Goal: Task Accomplishment & Management: Manage account settings

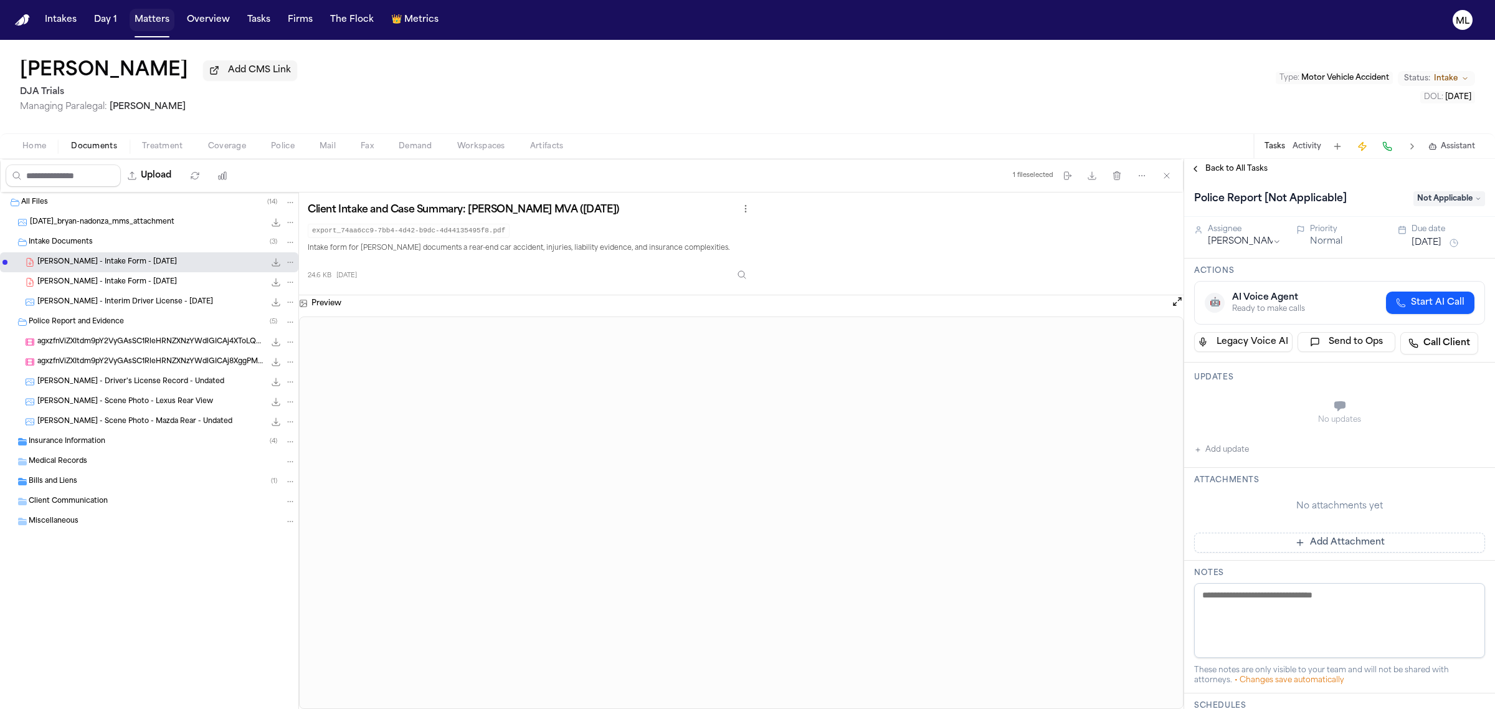
click at [163, 20] on button "Matters" at bounding box center [152, 20] width 45 height 22
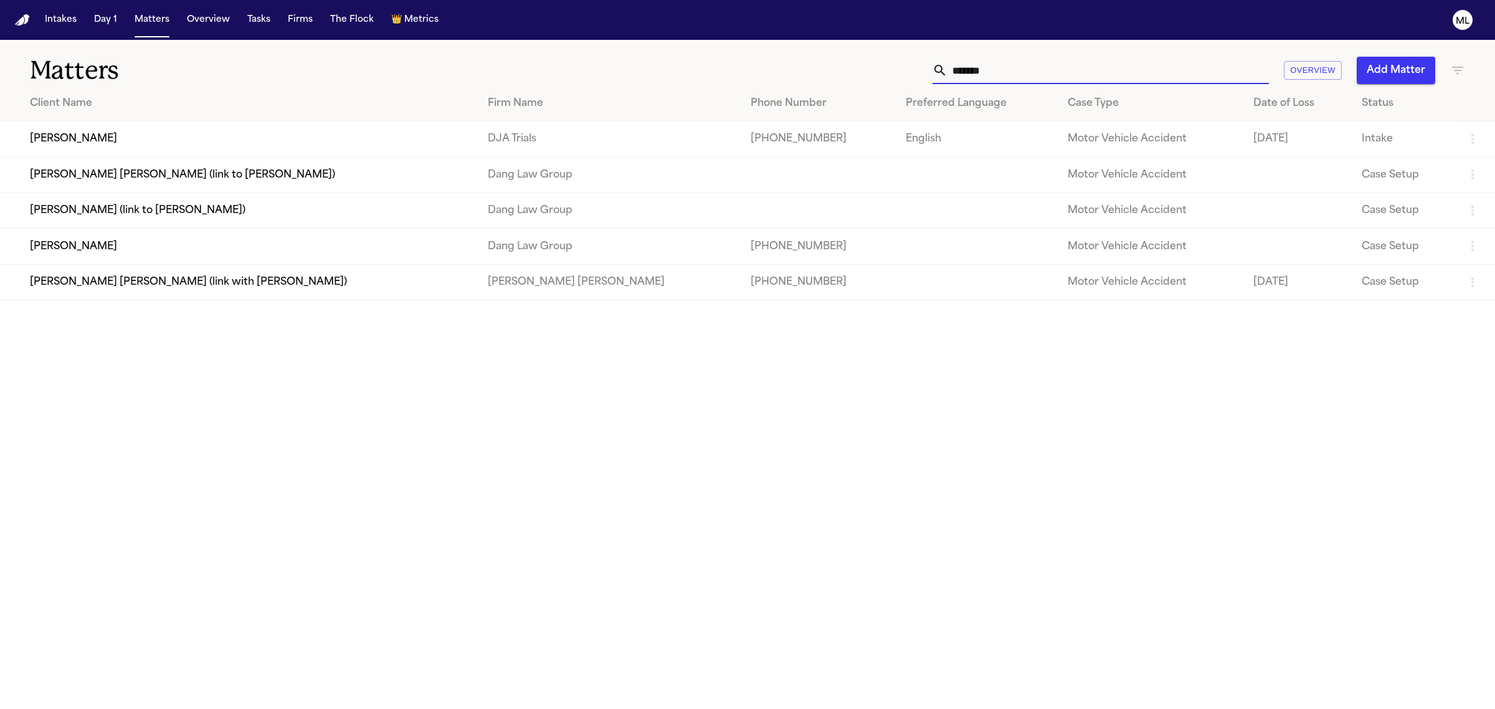
drag, startPoint x: 1019, startPoint y: 78, endPoint x: 874, endPoint y: 59, distance: 146.4
click at [874, 59] on div "******* Overview Add Matter" at bounding box center [962, 70] width 1005 height 27
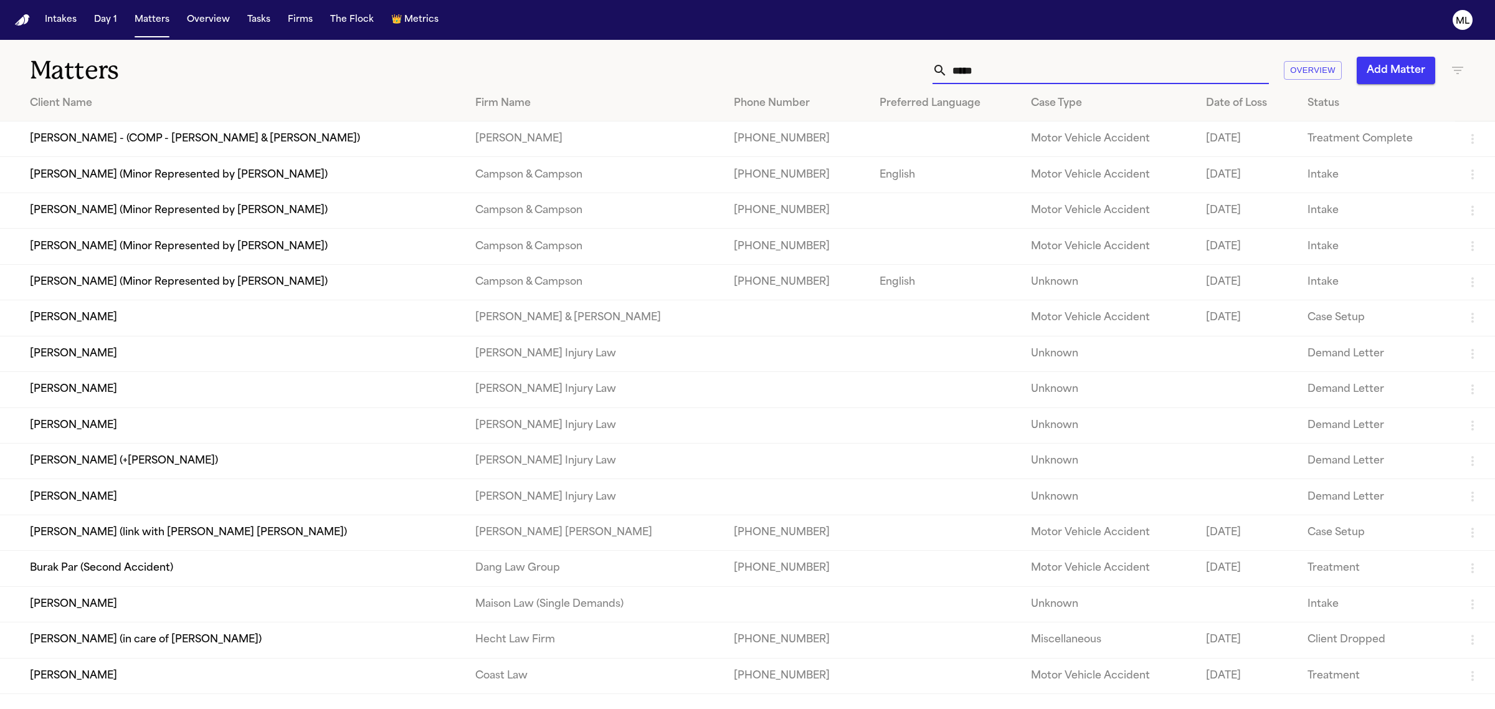
type input "*****"
click at [138, 671] on td "[PERSON_NAME]" at bounding box center [232, 676] width 465 height 36
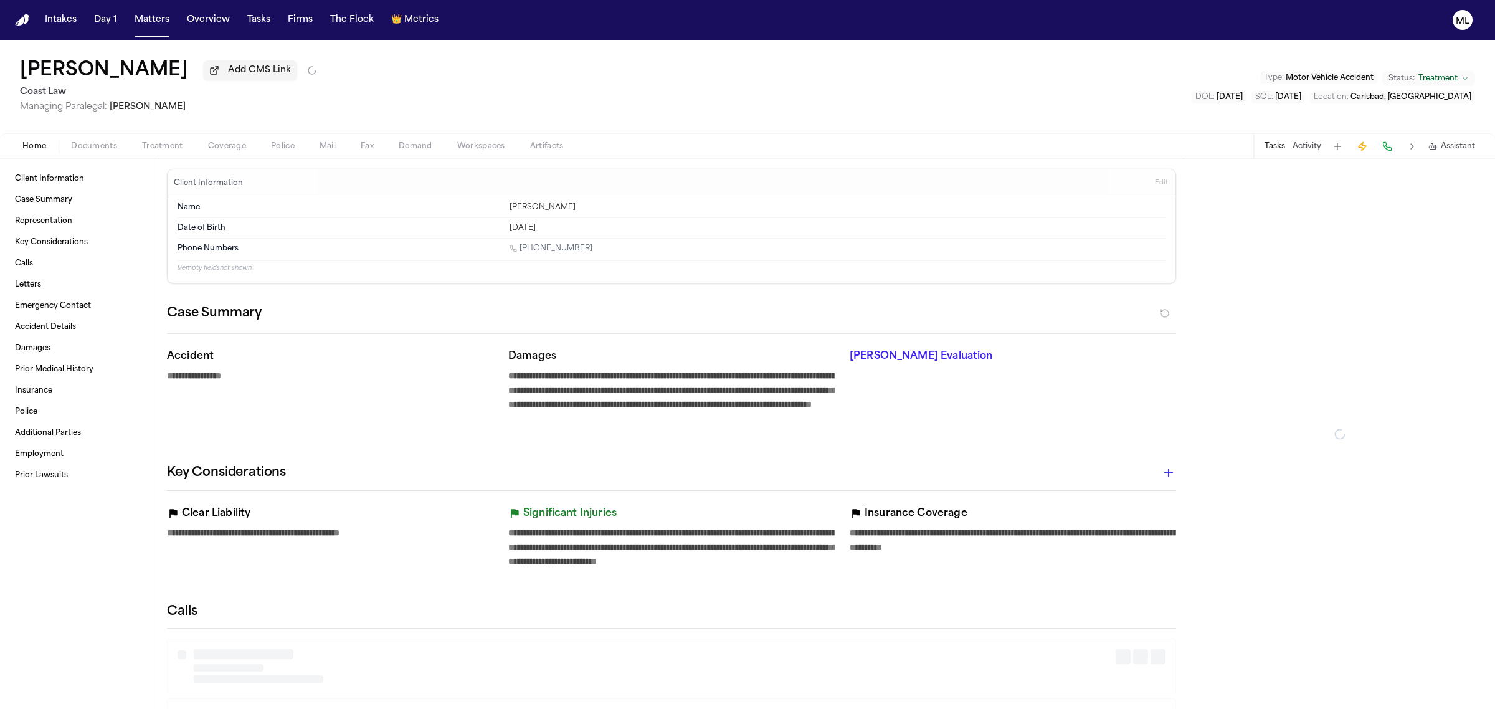
type textarea "*"
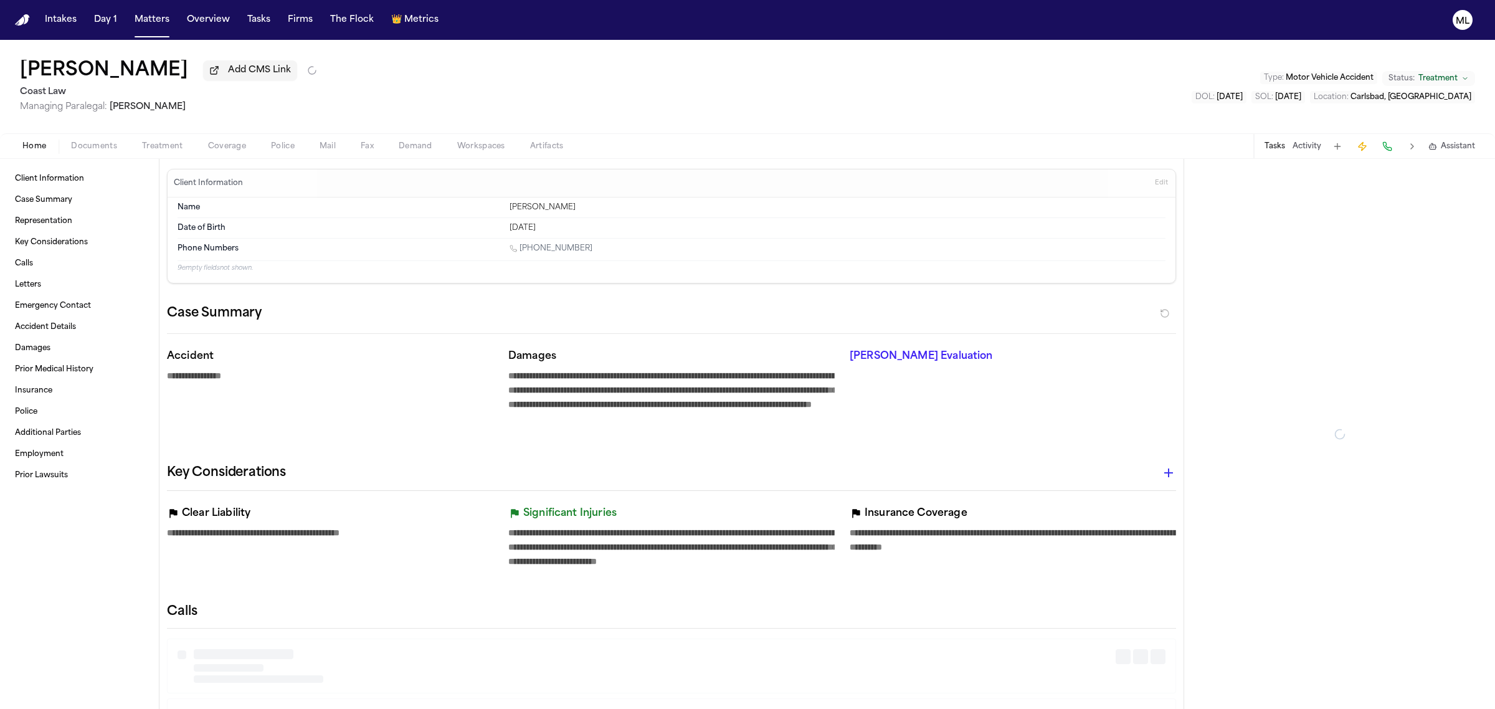
type textarea "*"
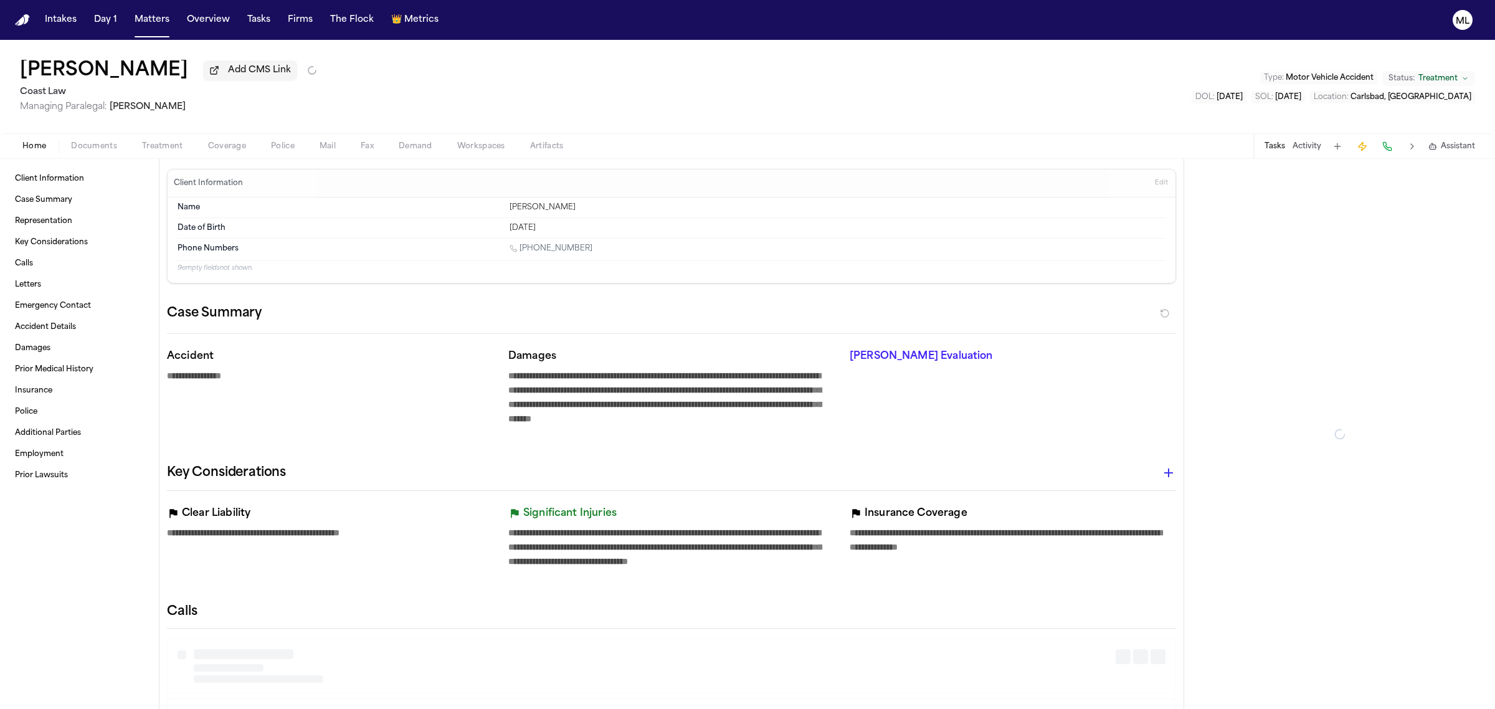
type textarea "*"
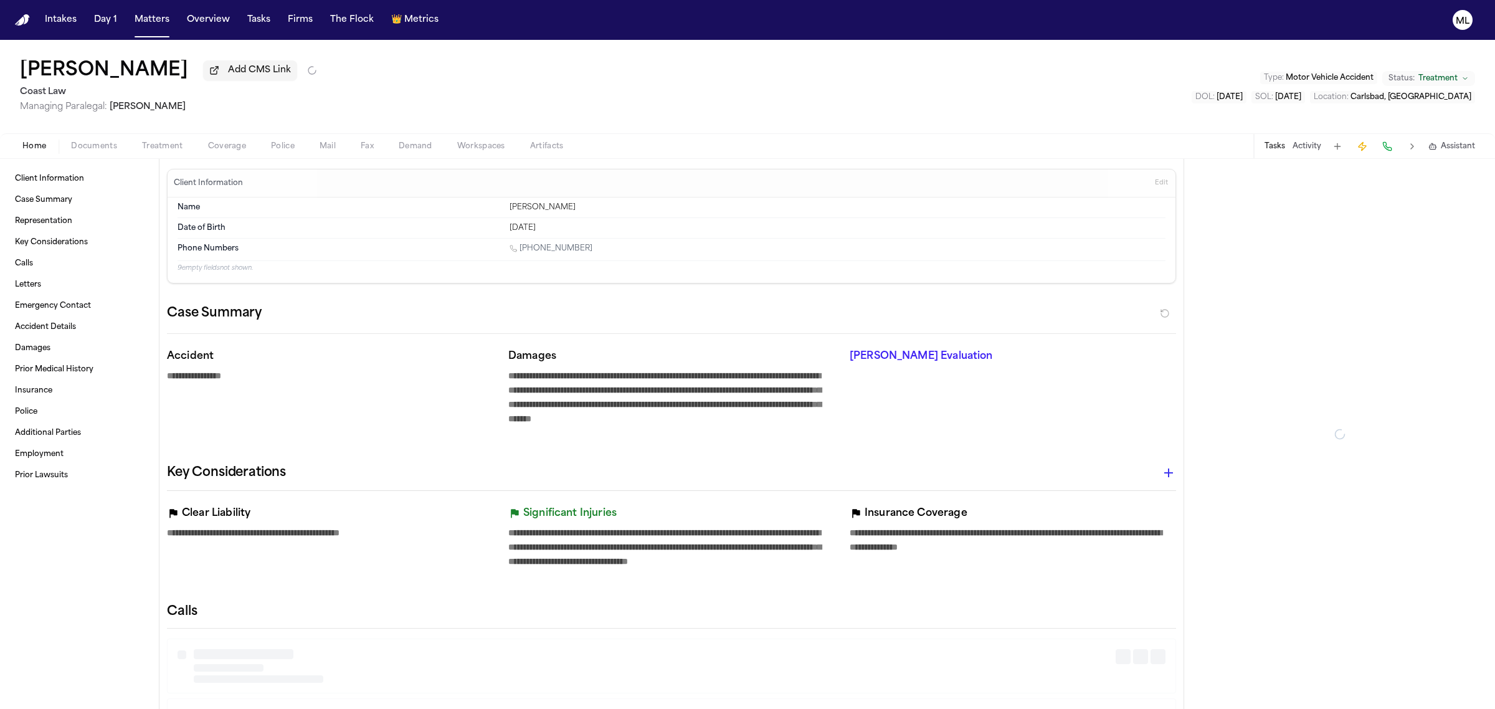
type textarea "*"
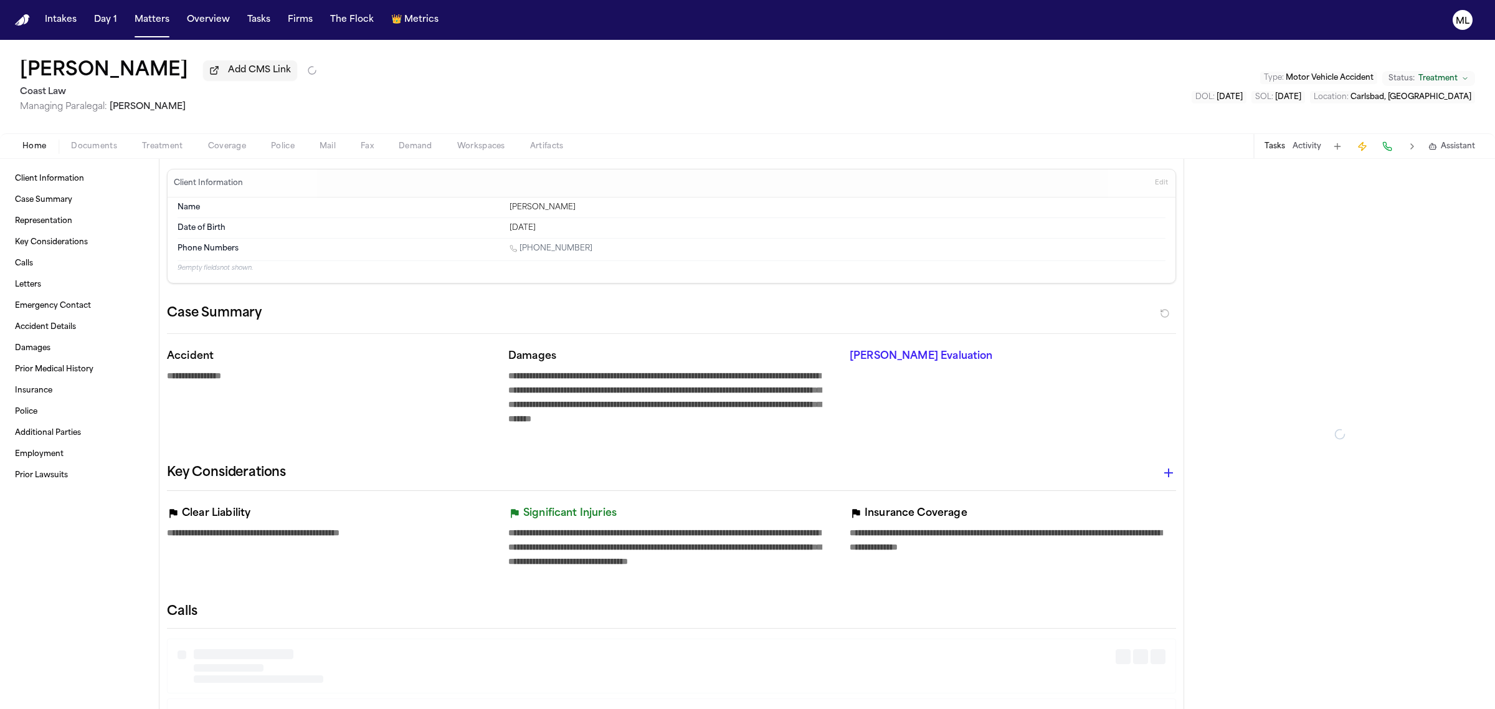
type textarea "*"
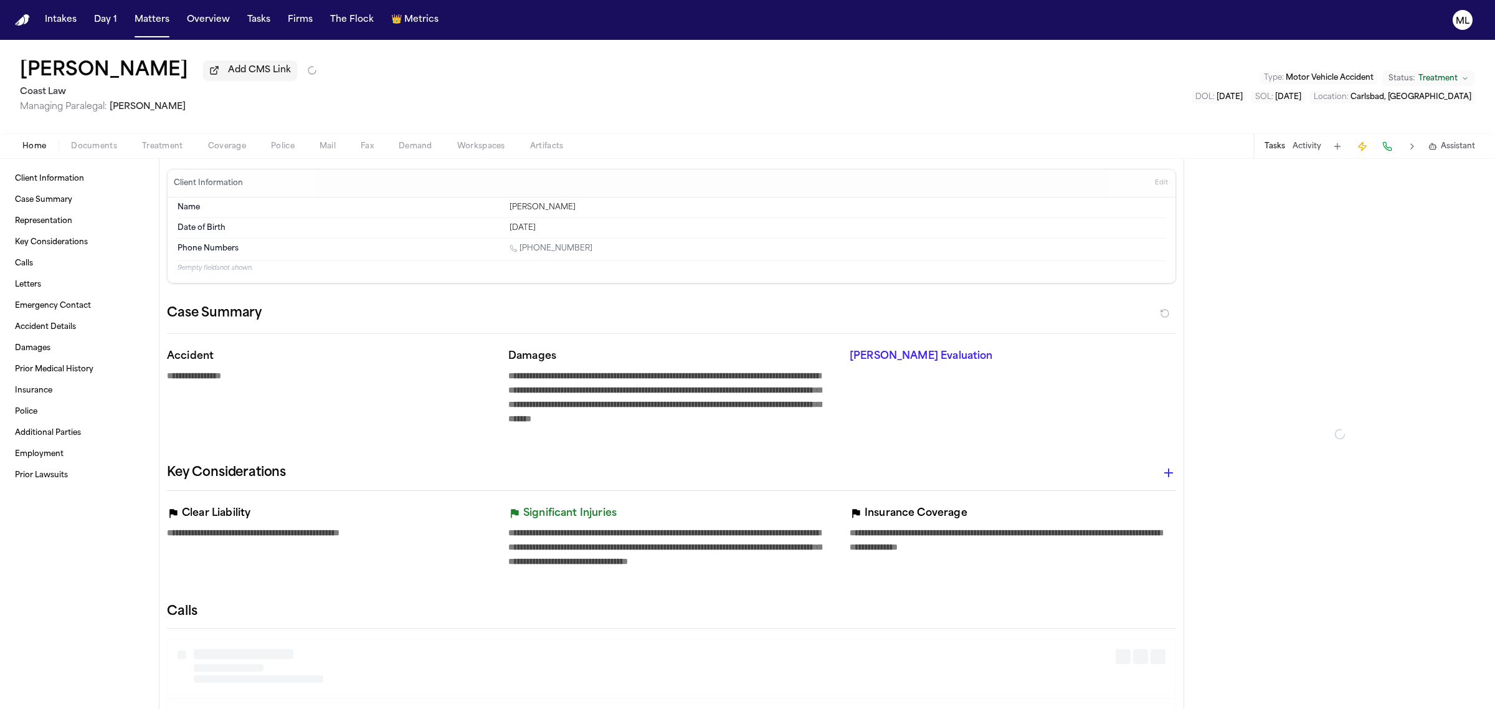
type textarea "*"
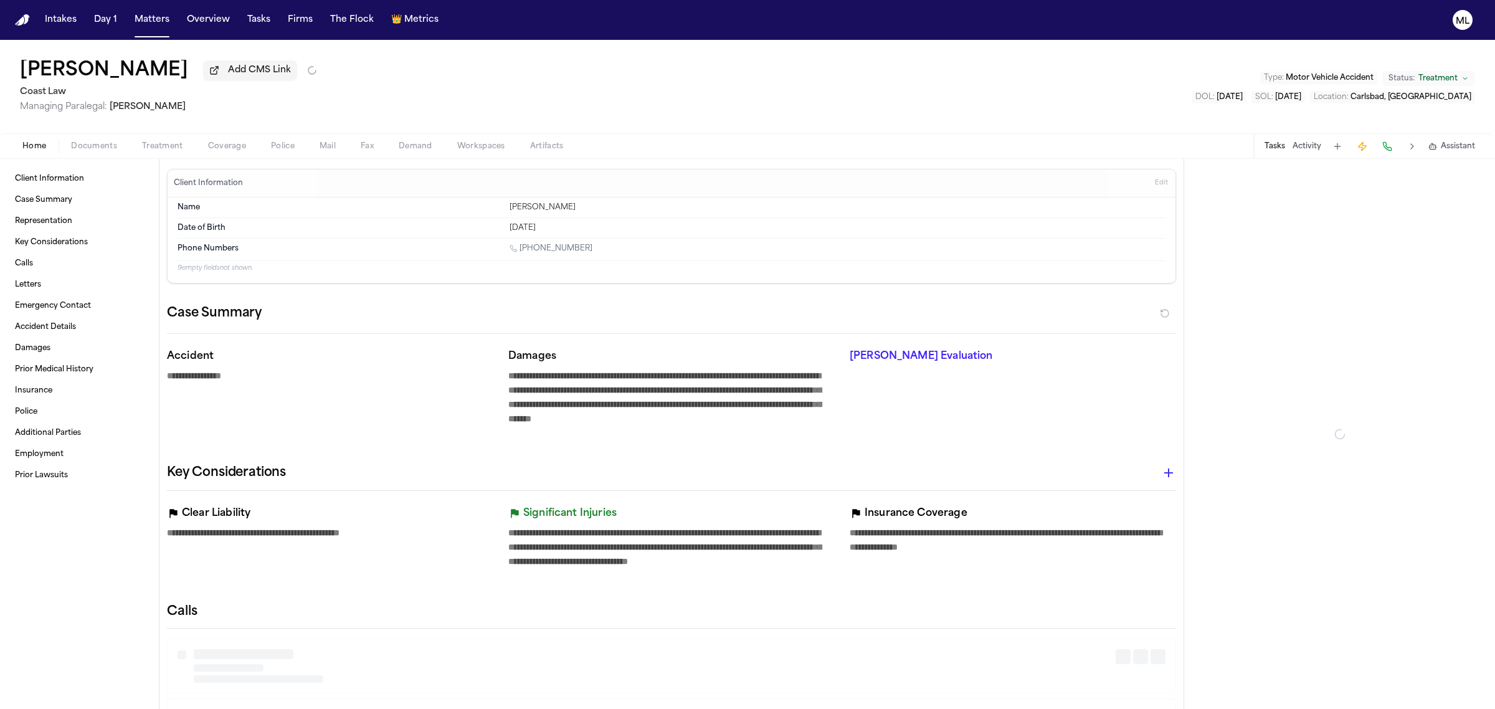
type textarea "*"
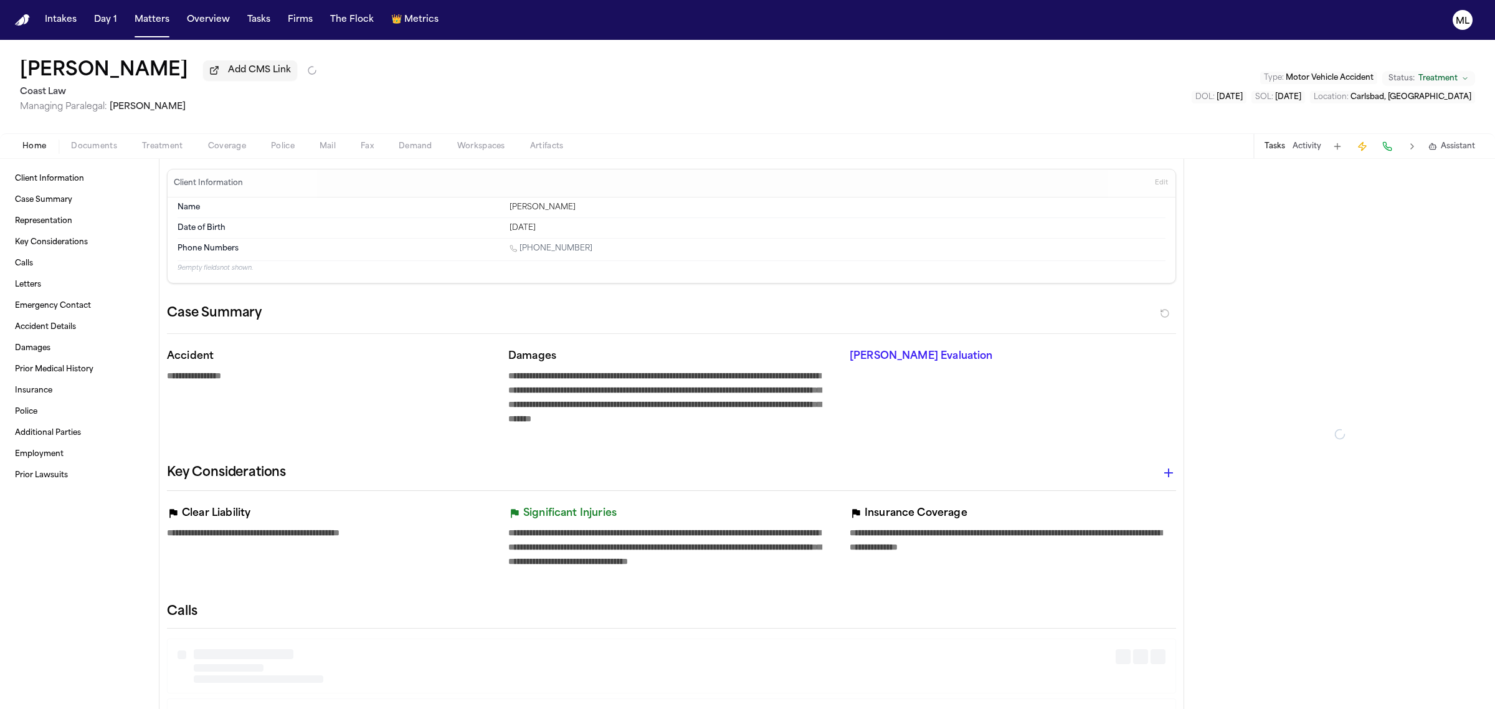
type textarea "*"
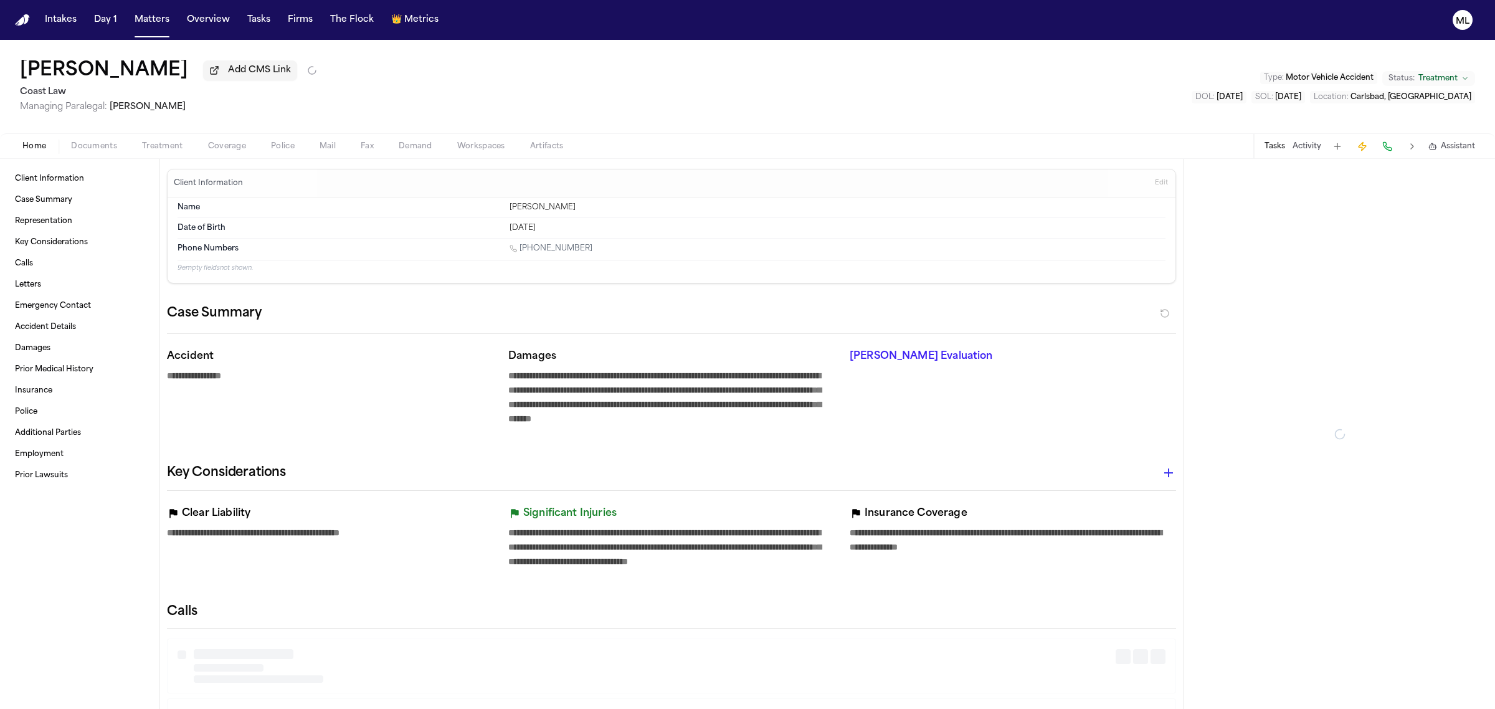
type textarea "*"
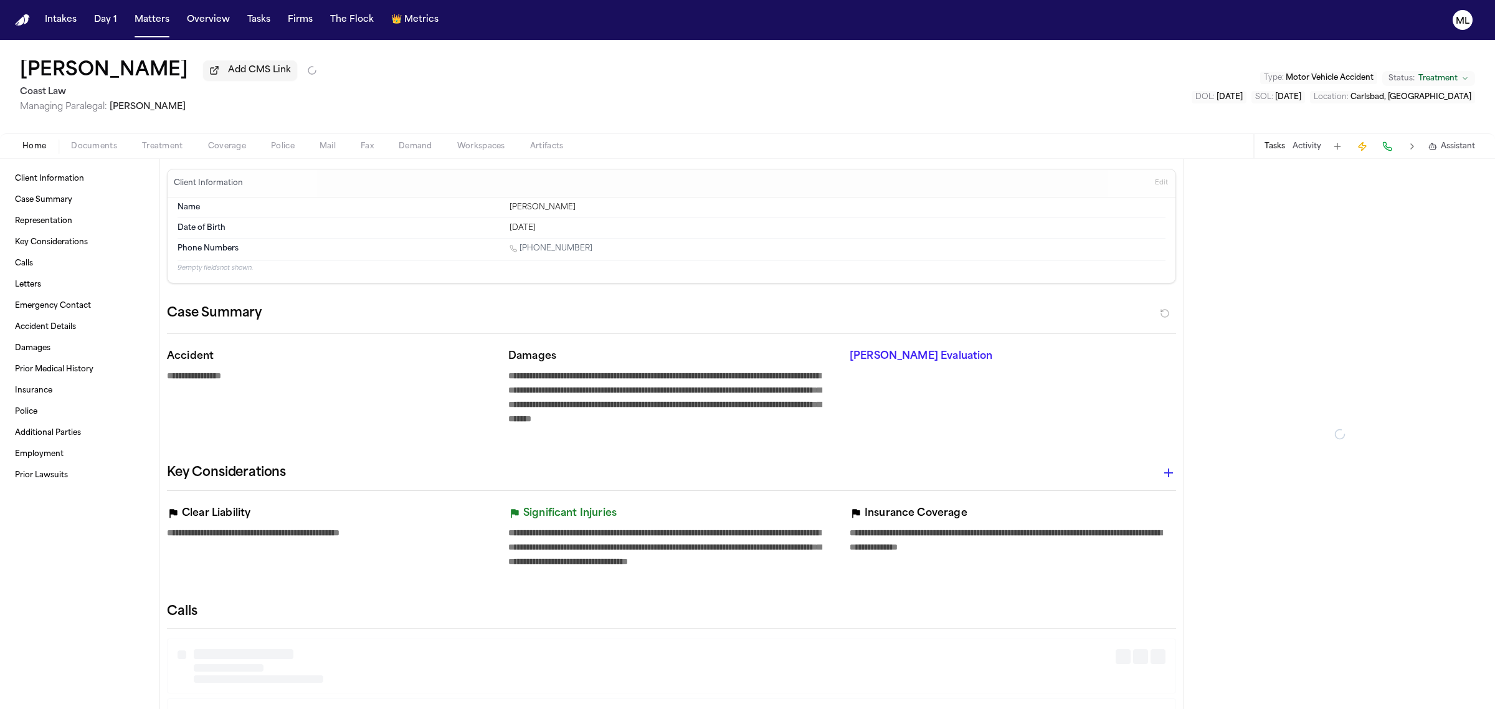
type textarea "*"
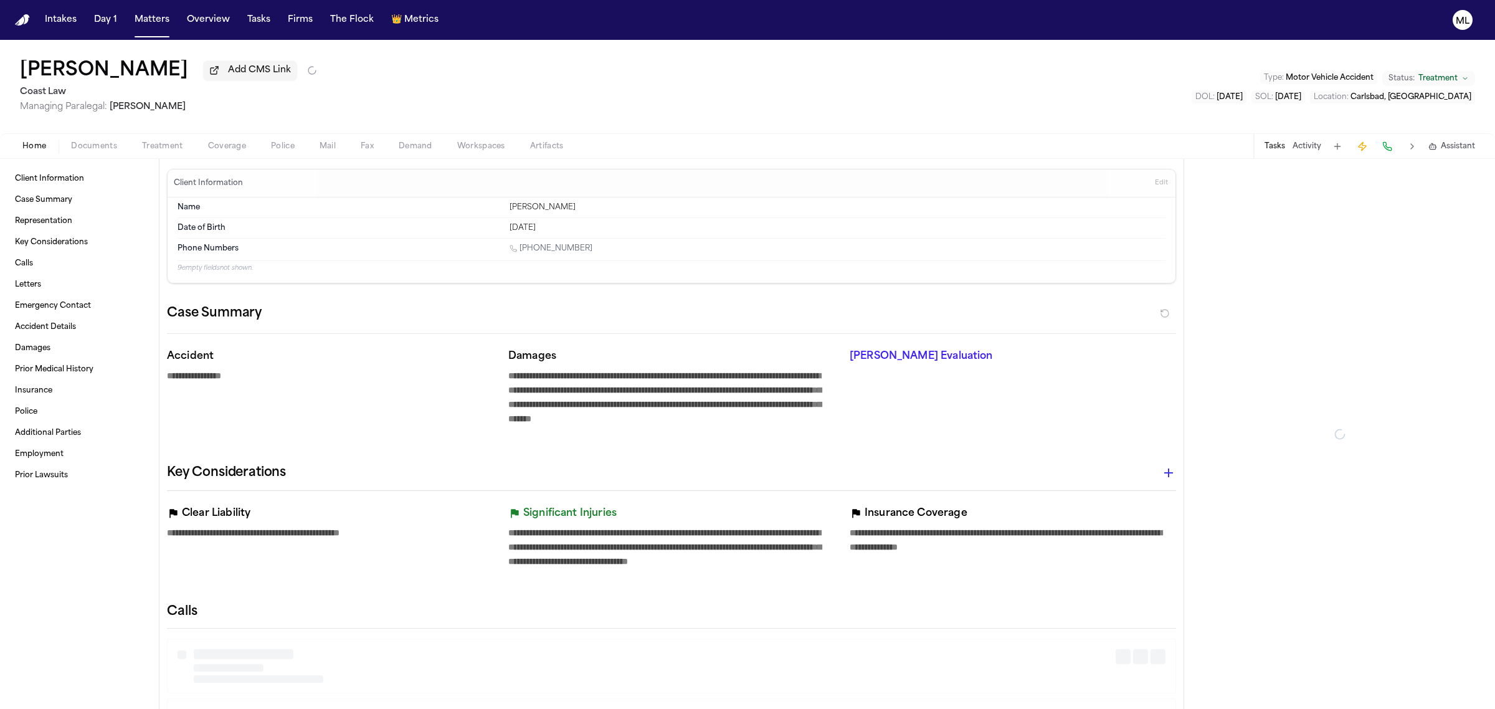
type textarea "*"
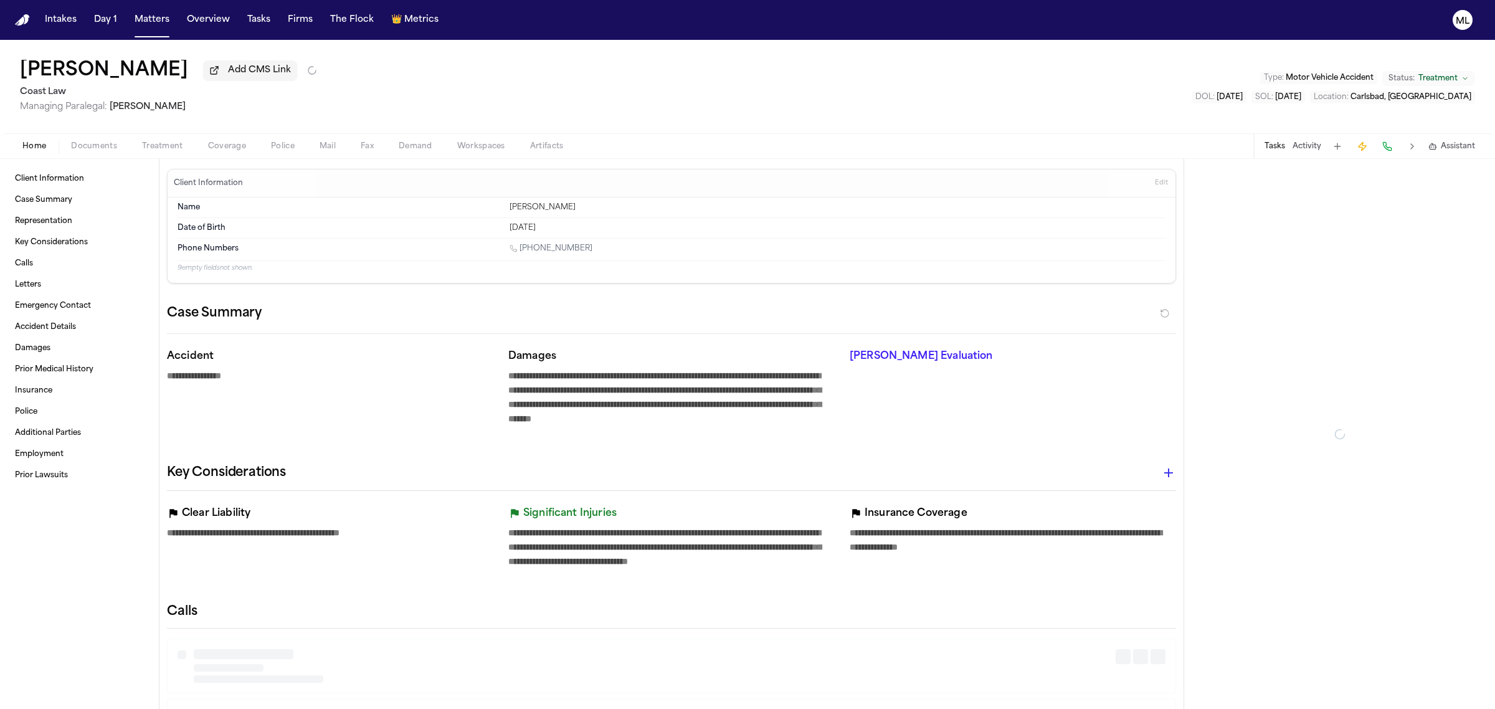
type textarea "*"
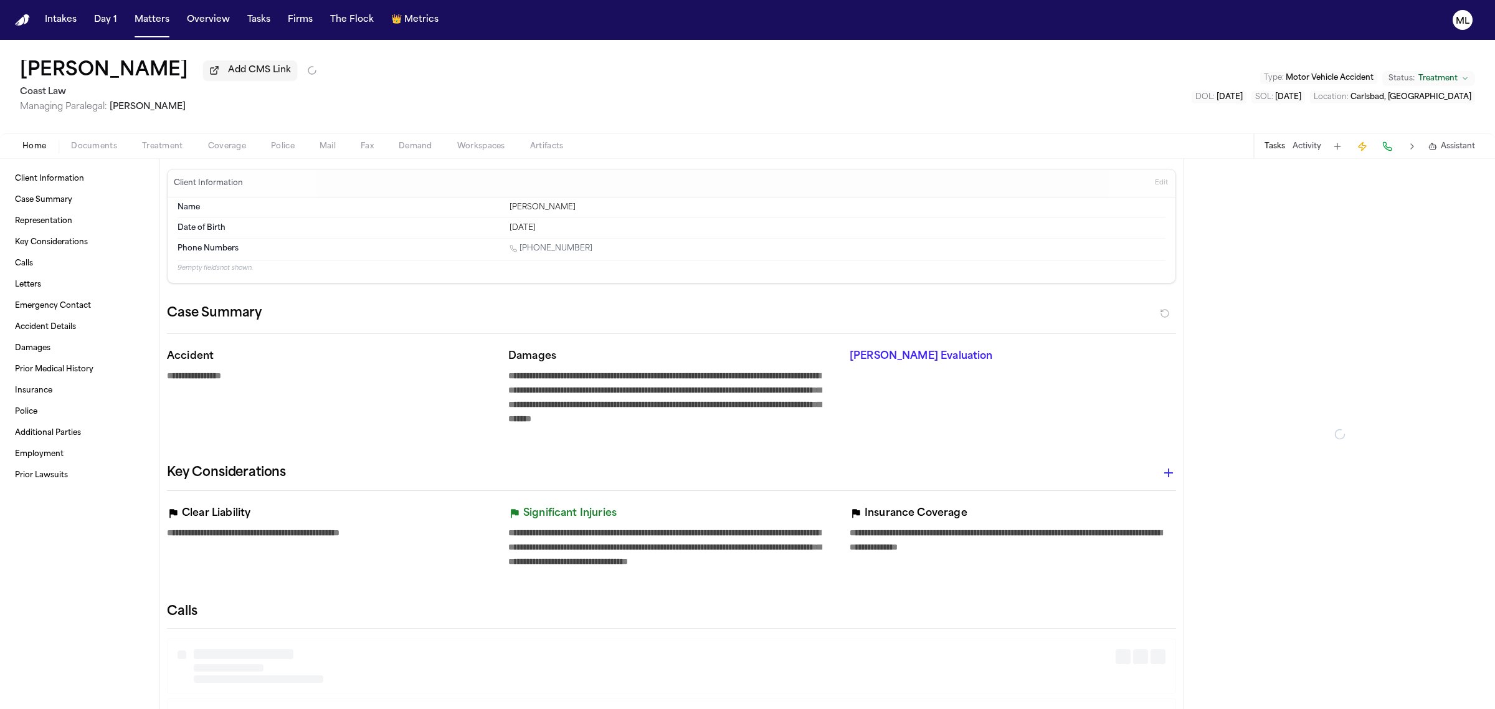
type textarea "*"
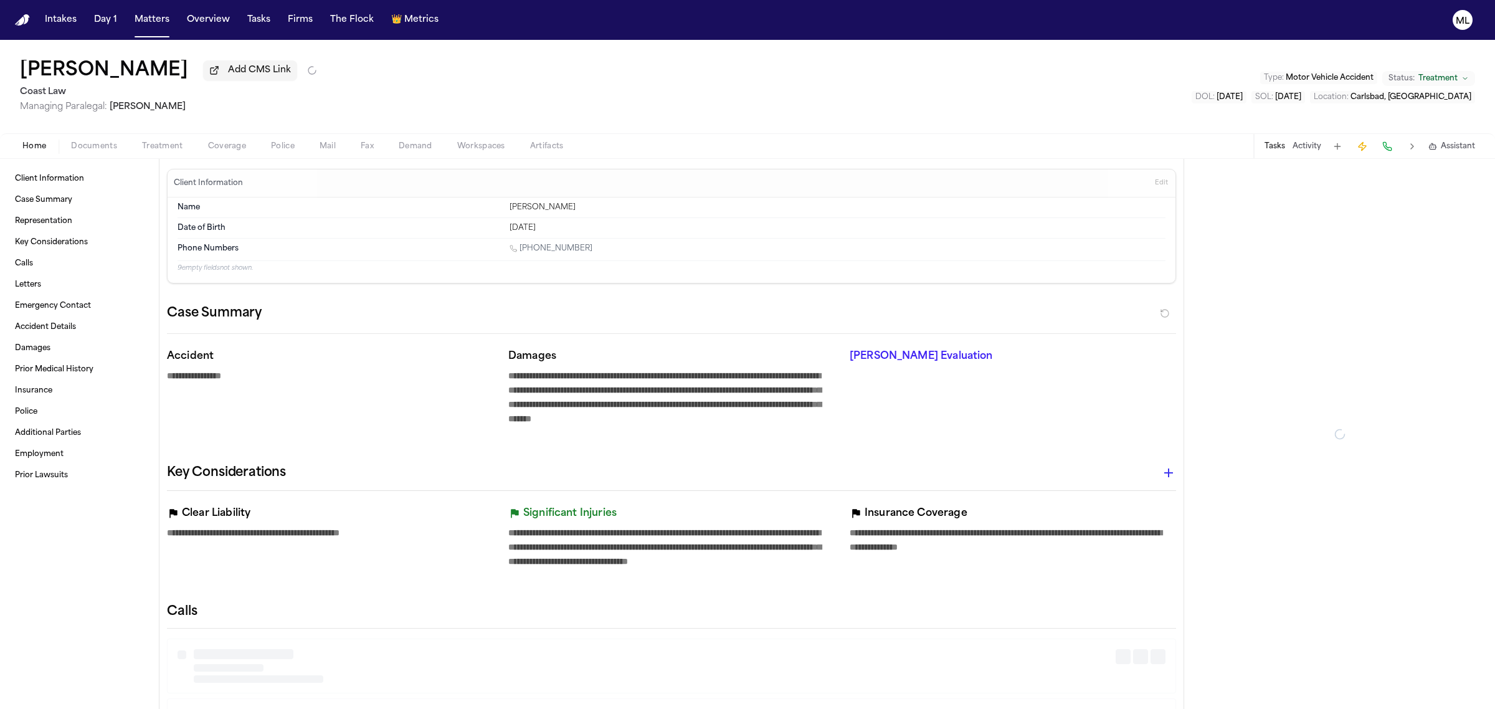
type textarea "*"
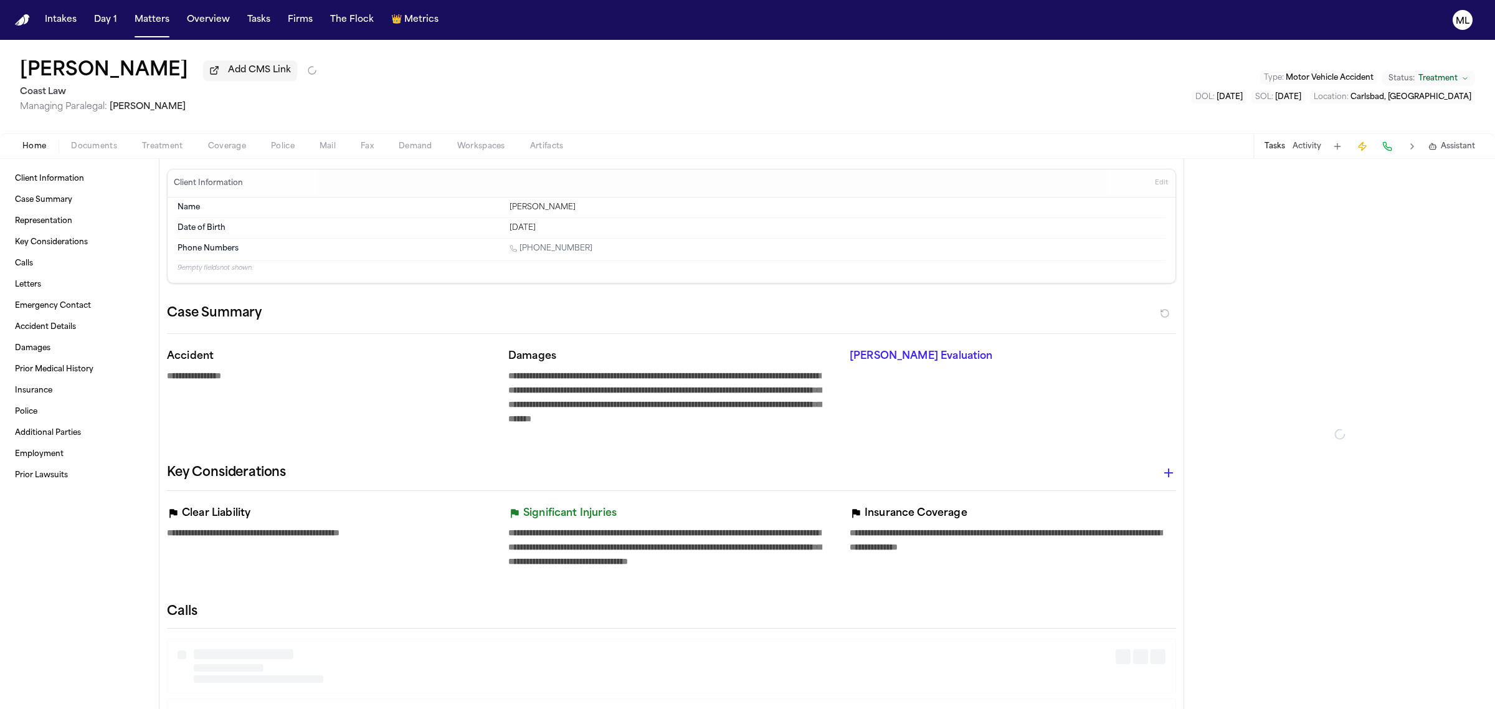
type textarea "*"
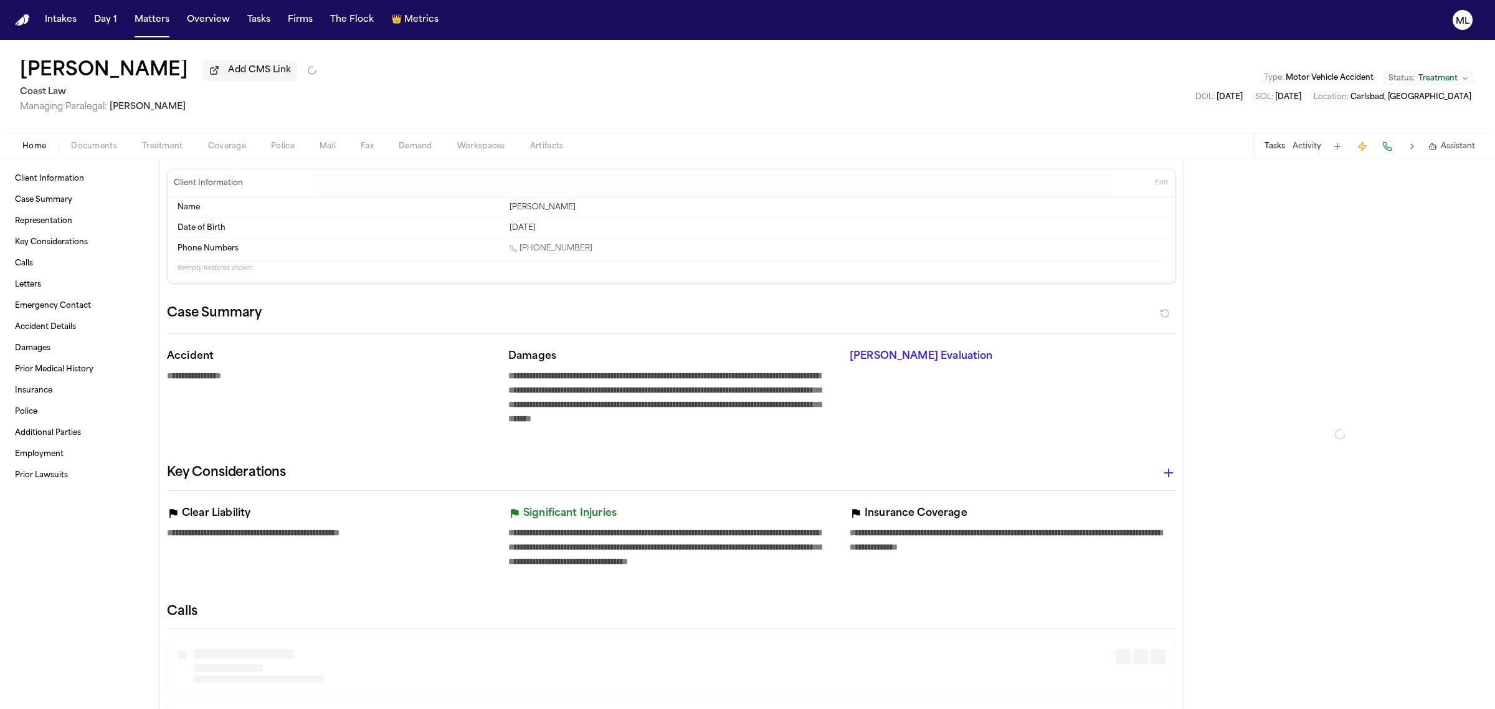
type textarea "*"
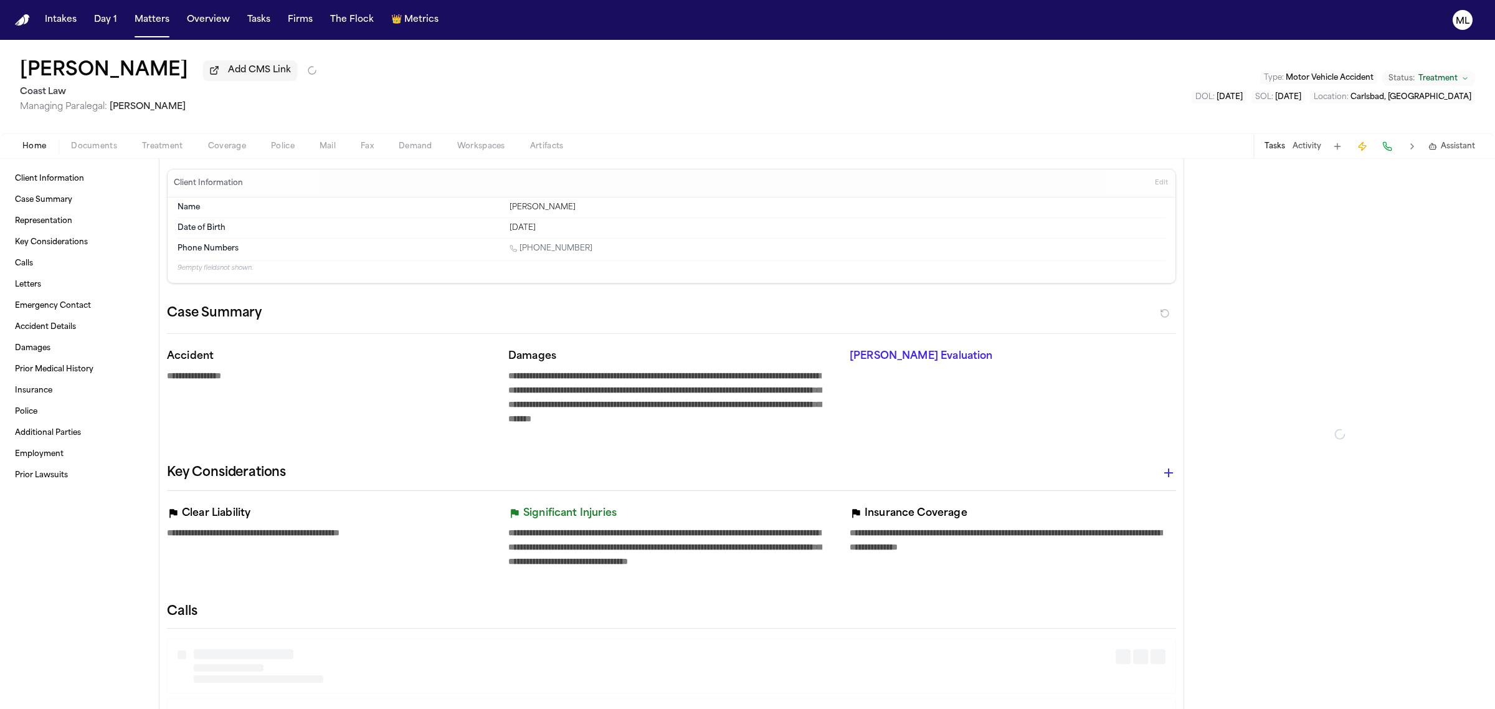
type textarea "*"
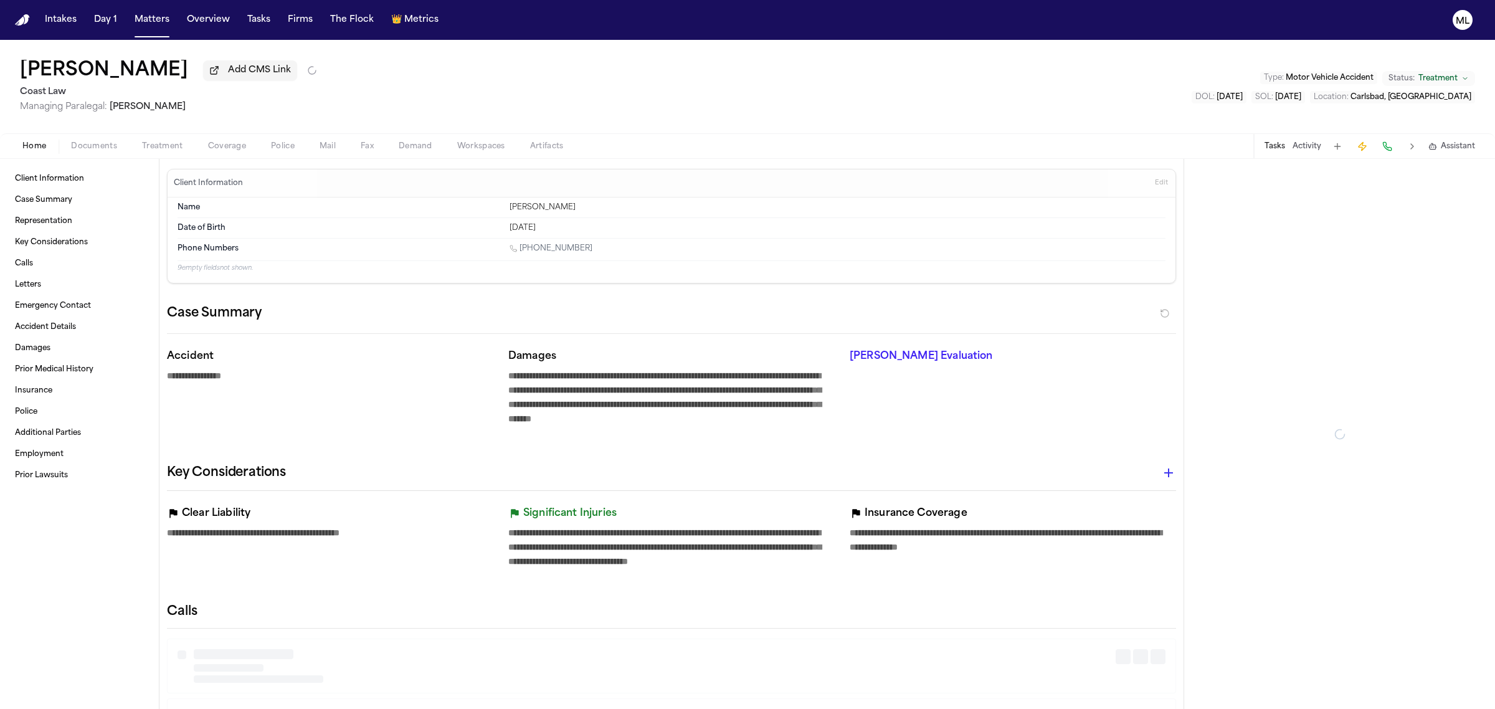
type textarea "*"
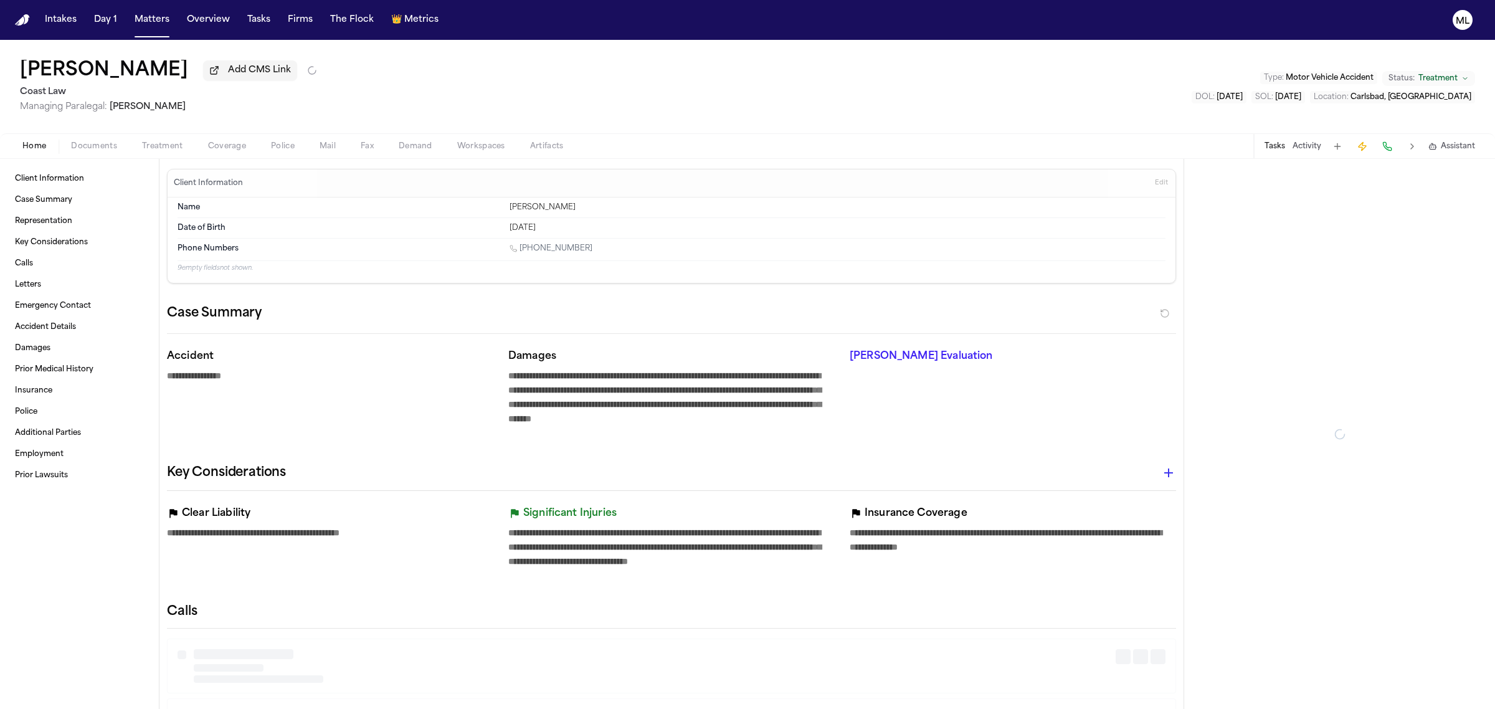
type textarea "*"
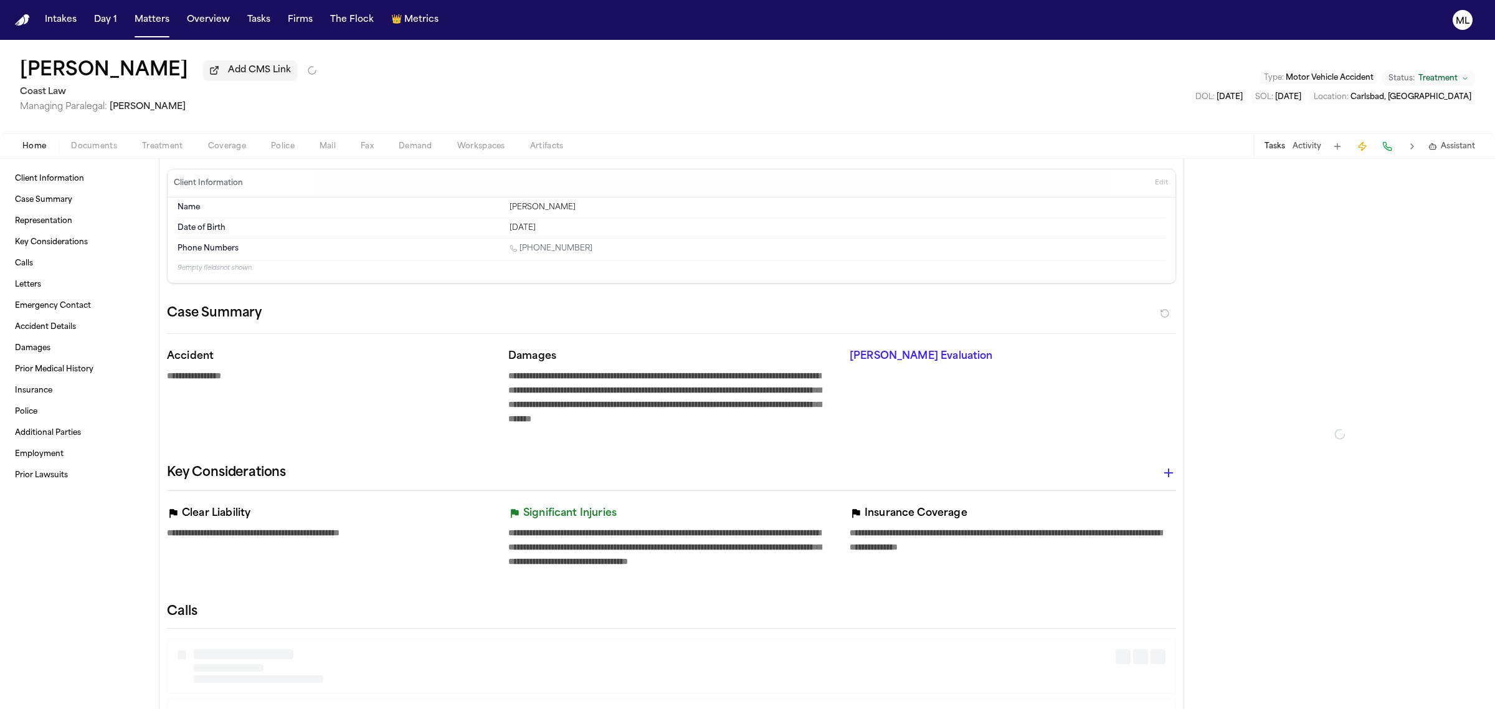
type textarea "*"
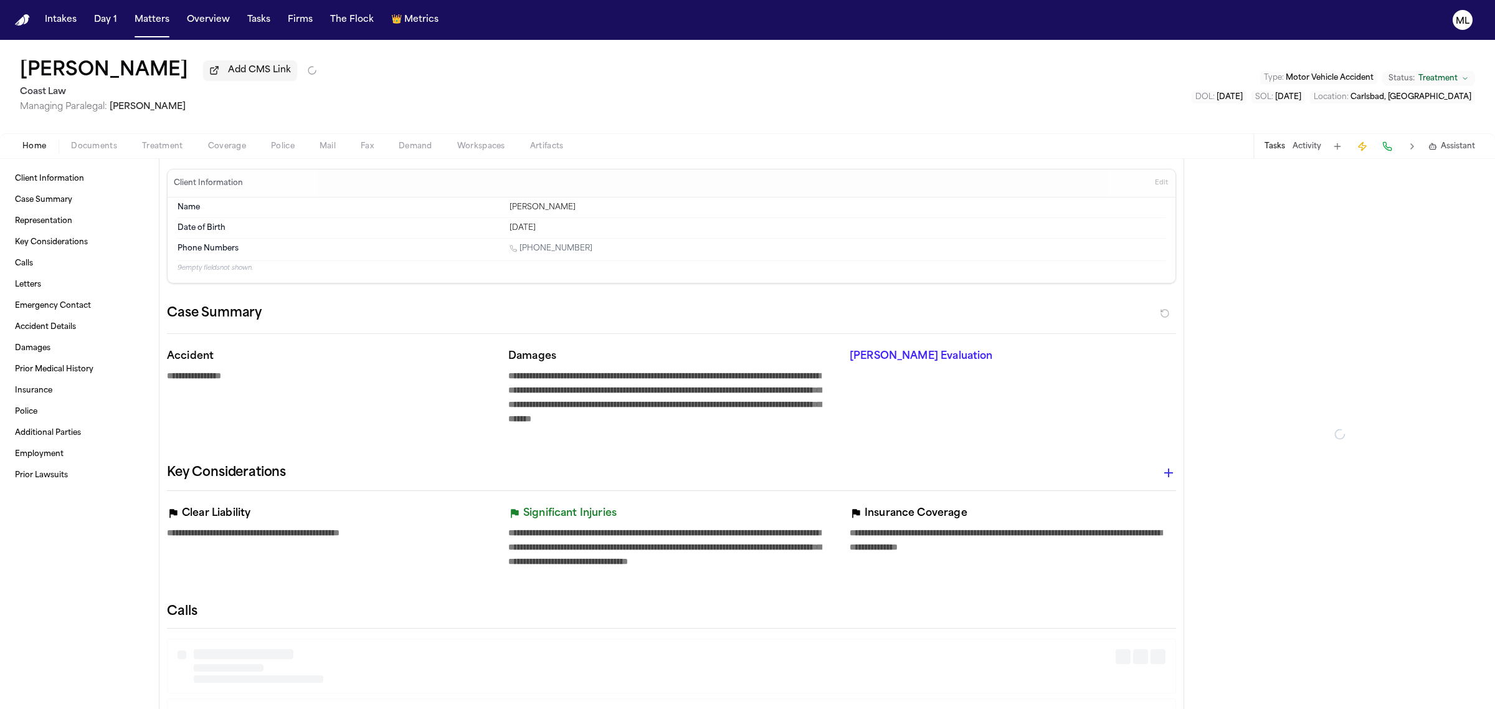
type textarea "*"
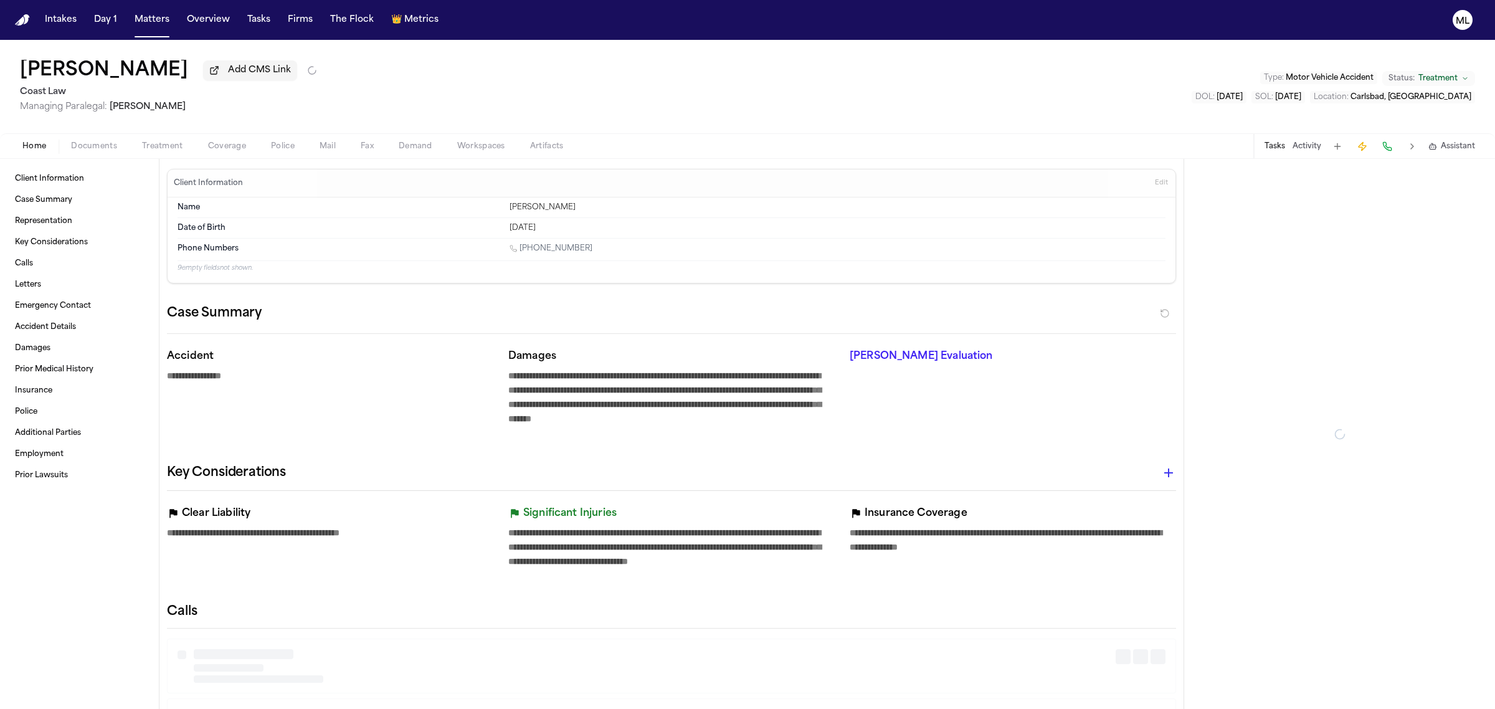
type textarea "*"
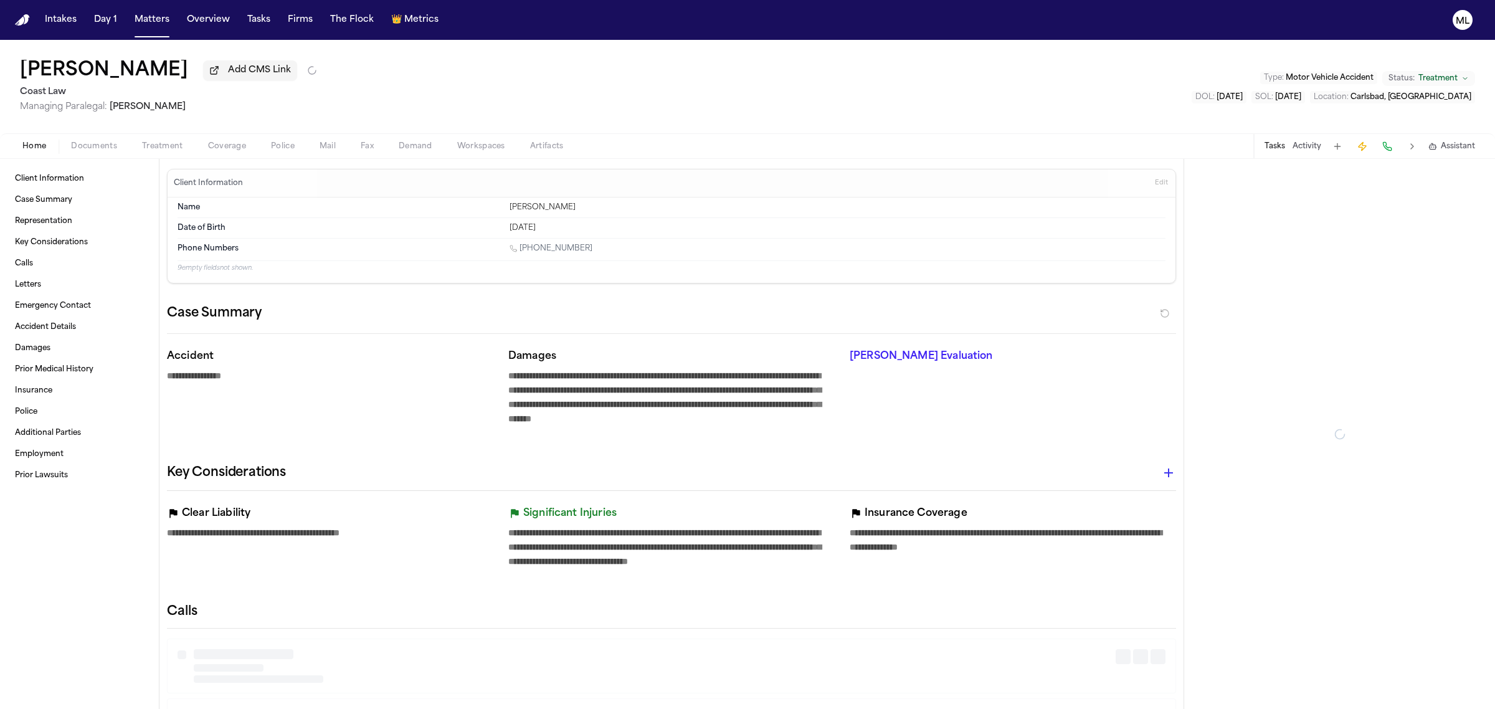
type textarea "*"
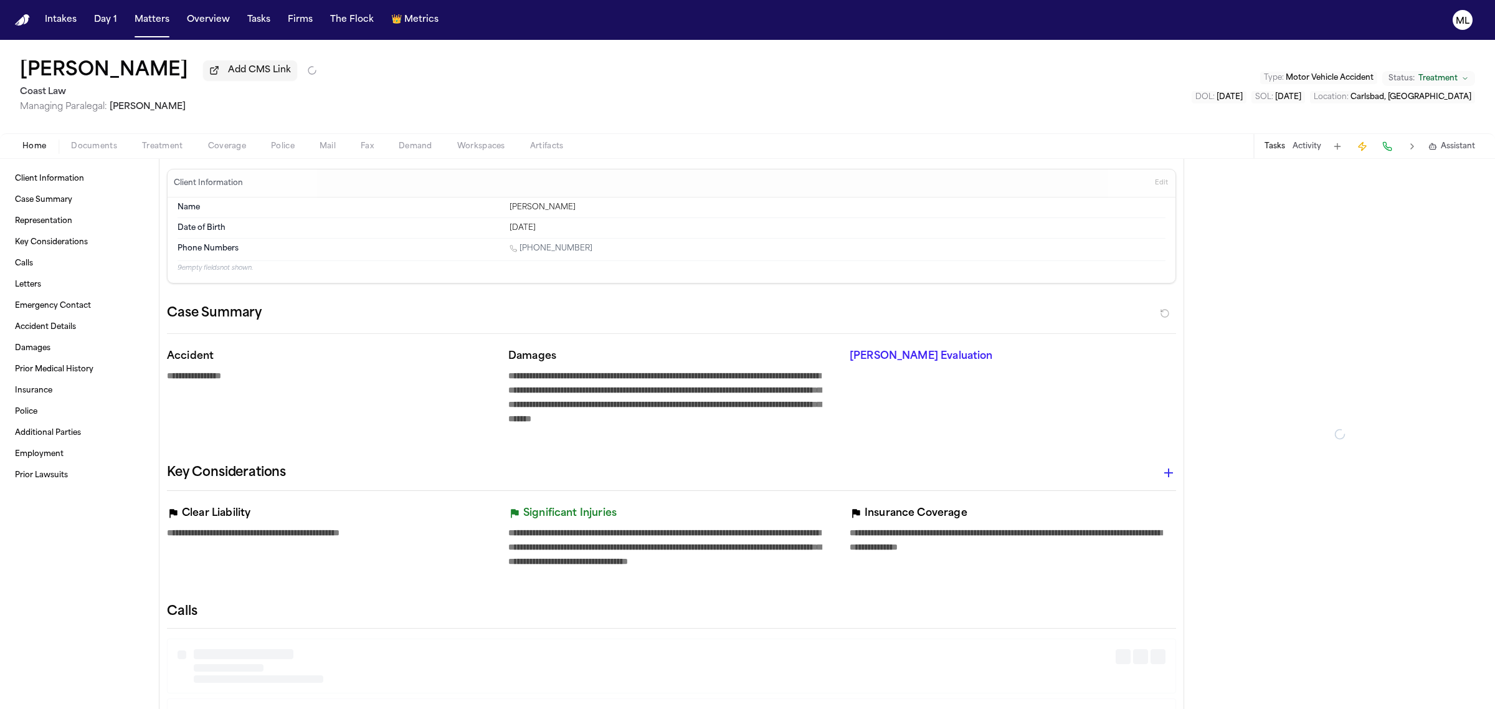
type textarea "*"
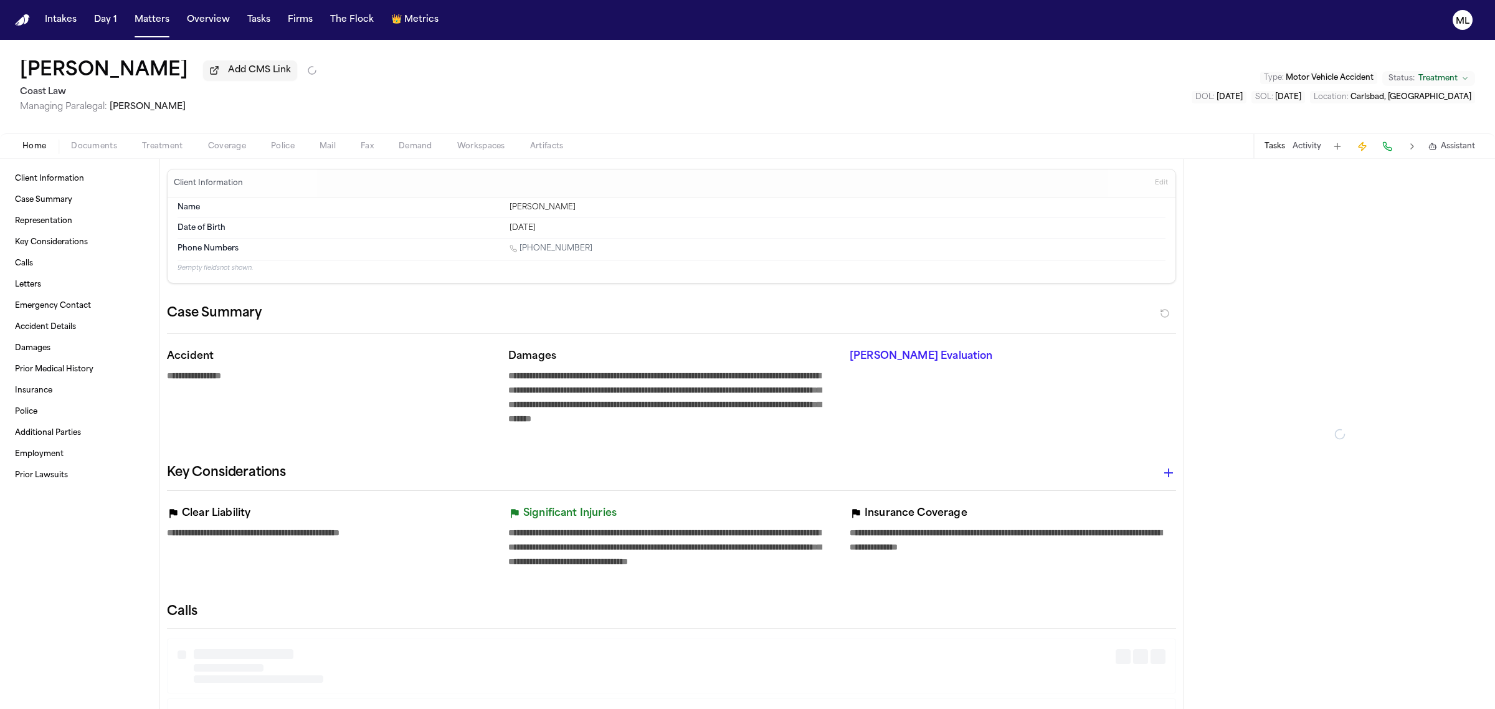
type textarea "*"
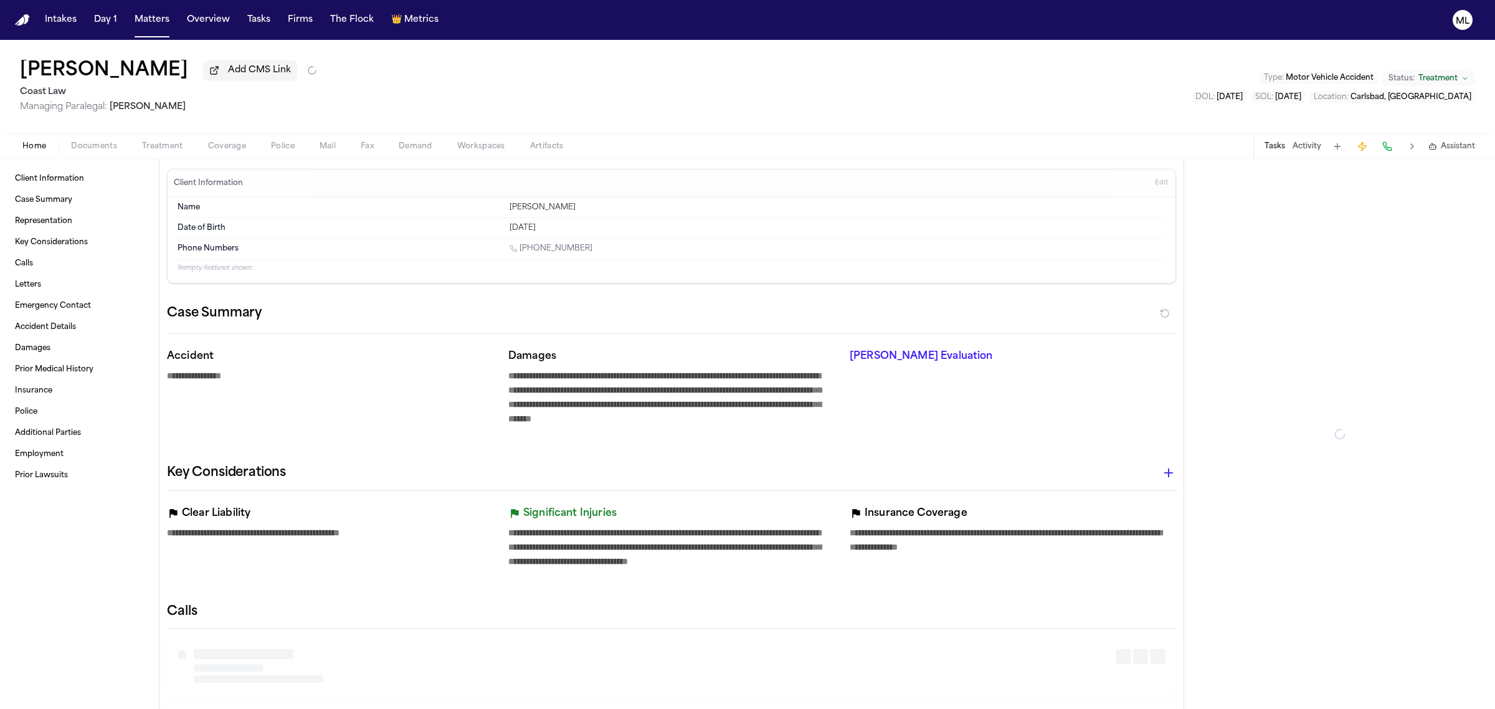
type textarea "*"
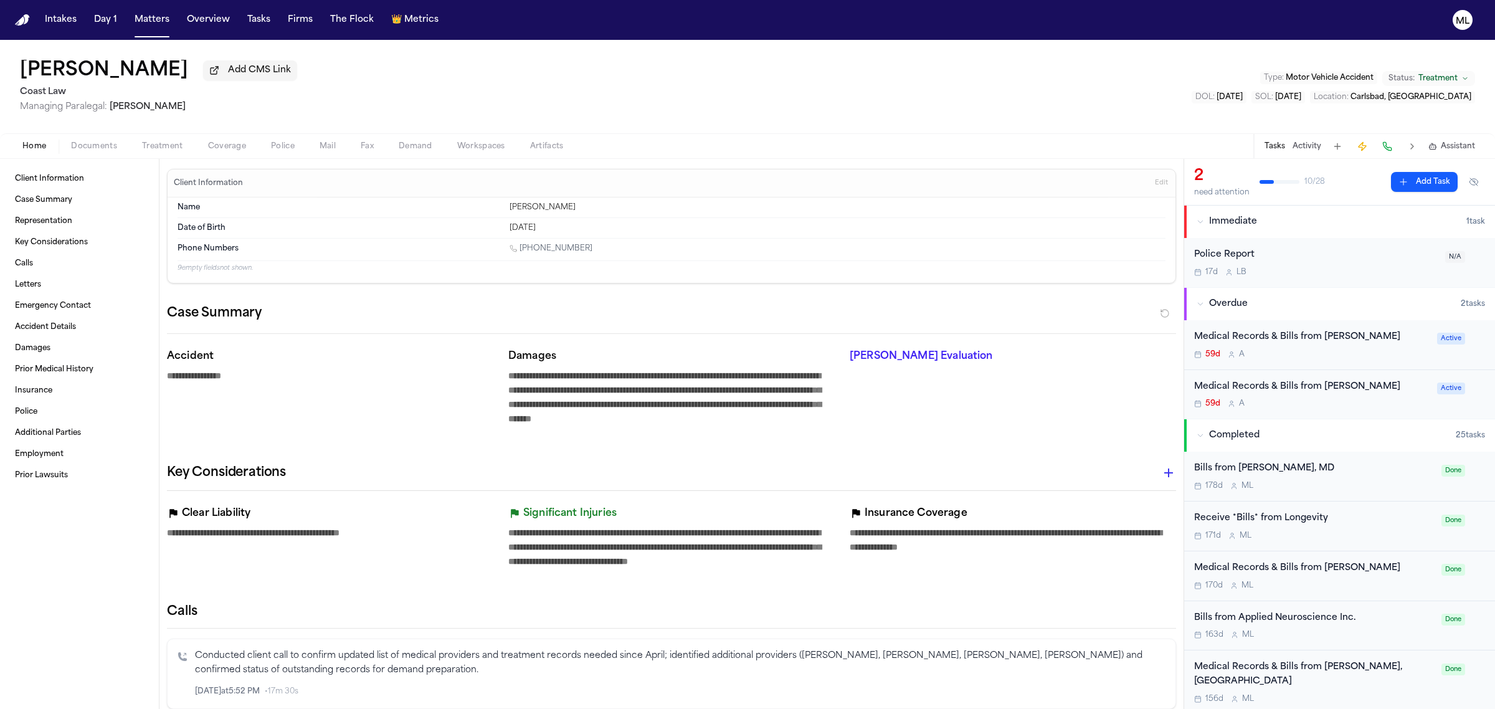
type textarea "*"
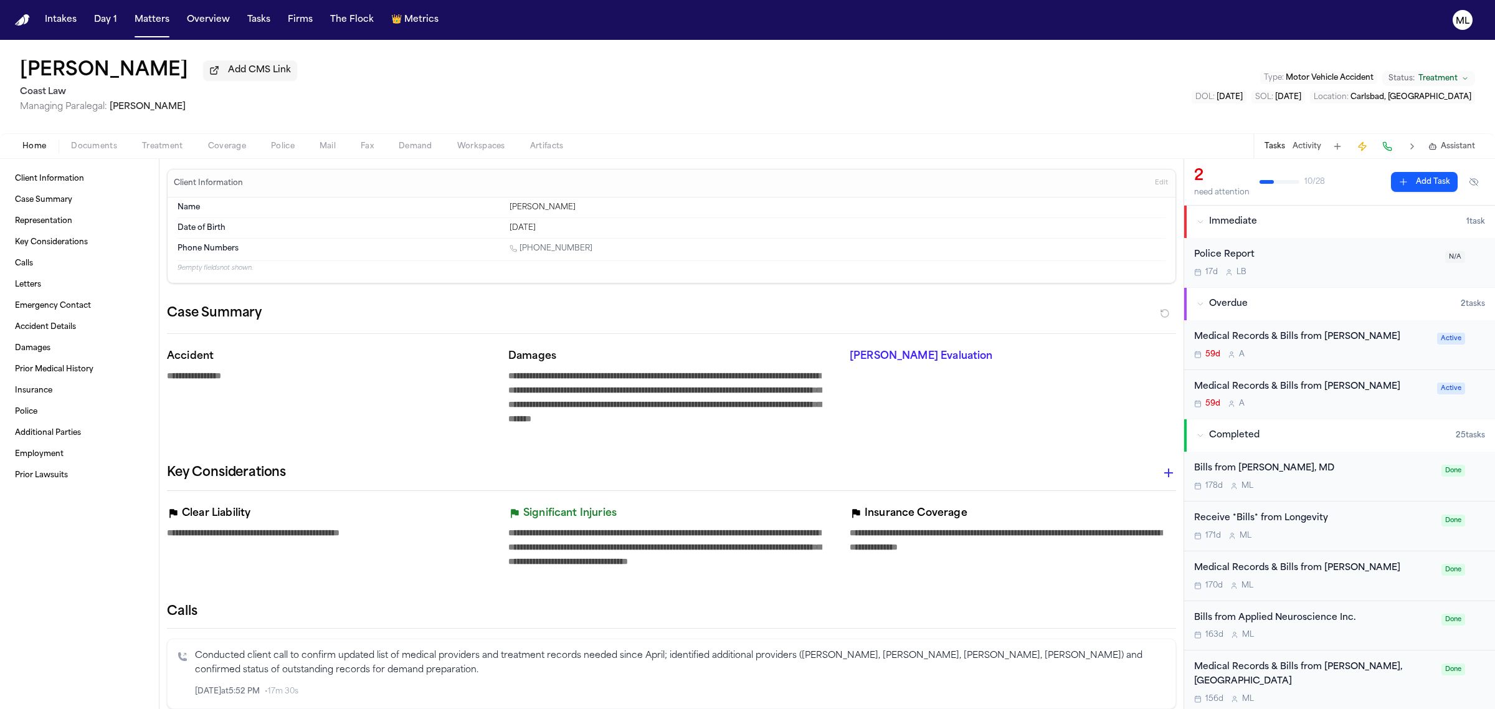
type textarea "*"
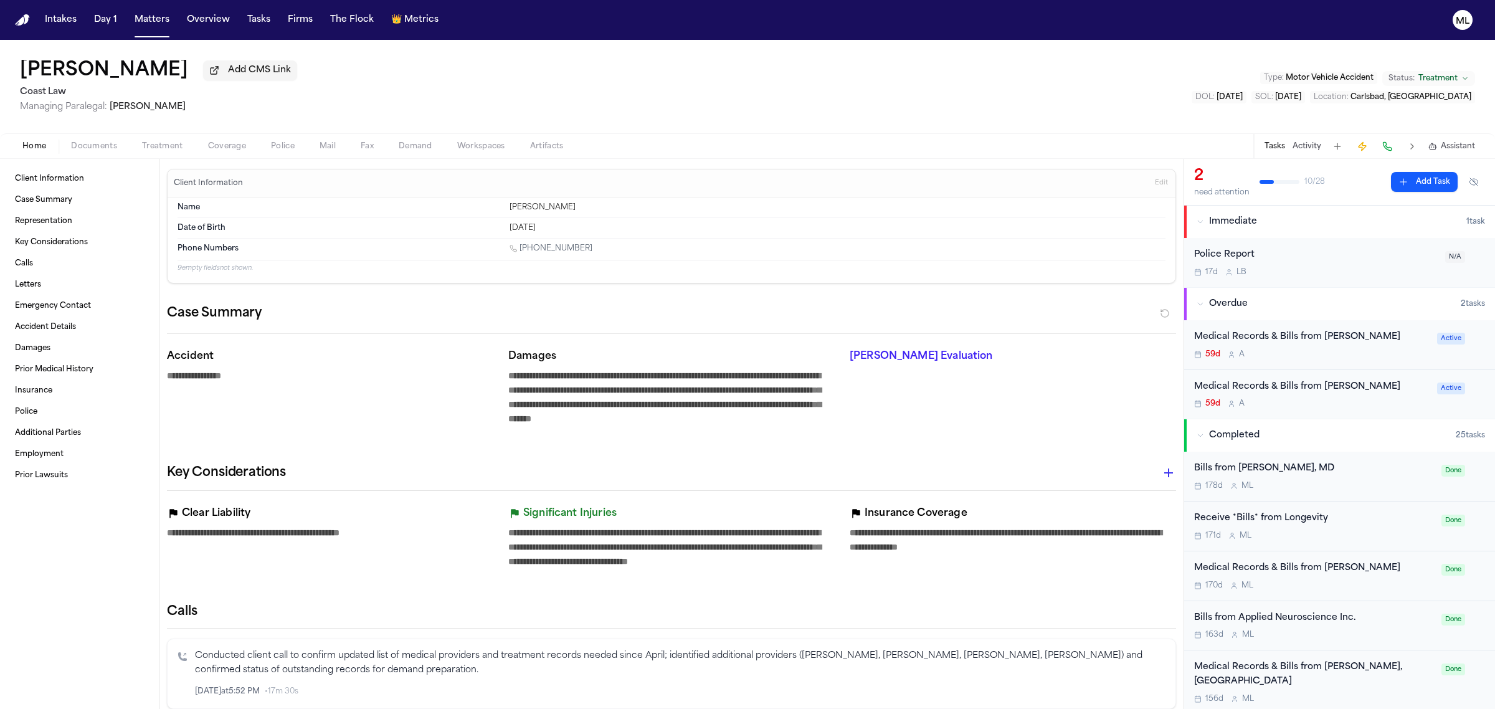
type textarea "*"
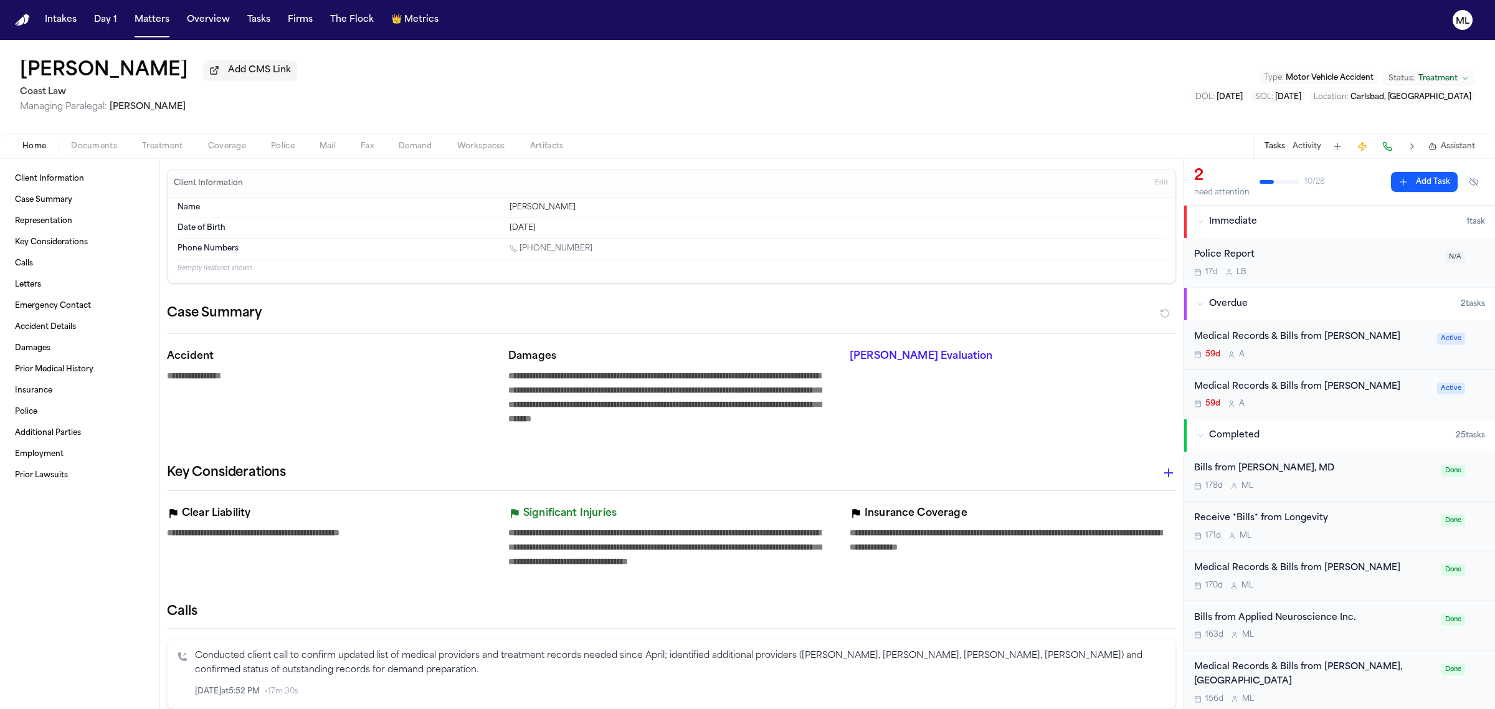
type textarea "*"
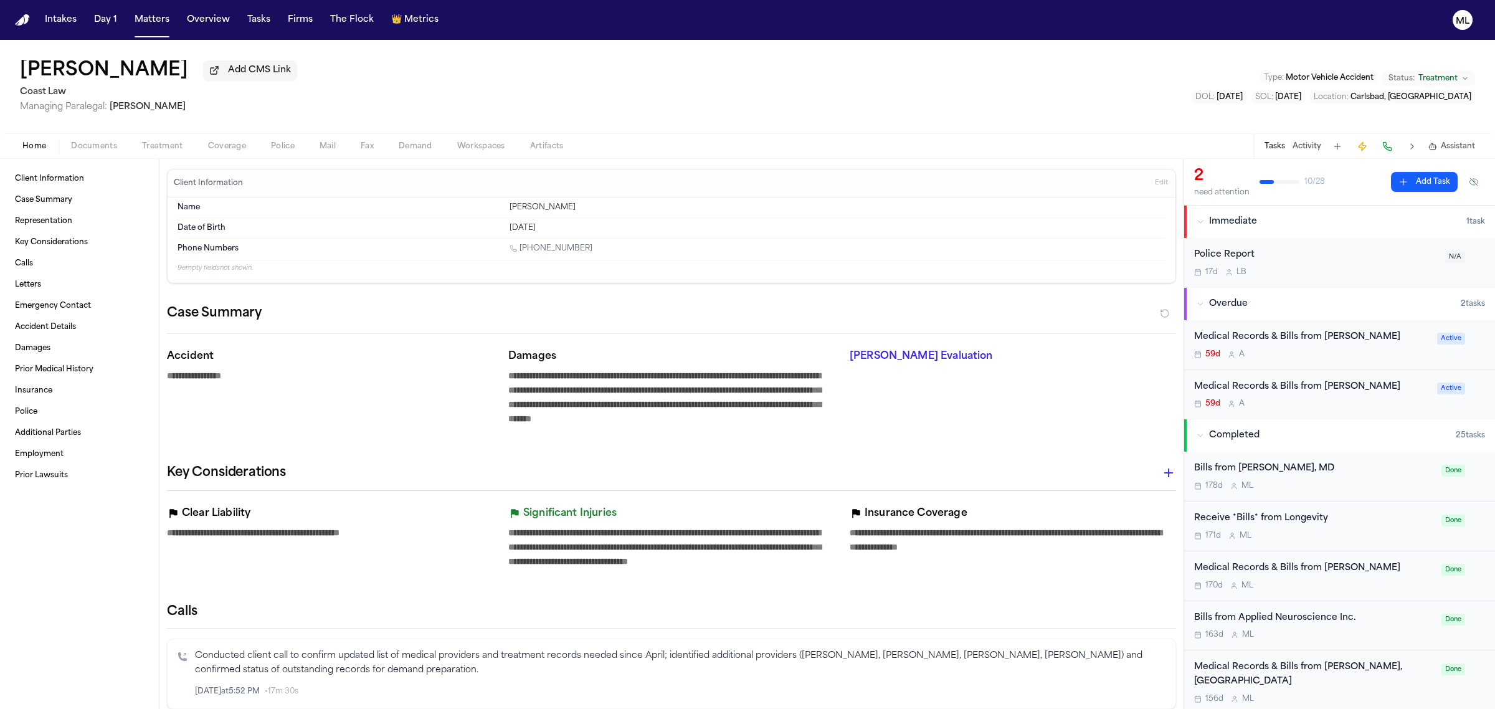
type textarea "*"
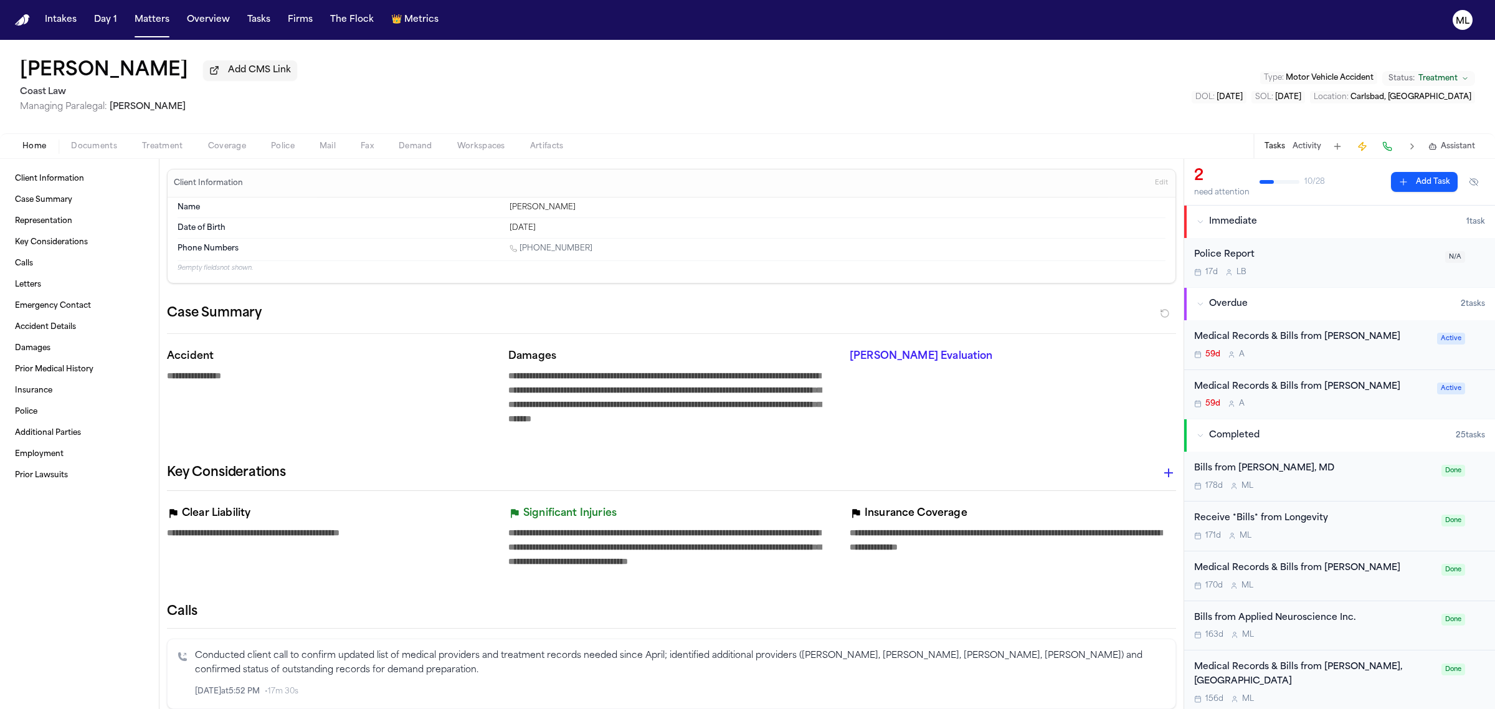
type textarea "*"
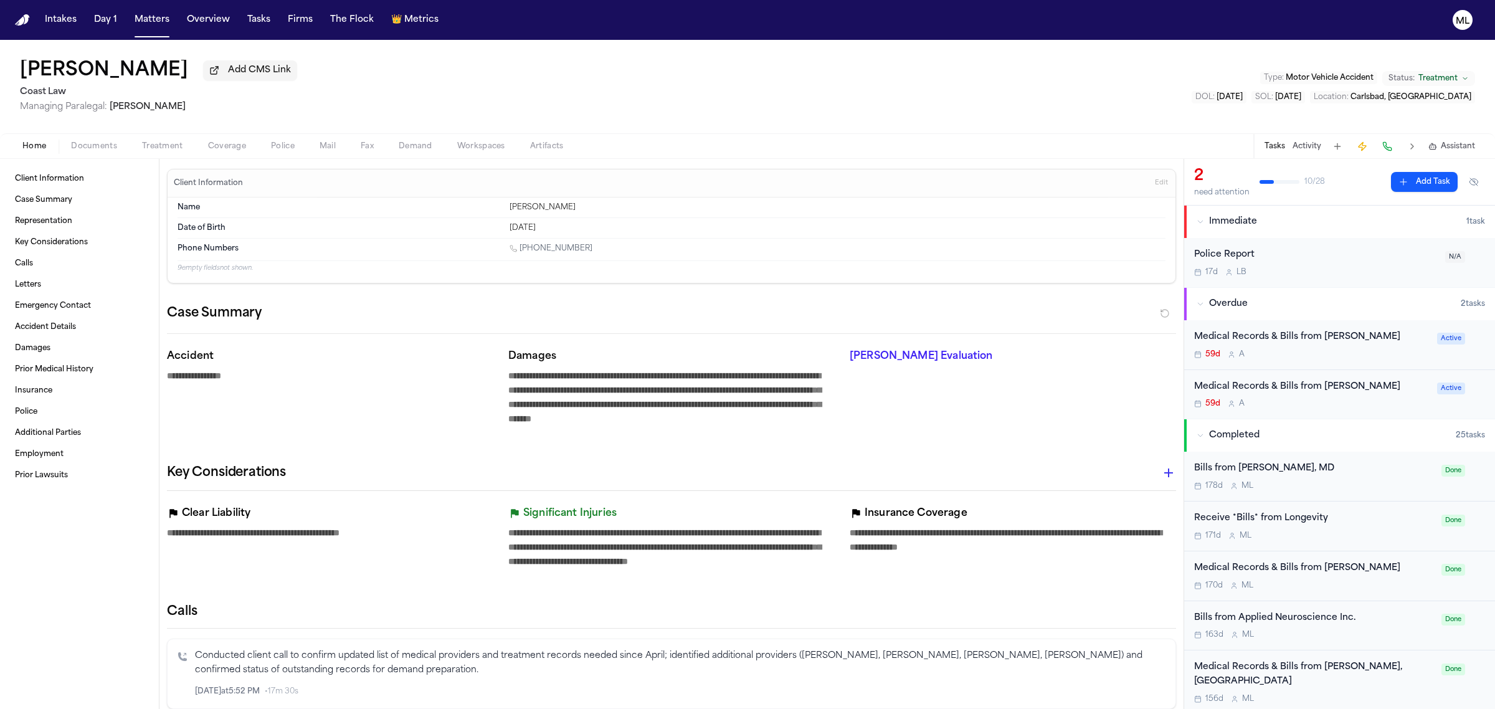
type textarea "*"
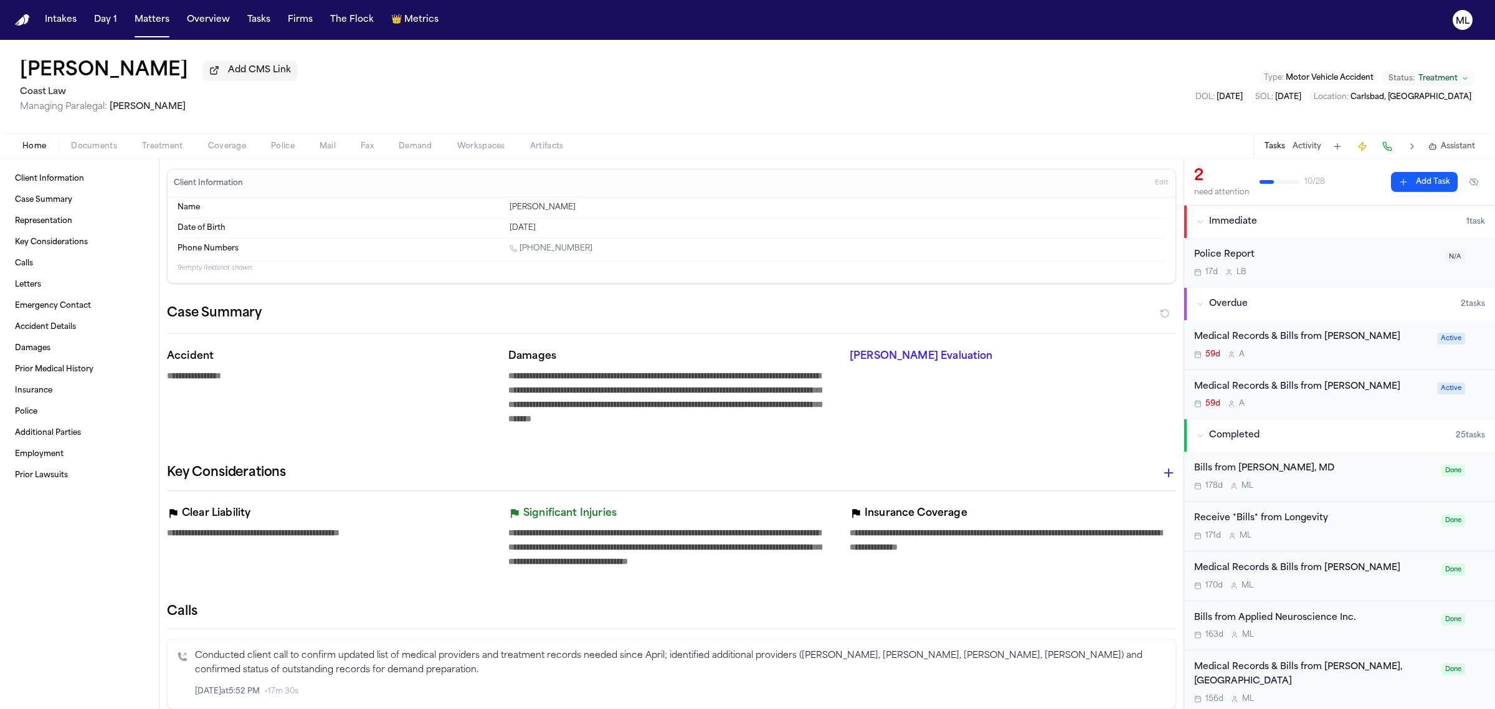
type textarea "*"
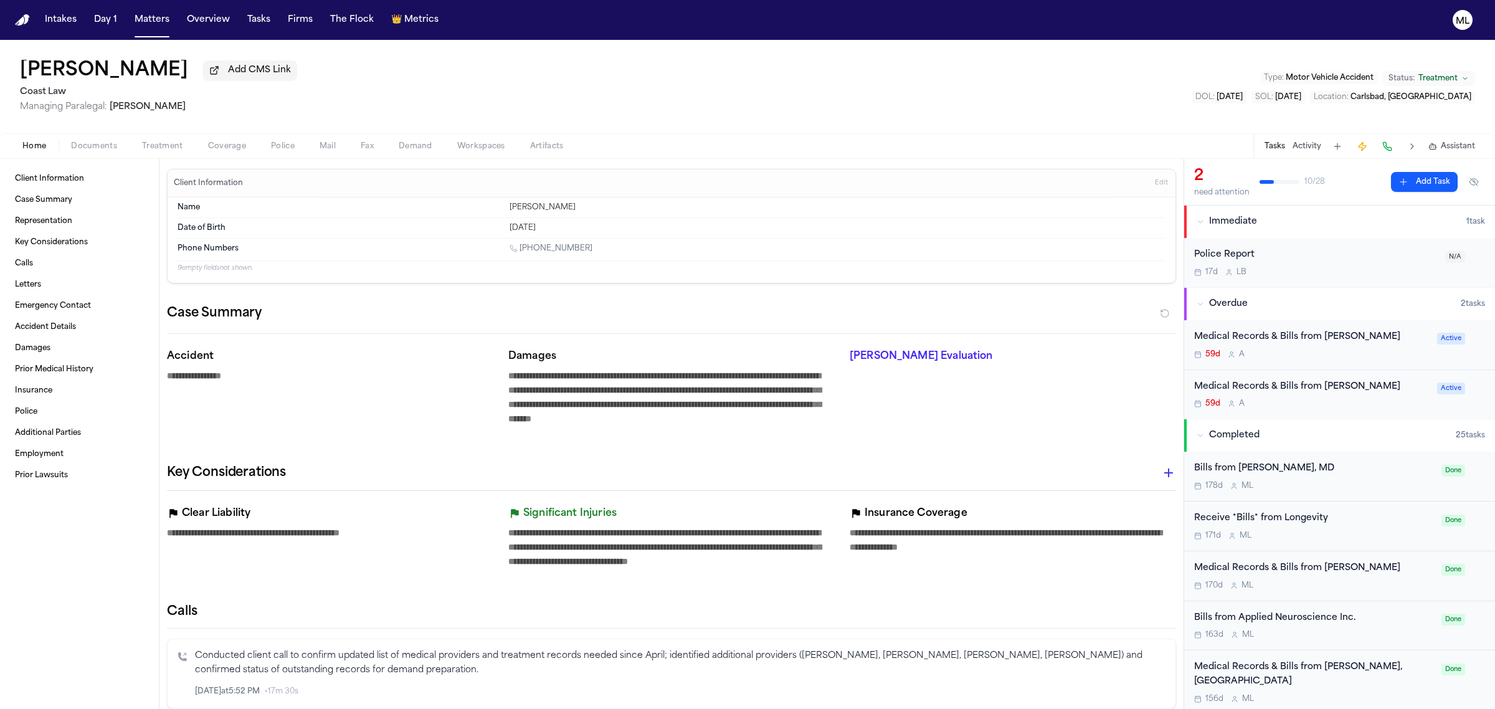
type textarea "*"
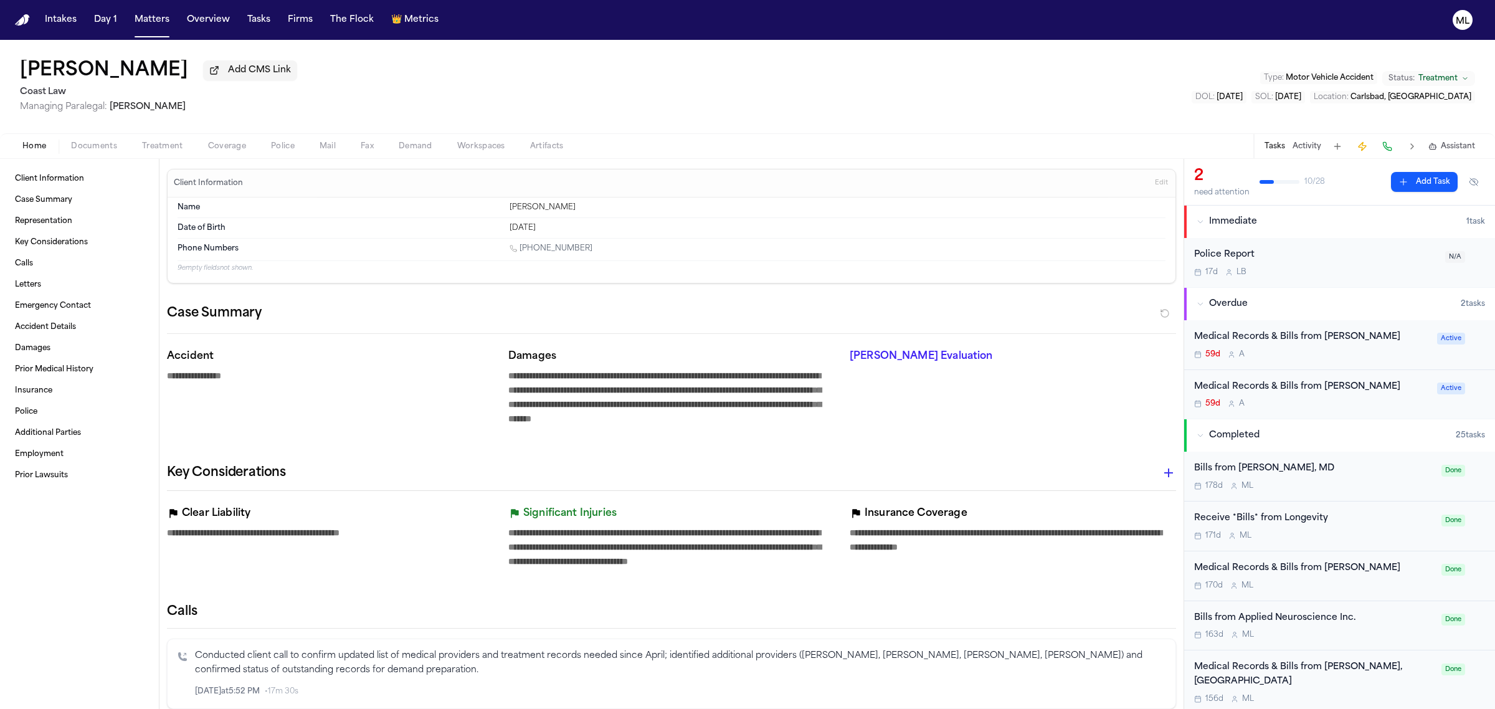
type textarea "*"
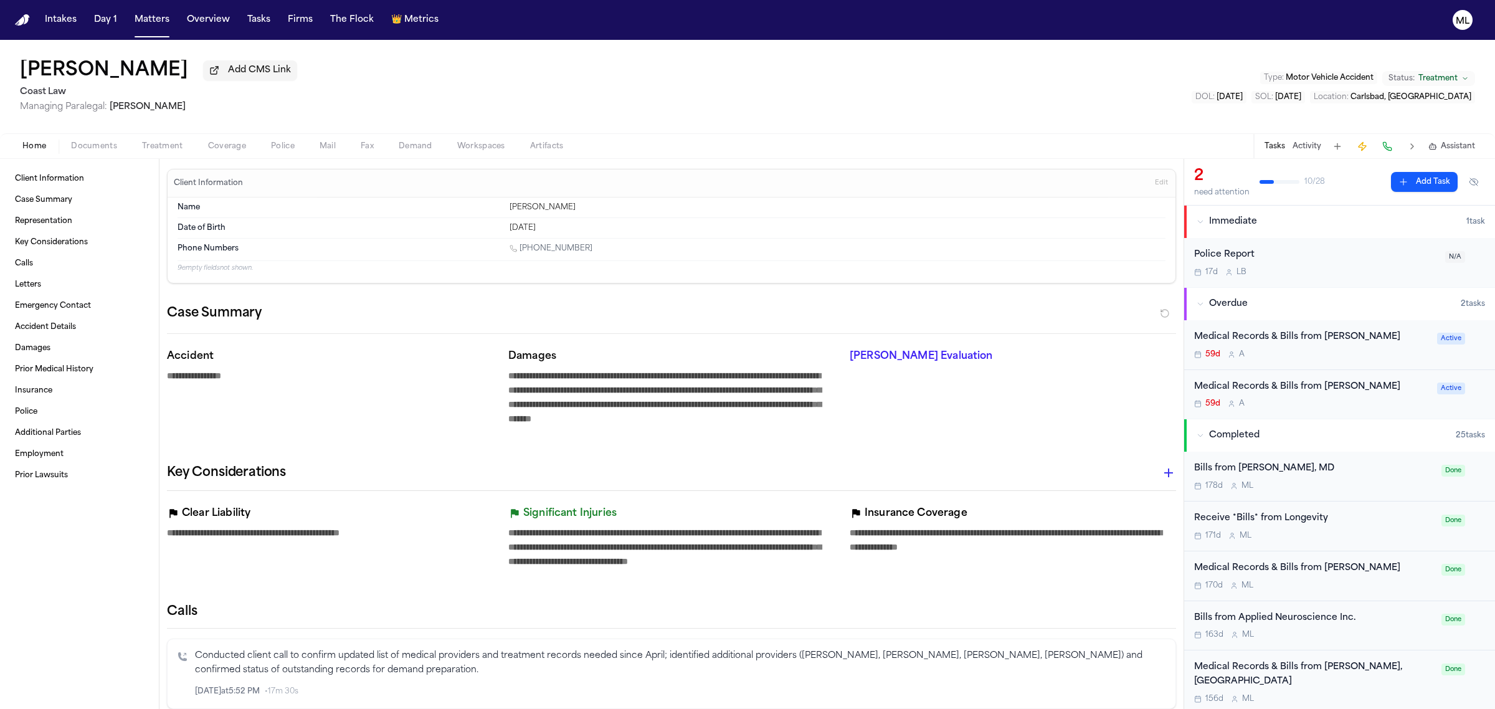
type textarea "*"
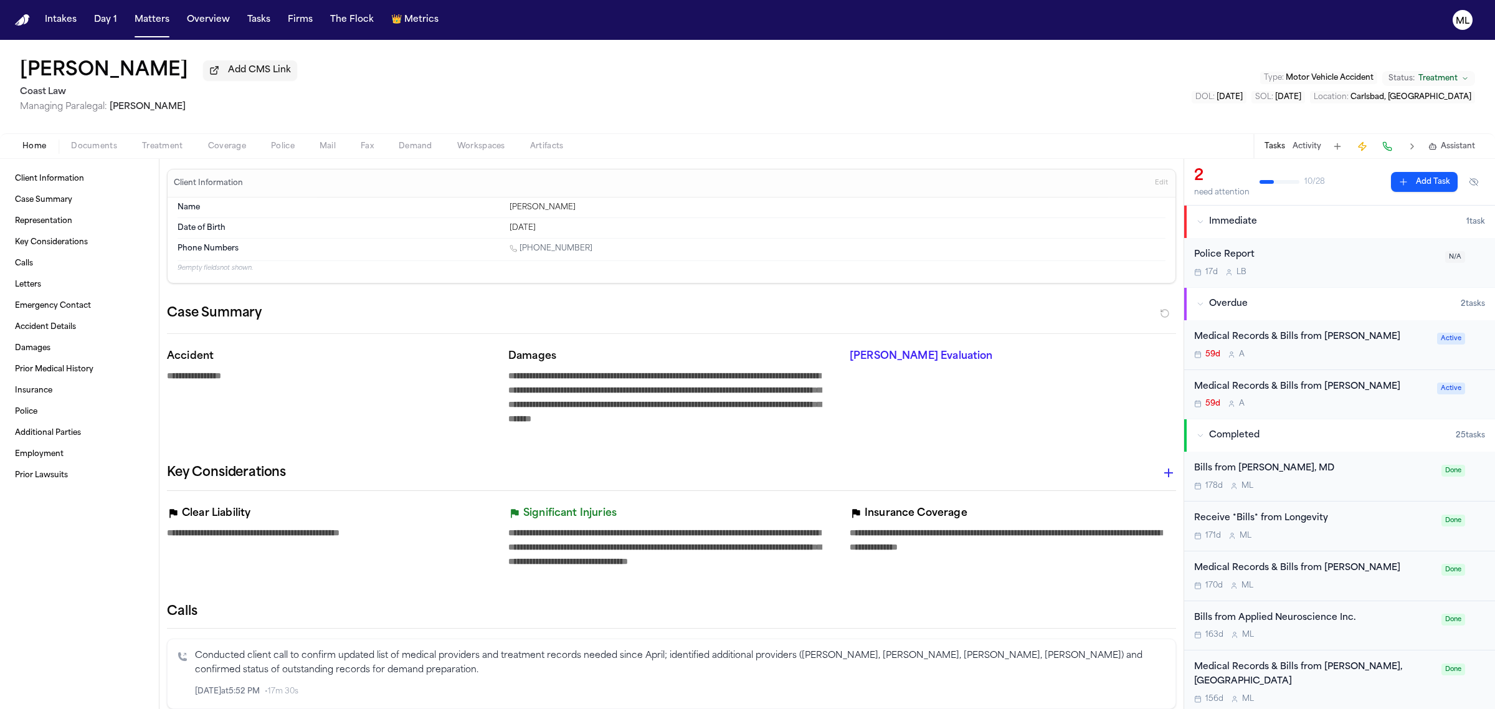
type textarea "*"
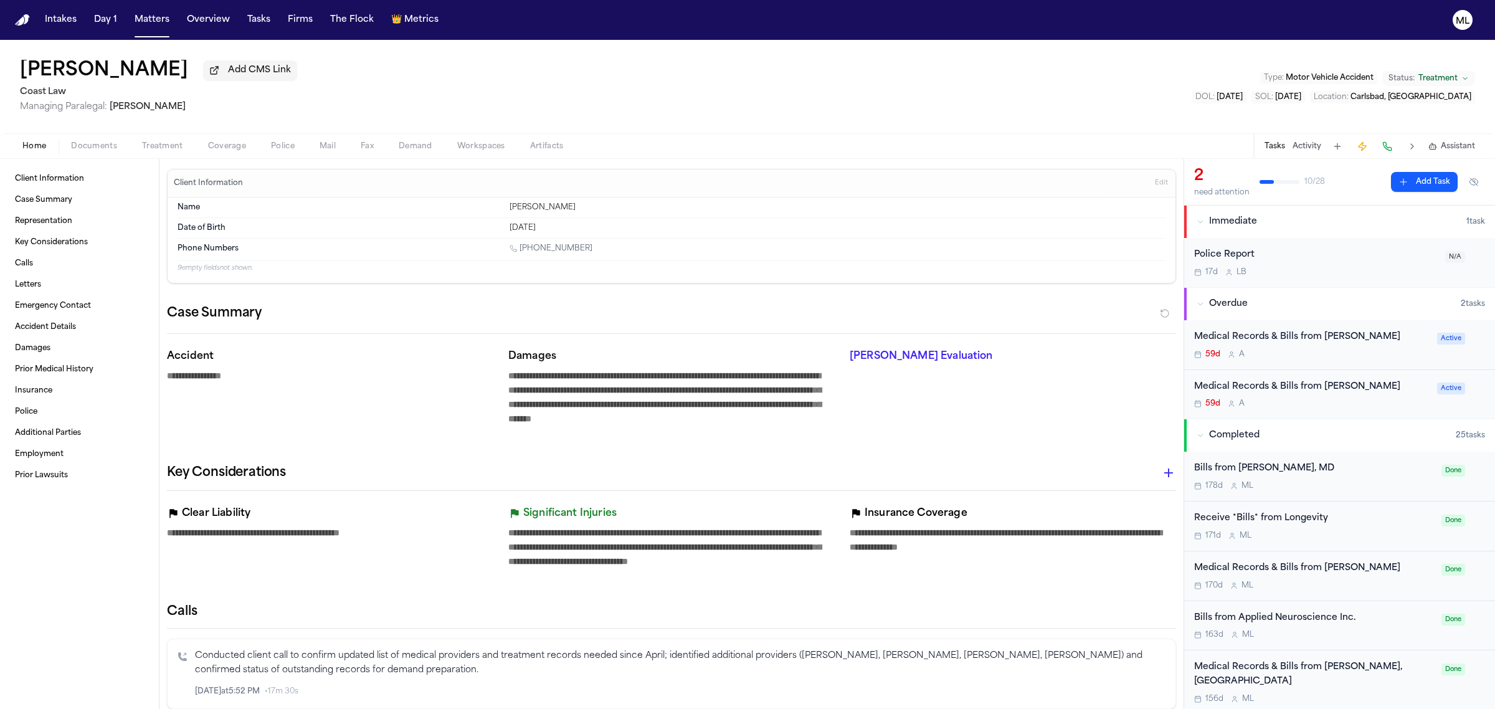
type textarea "*"
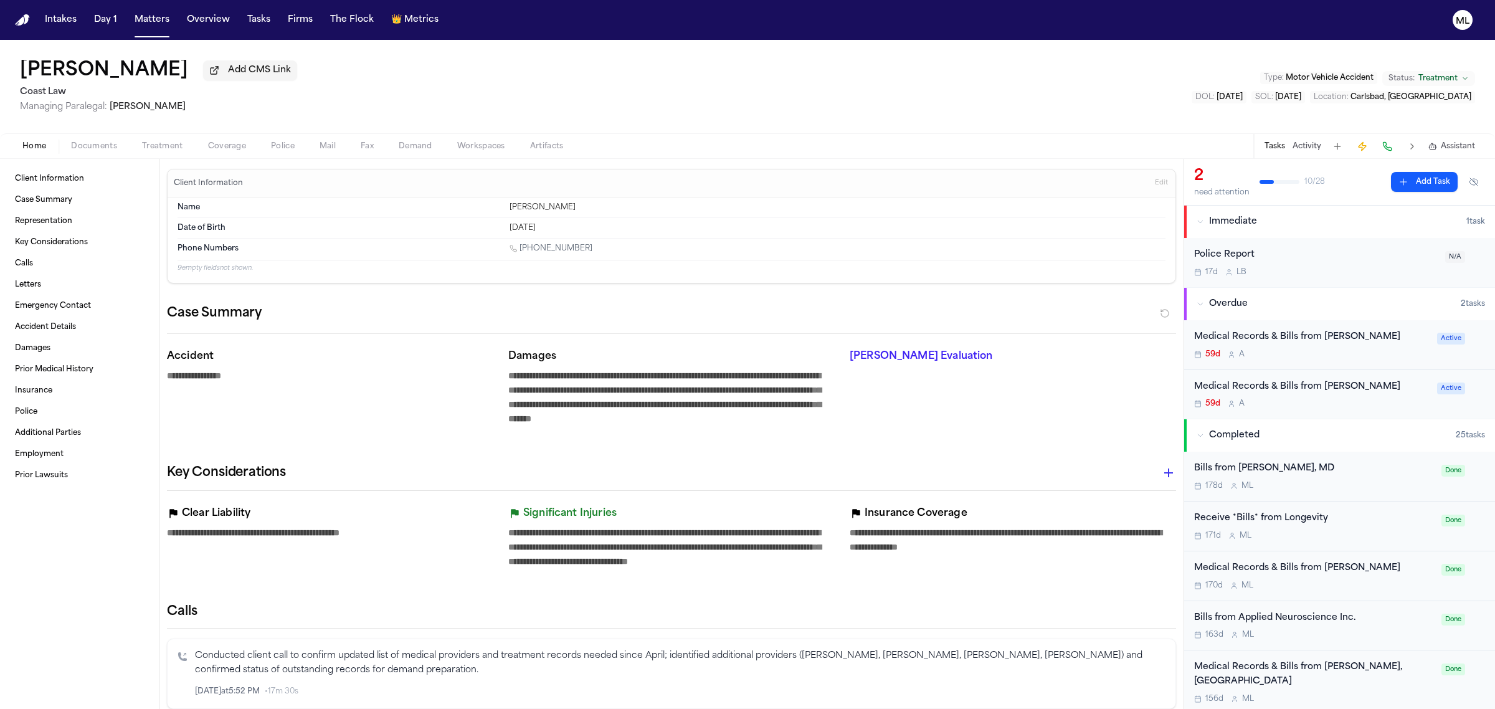
type textarea "*"
click at [104, 141] on span "Documents" at bounding box center [94, 146] width 46 height 10
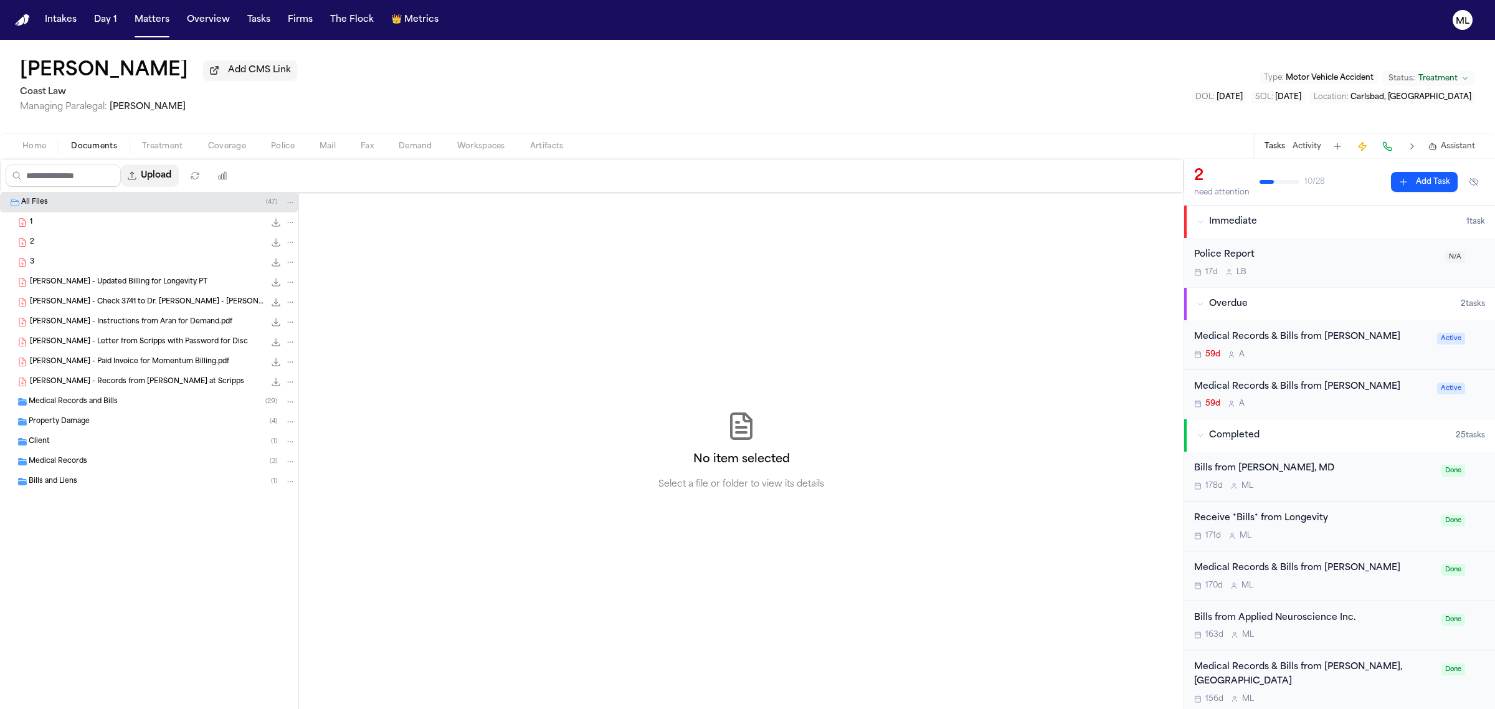
click at [176, 165] on button "Upload" at bounding box center [150, 175] width 58 height 22
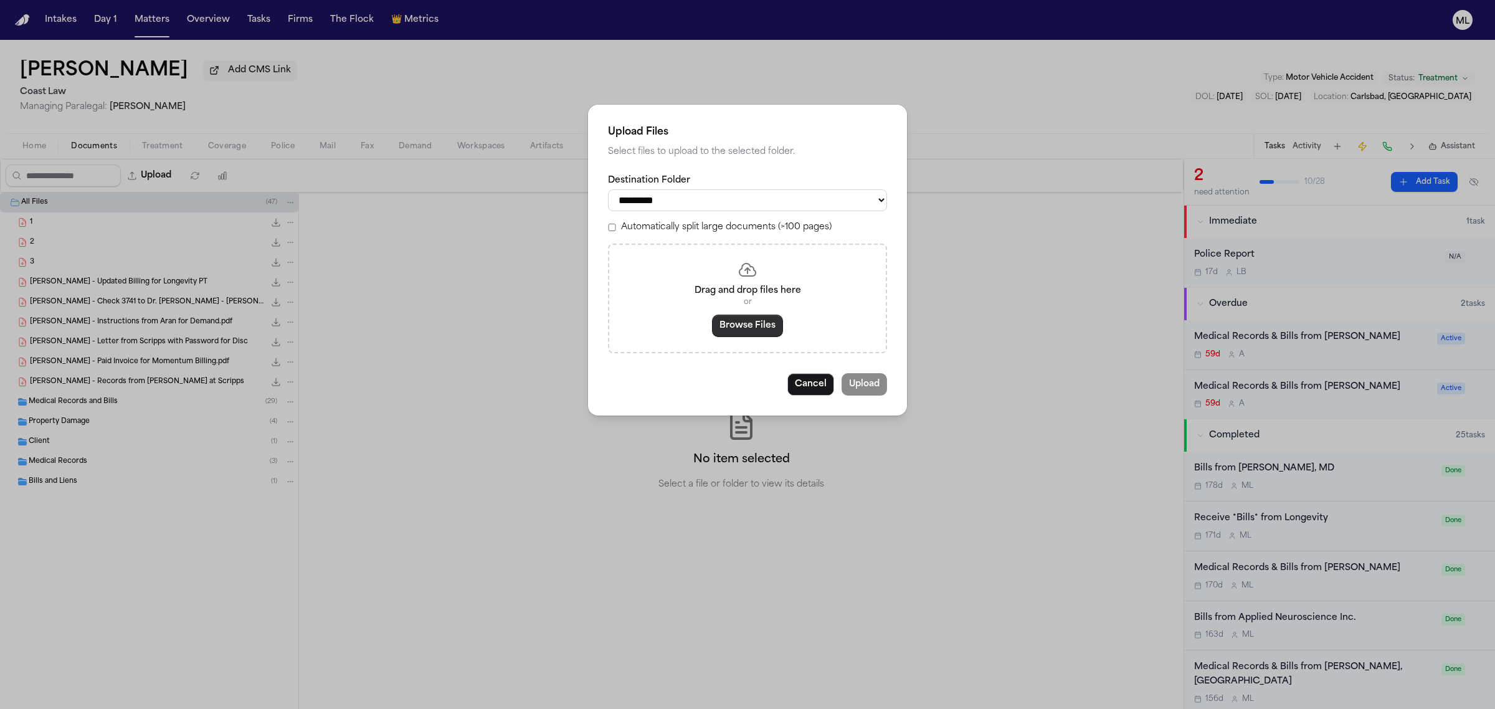
click at [727, 325] on button "Browse Files" at bounding box center [747, 326] width 71 height 22
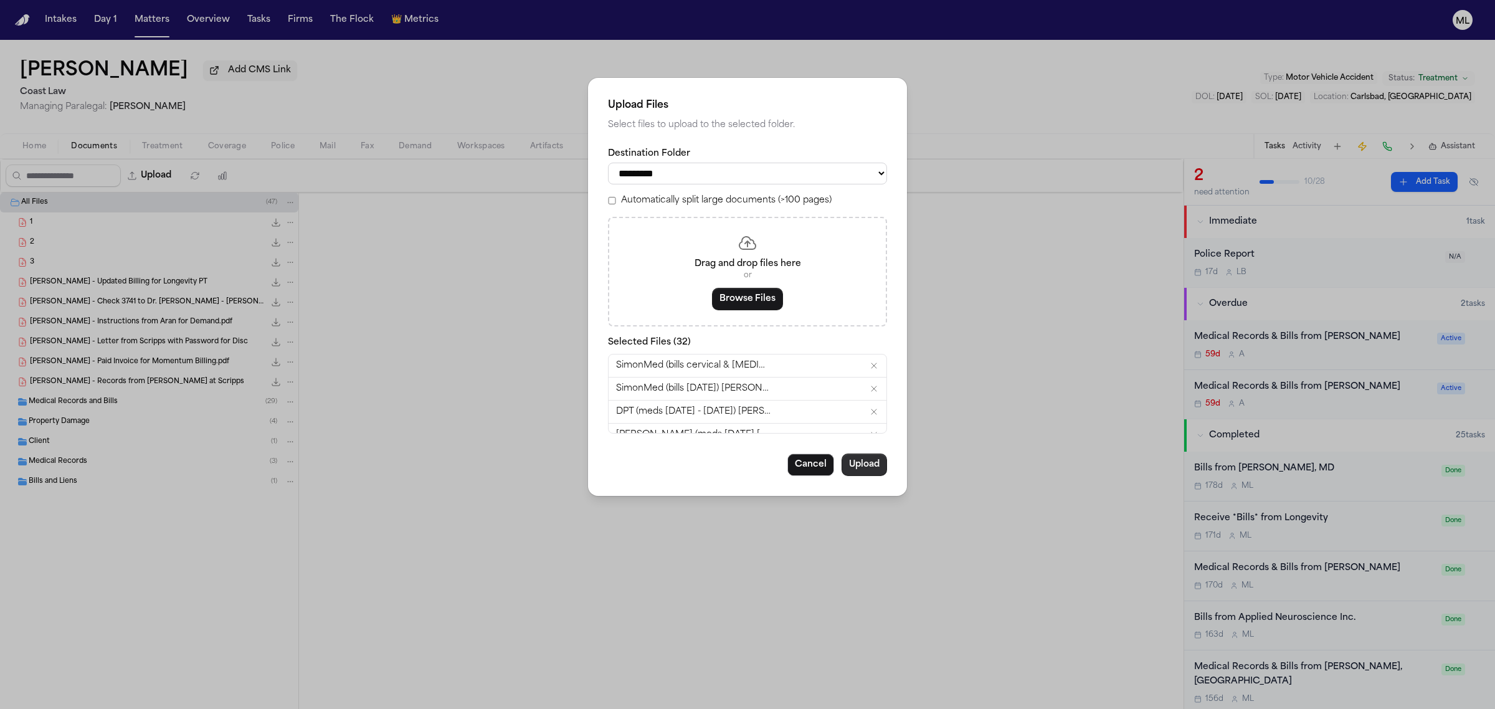
click at [876, 462] on button "Upload" at bounding box center [863, 464] width 45 height 22
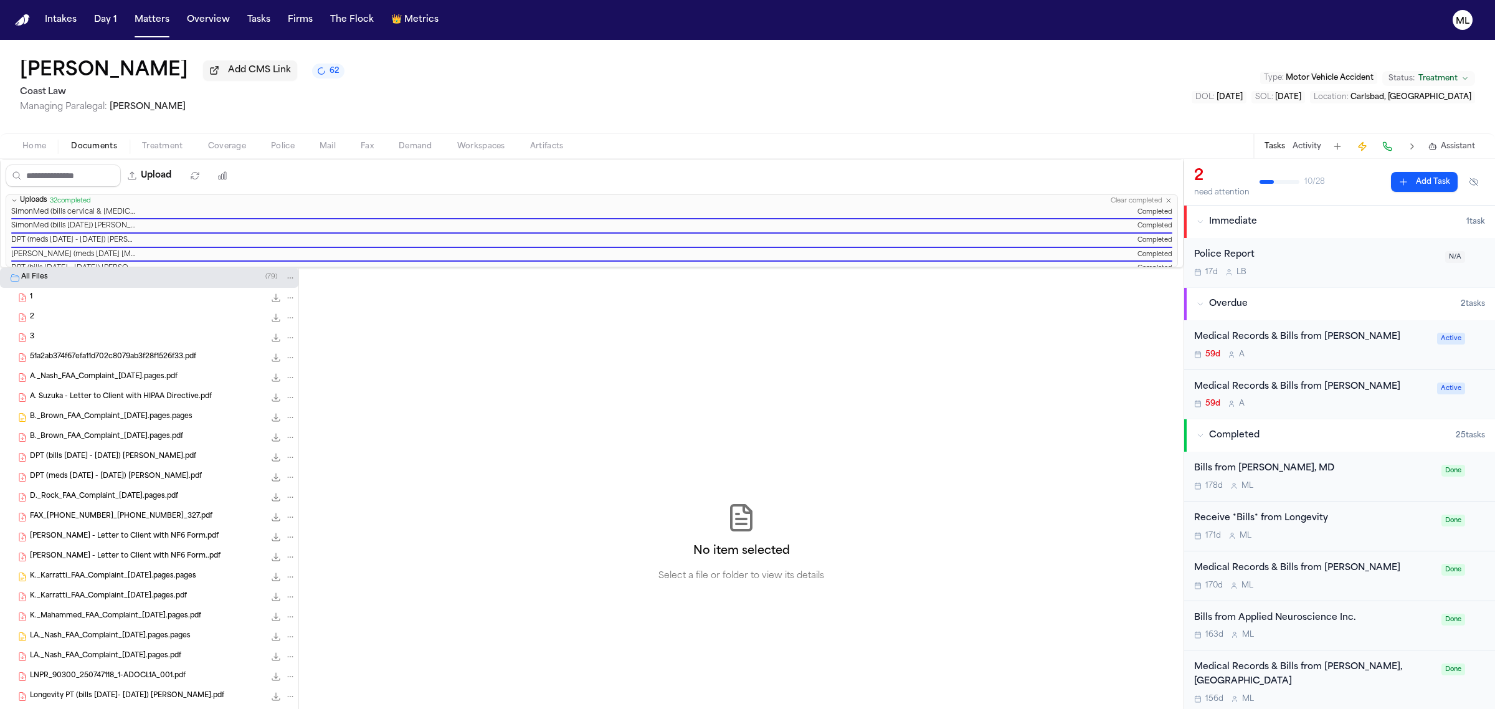
click at [1333, 407] on div "59d A" at bounding box center [1311, 404] width 235 height 10
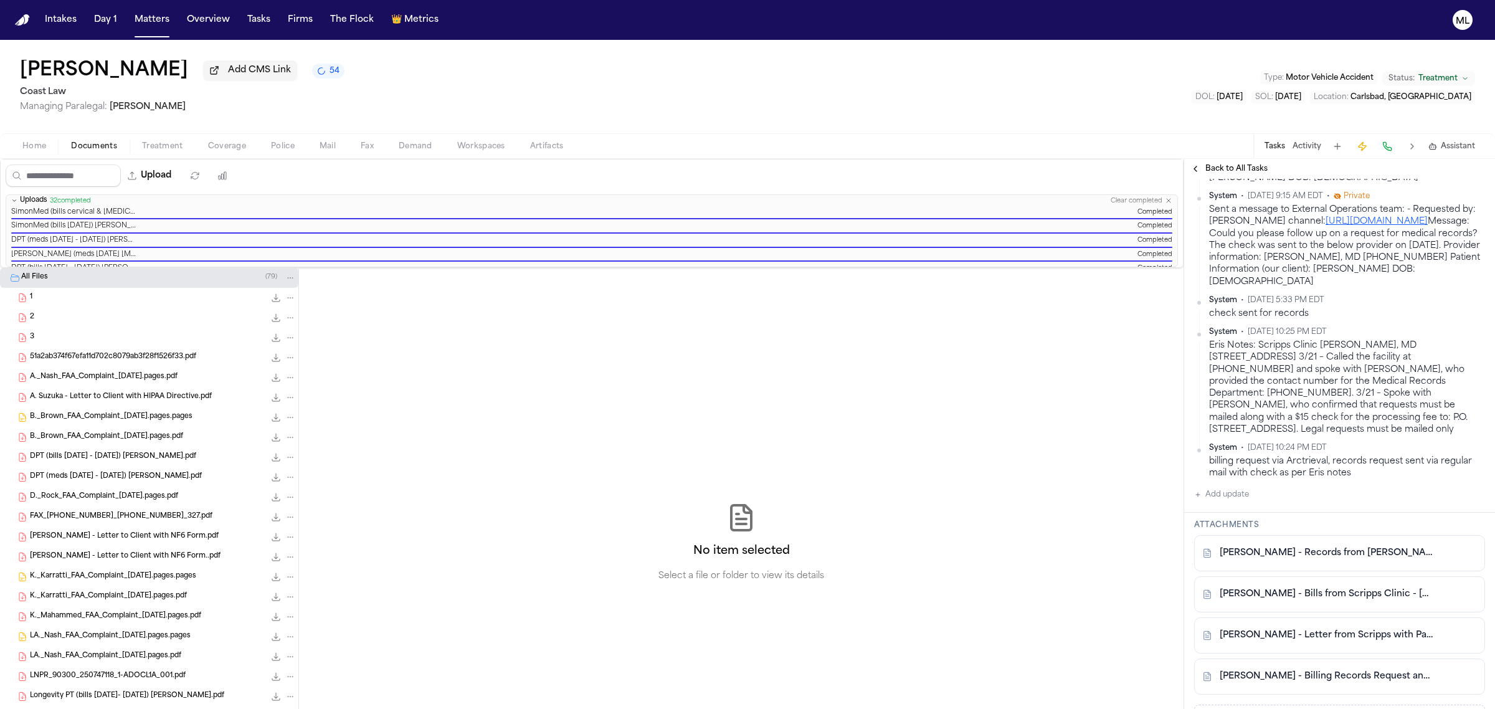
click at [286, 375] on icon "File: A._Nash_FAA_Complaint_09.19.25.pages.pdf" at bounding box center [290, 377] width 9 height 9
click at [285, 452] on span "Delete" at bounding box center [275, 447] width 37 height 15
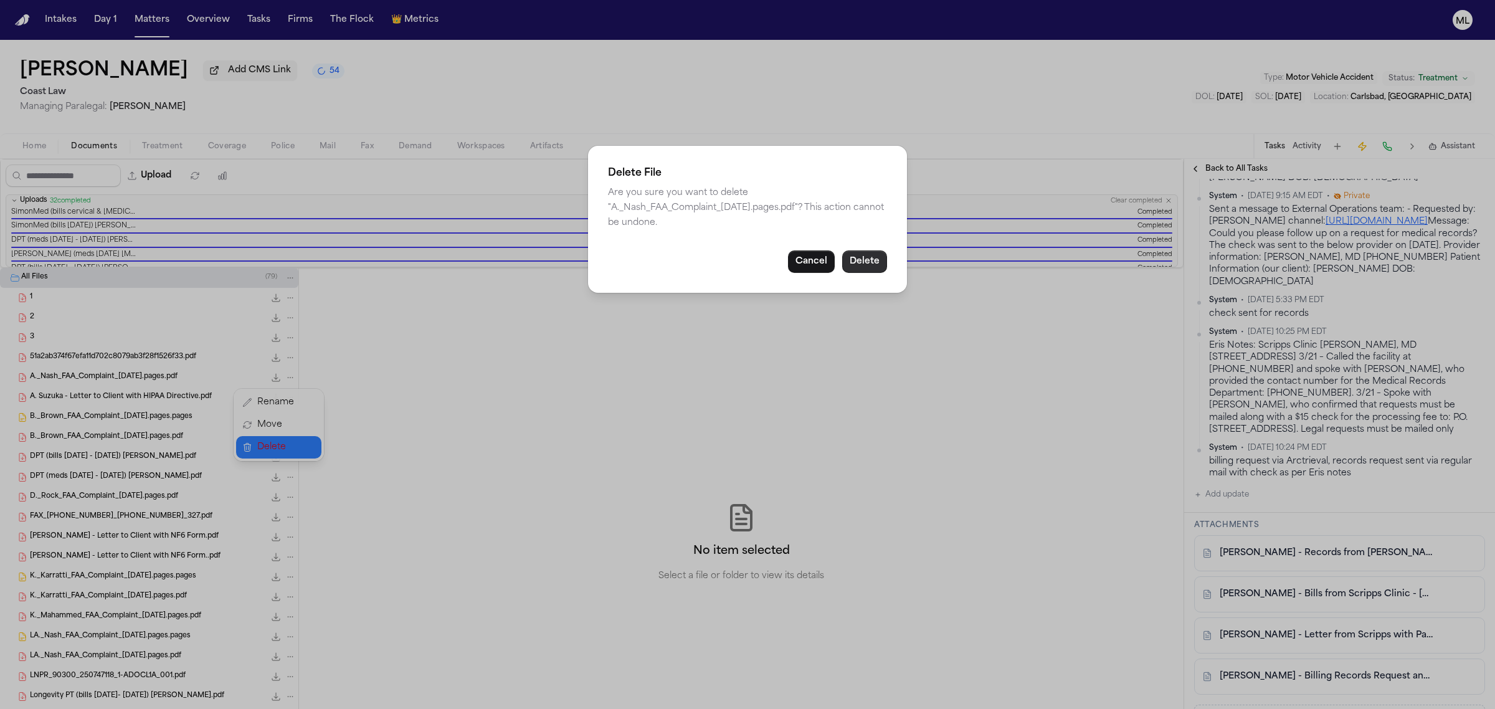
click at [869, 265] on button "Delete" at bounding box center [864, 261] width 45 height 22
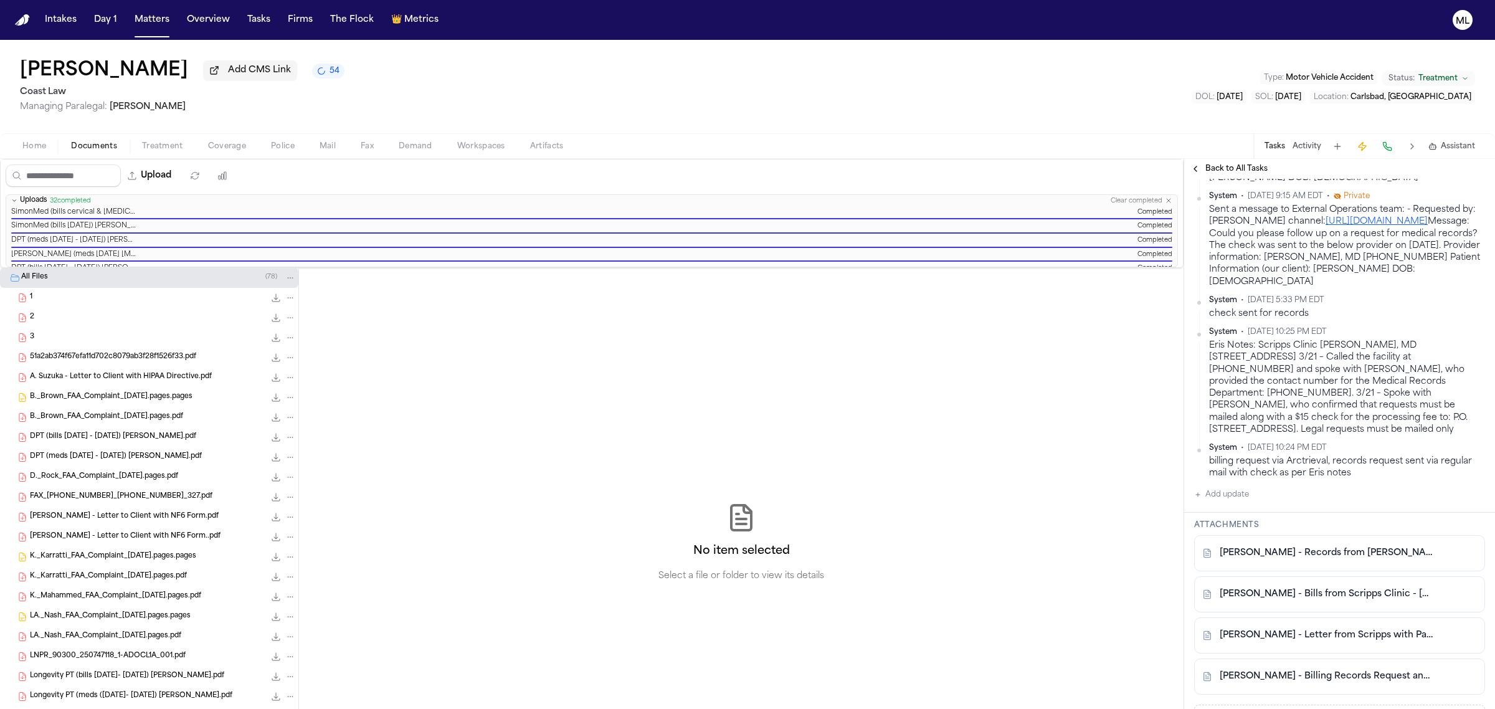
click at [286, 376] on icon "File: A. Suzuka - Letter to Client with HIPAA Directive.pdf" at bounding box center [290, 377] width 9 height 9
click at [287, 448] on span "Delete" at bounding box center [275, 447] width 37 height 15
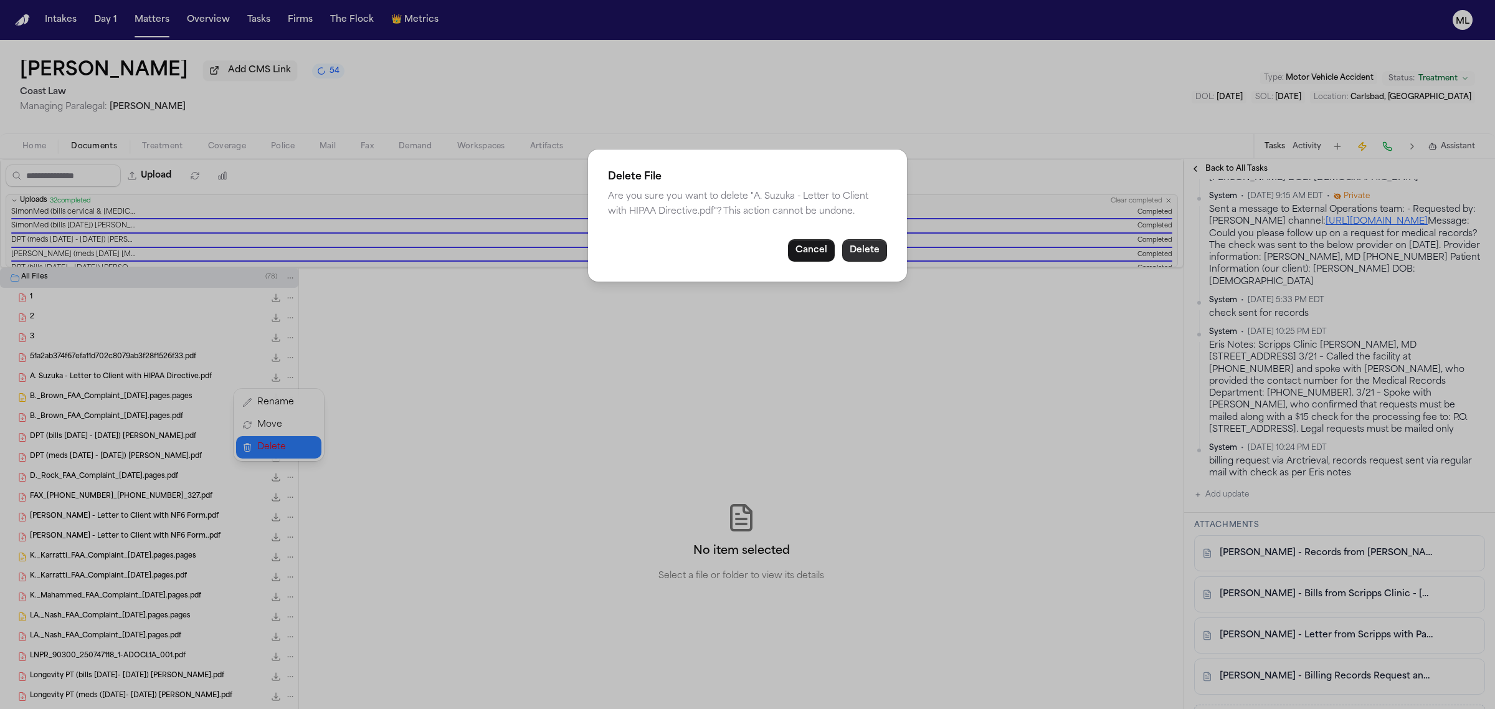
click at [875, 244] on button "Delete" at bounding box center [864, 250] width 45 height 22
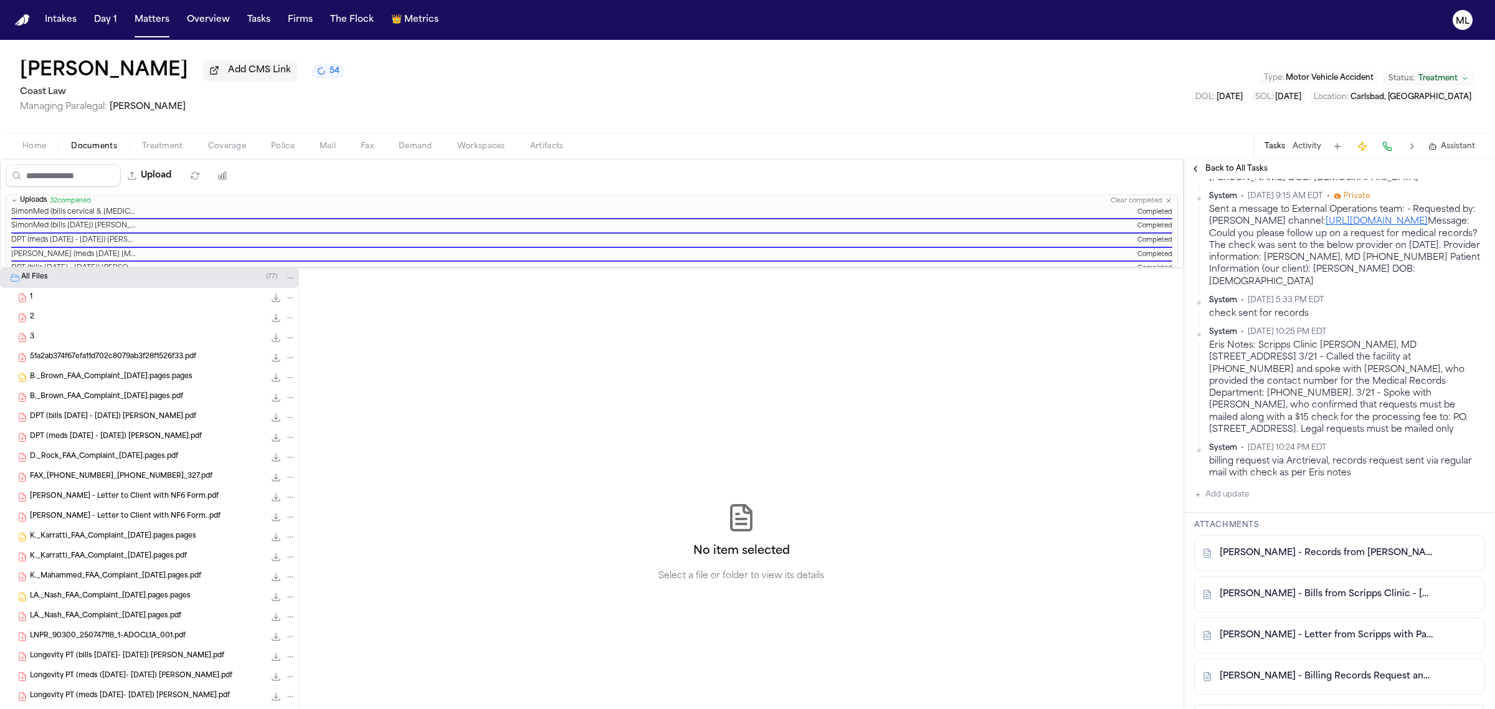
click at [286, 358] on icon "File: 51a2ab374f67efa11d702c8079ab3f28f1526f33.pdf" at bounding box center [290, 357] width 9 height 9
click at [276, 422] on span "Delete" at bounding box center [275, 427] width 37 height 15
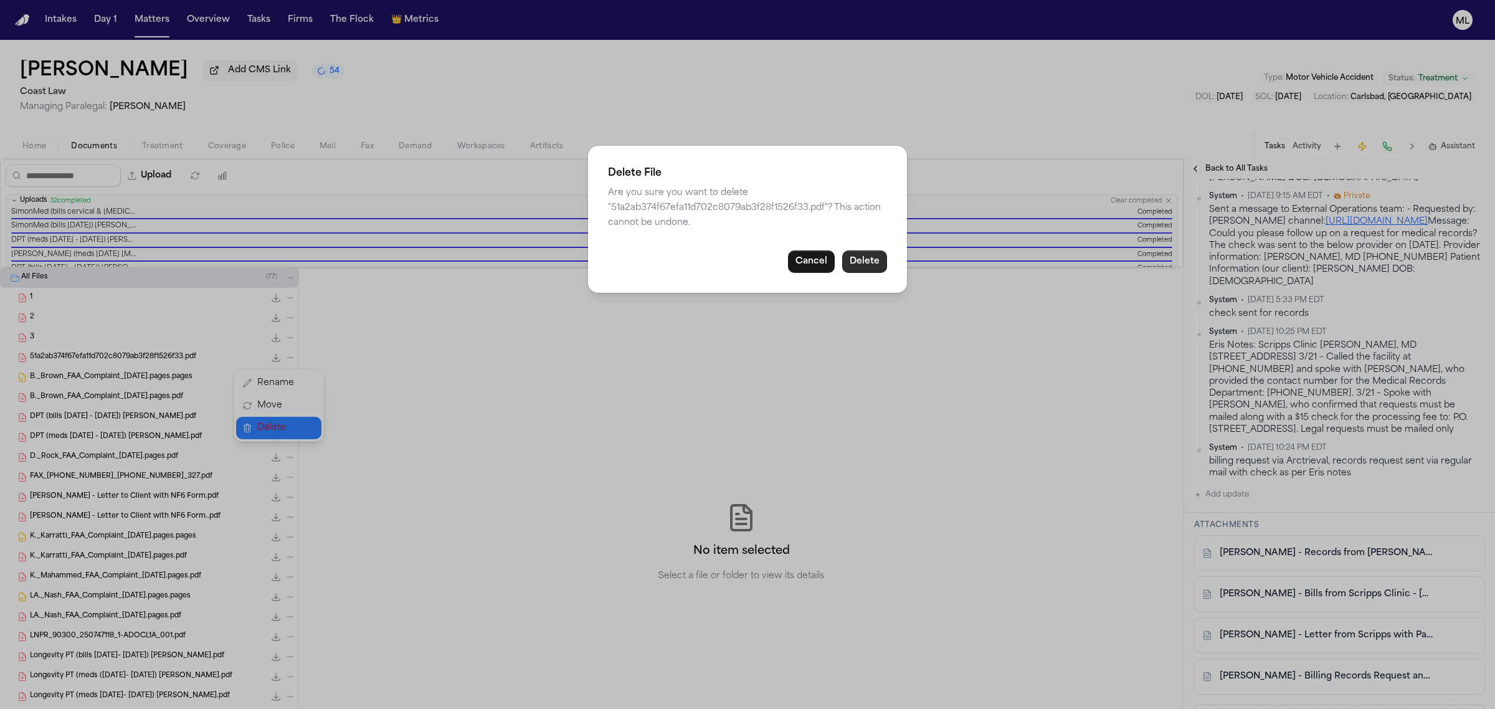
click at [866, 263] on button "Delete" at bounding box center [864, 261] width 45 height 22
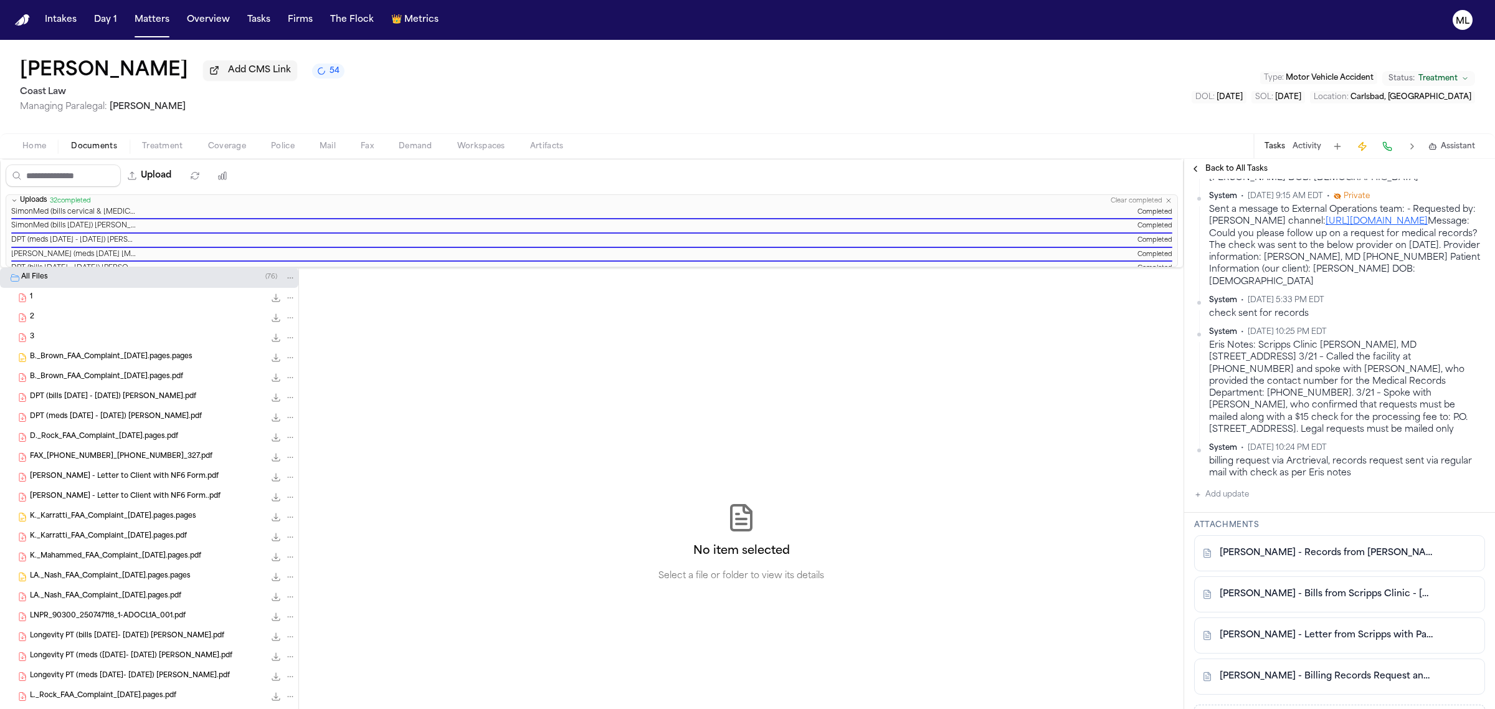
click at [286, 360] on icon "File: B._Brown_FAA_Complaint_09.19.25.pages.pages" at bounding box center [290, 357] width 9 height 9
click at [272, 427] on span "Delete" at bounding box center [275, 427] width 37 height 15
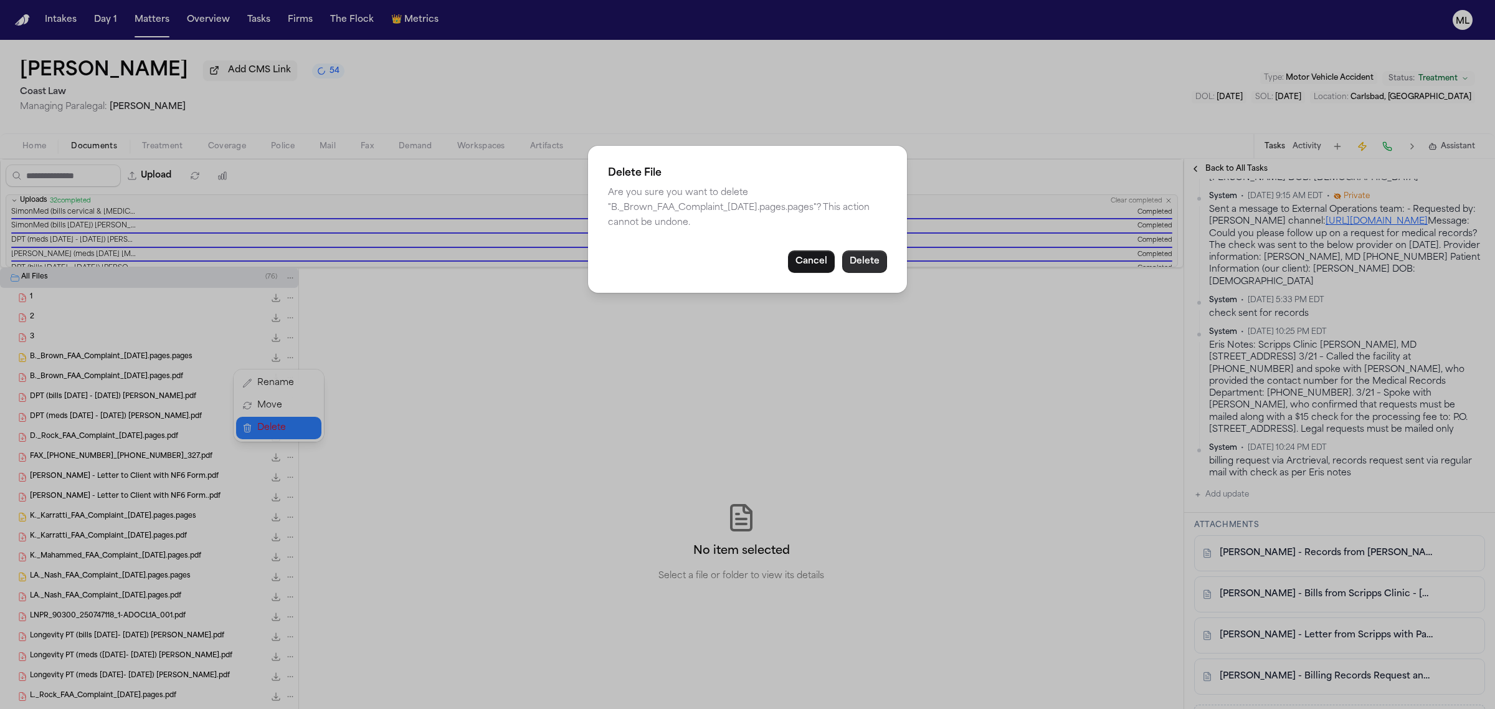
click at [864, 265] on button "Delete" at bounding box center [864, 261] width 45 height 22
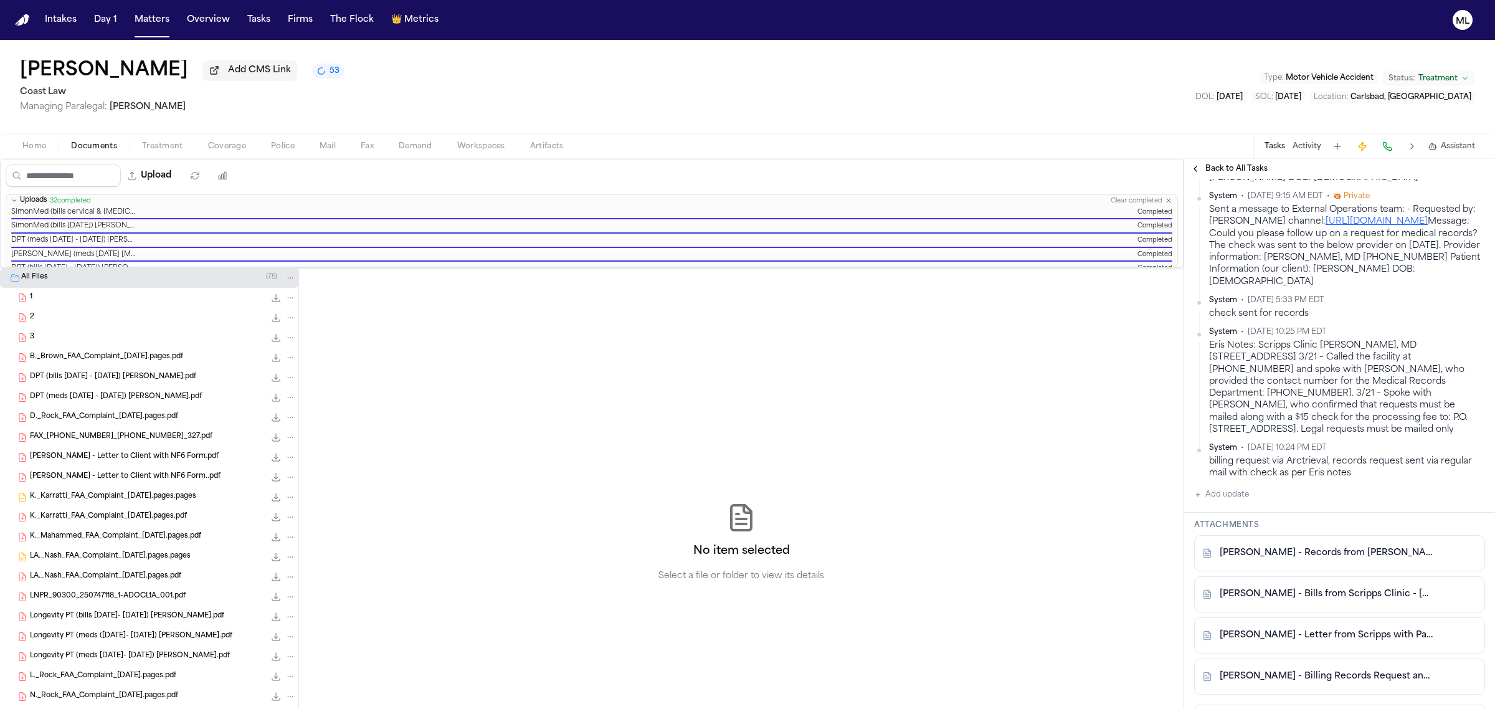
click at [286, 357] on icon "File: B._Brown_FAA_Complaint_09.19.25.pages.pdf" at bounding box center [290, 357] width 9 height 9
click at [284, 420] on span "Delete" at bounding box center [275, 427] width 37 height 15
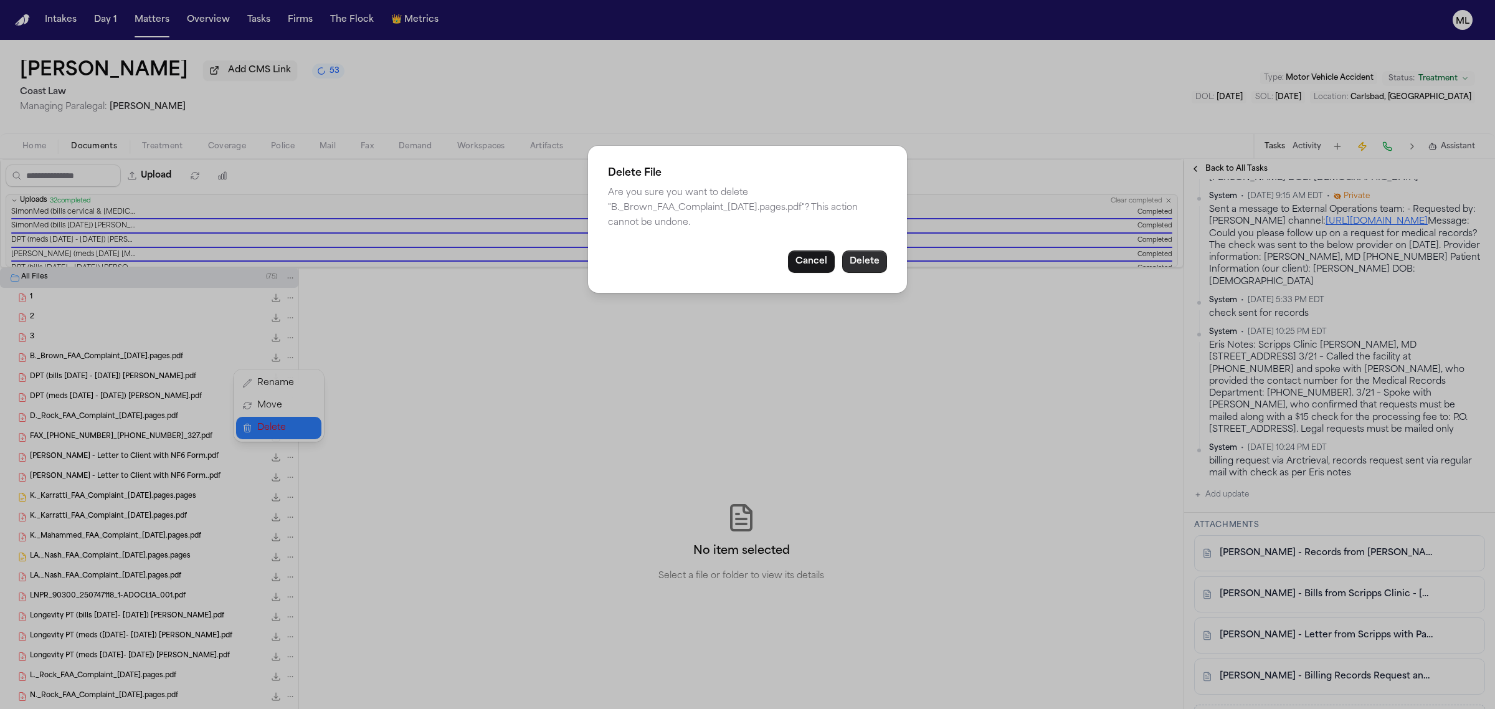
click at [860, 266] on button "Delete" at bounding box center [864, 261] width 45 height 22
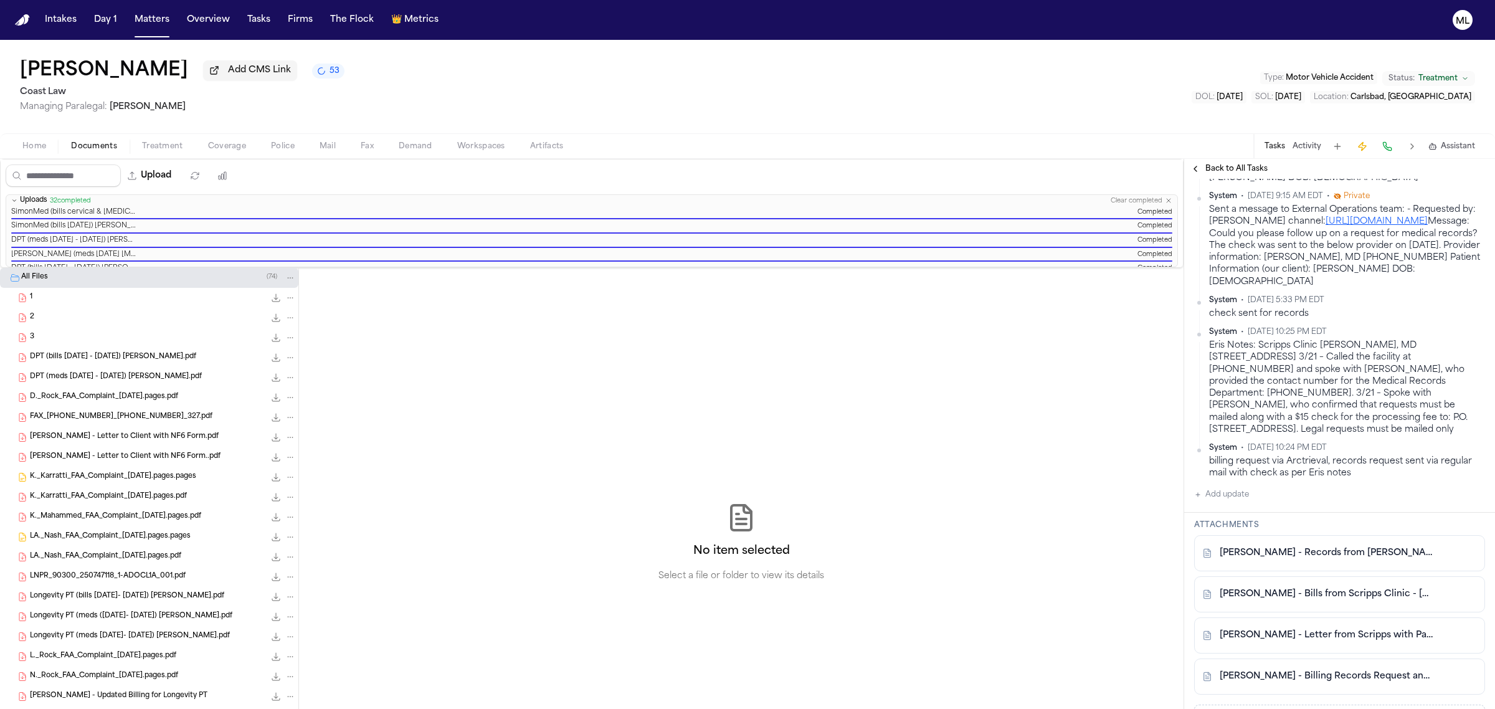
click at [286, 399] on icon "File: D._Rock_FAA_Complaint_09.19.25.pages.pdf" at bounding box center [290, 397] width 9 height 9
click at [256, 468] on button "Delete" at bounding box center [278, 467] width 85 height 22
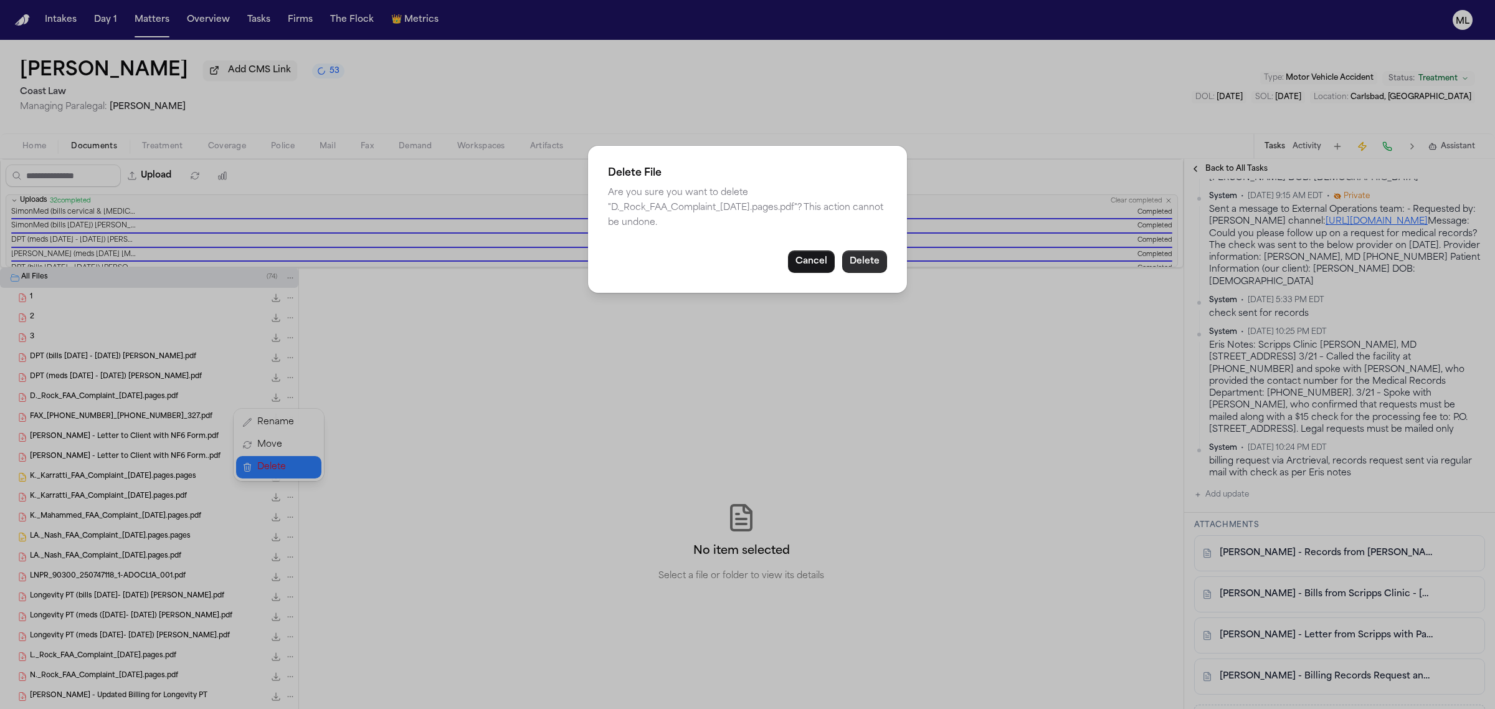
click at [872, 263] on button "Delete" at bounding box center [864, 261] width 45 height 22
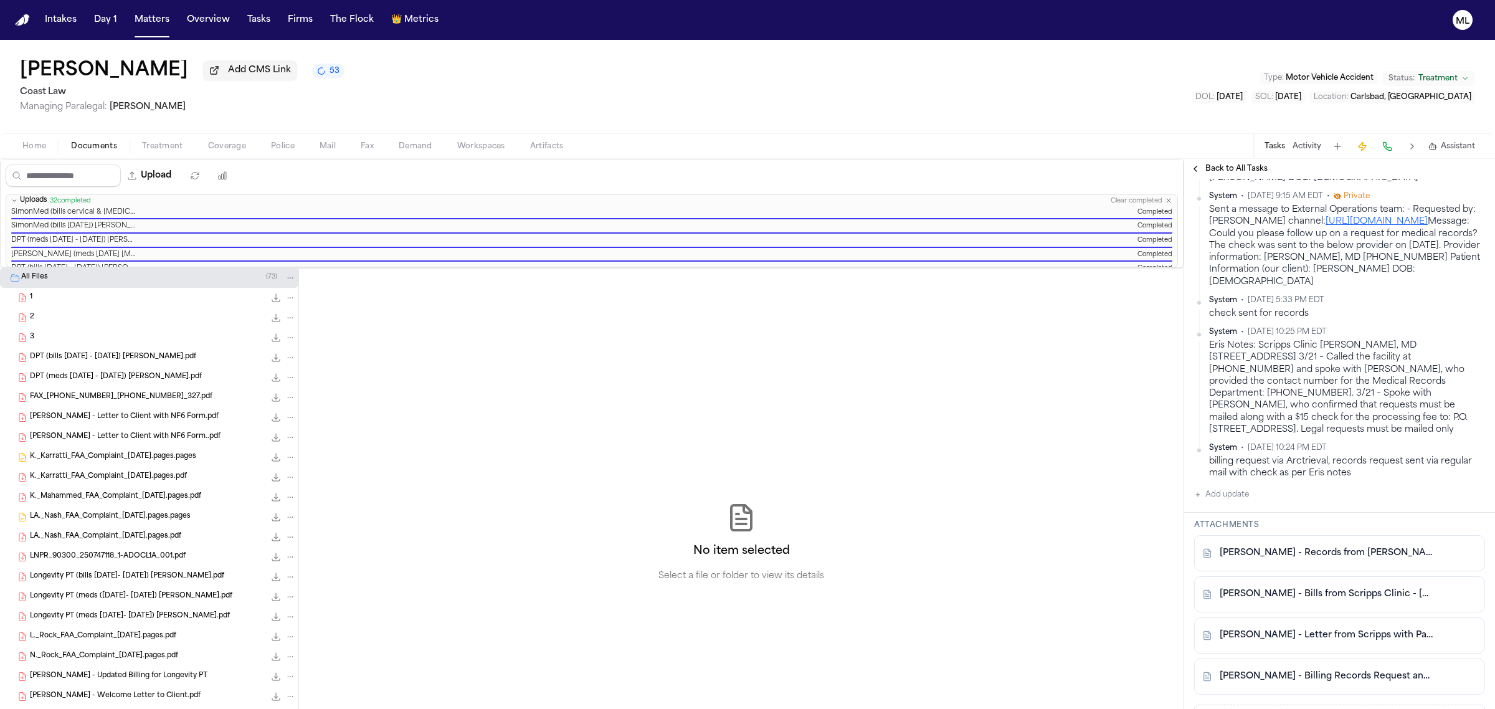
click at [286, 397] on icon "File: FAX_20250919_1758300904_327.pdf" at bounding box center [290, 397] width 9 height 9
click at [276, 465] on span "Delete" at bounding box center [275, 467] width 37 height 15
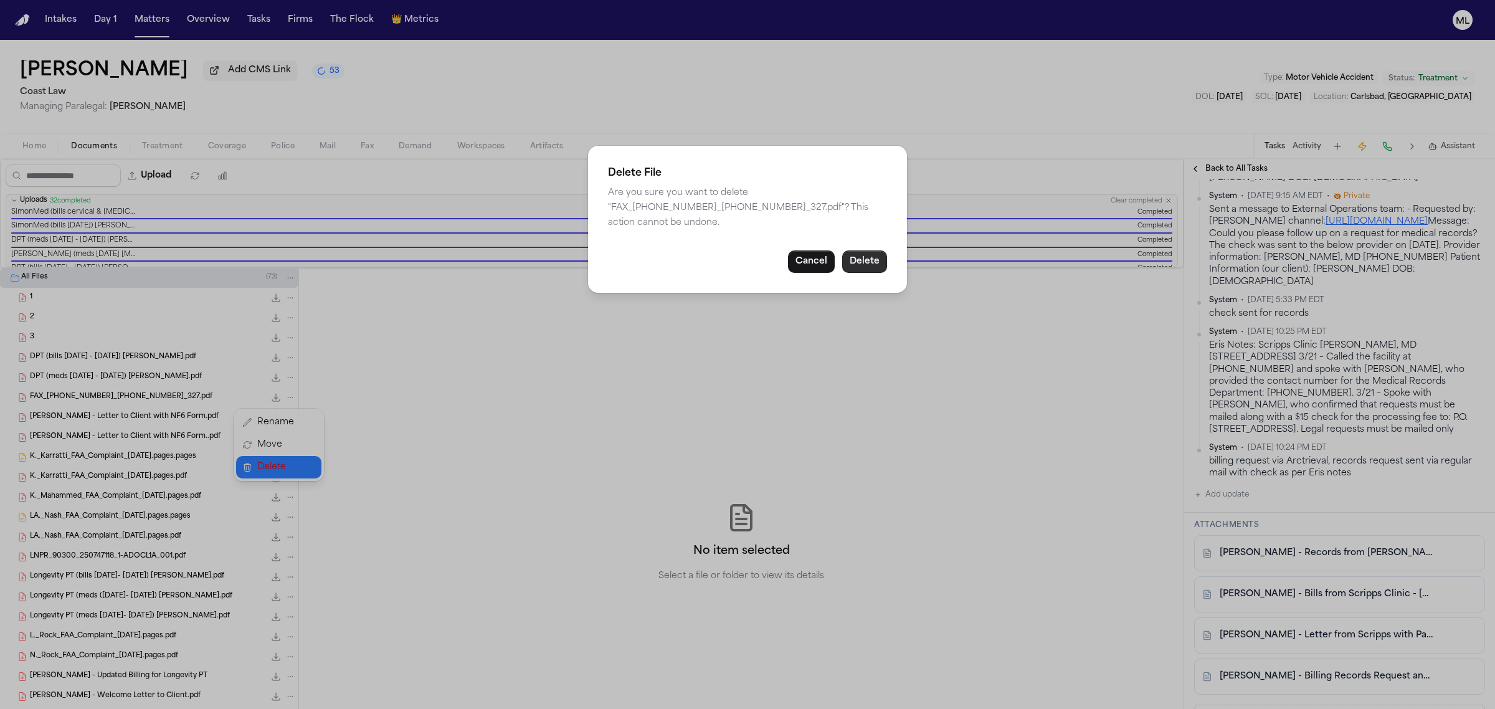
click at [877, 262] on button "Delete" at bounding box center [864, 261] width 45 height 22
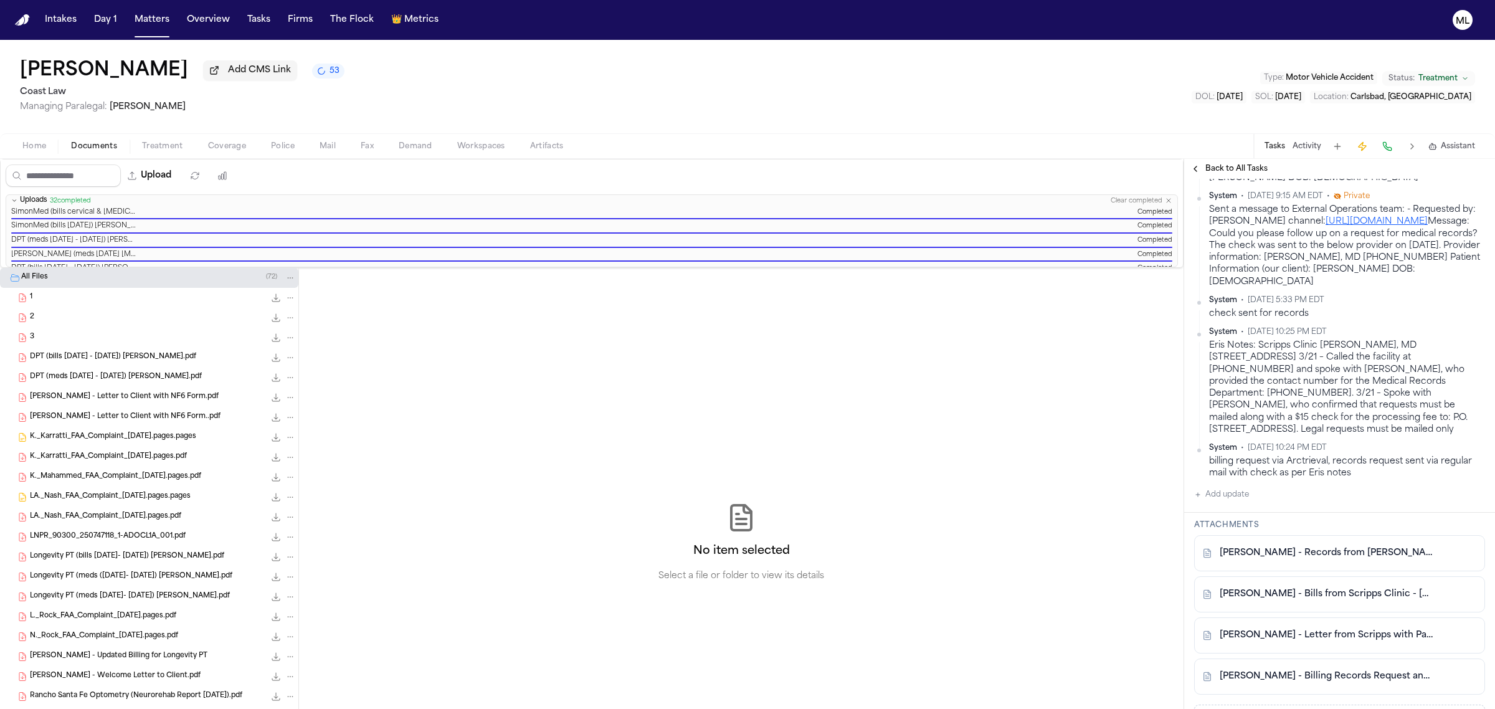
click at [286, 394] on icon "File: F. Butrico - Letter to Client with NF6 Form.pdf" at bounding box center [290, 397] width 9 height 9
click at [284, 471] on span "Delete" at bounding box center [275, 467] width 37 height 15
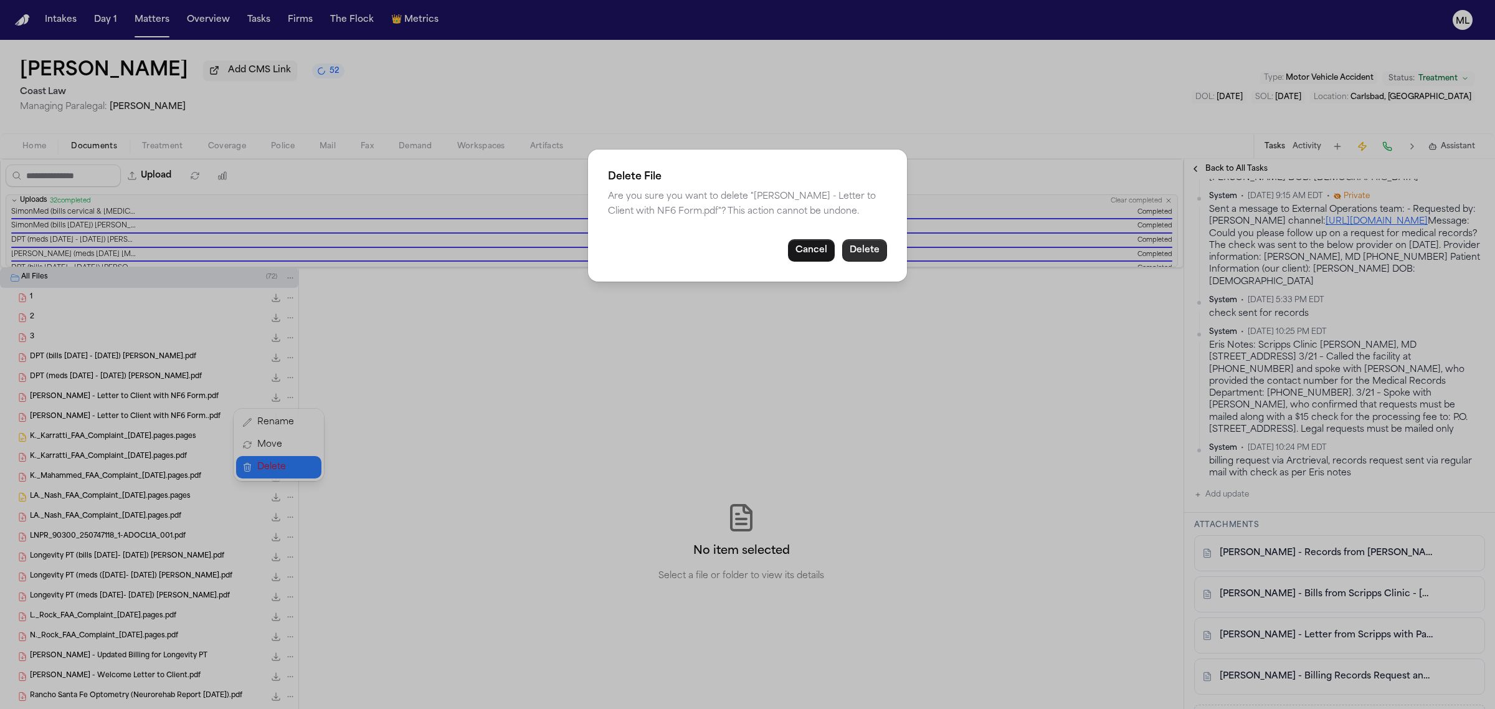
click at [872, 253] on button "Delete" at bounding box center [864, 250] width 45 height 22
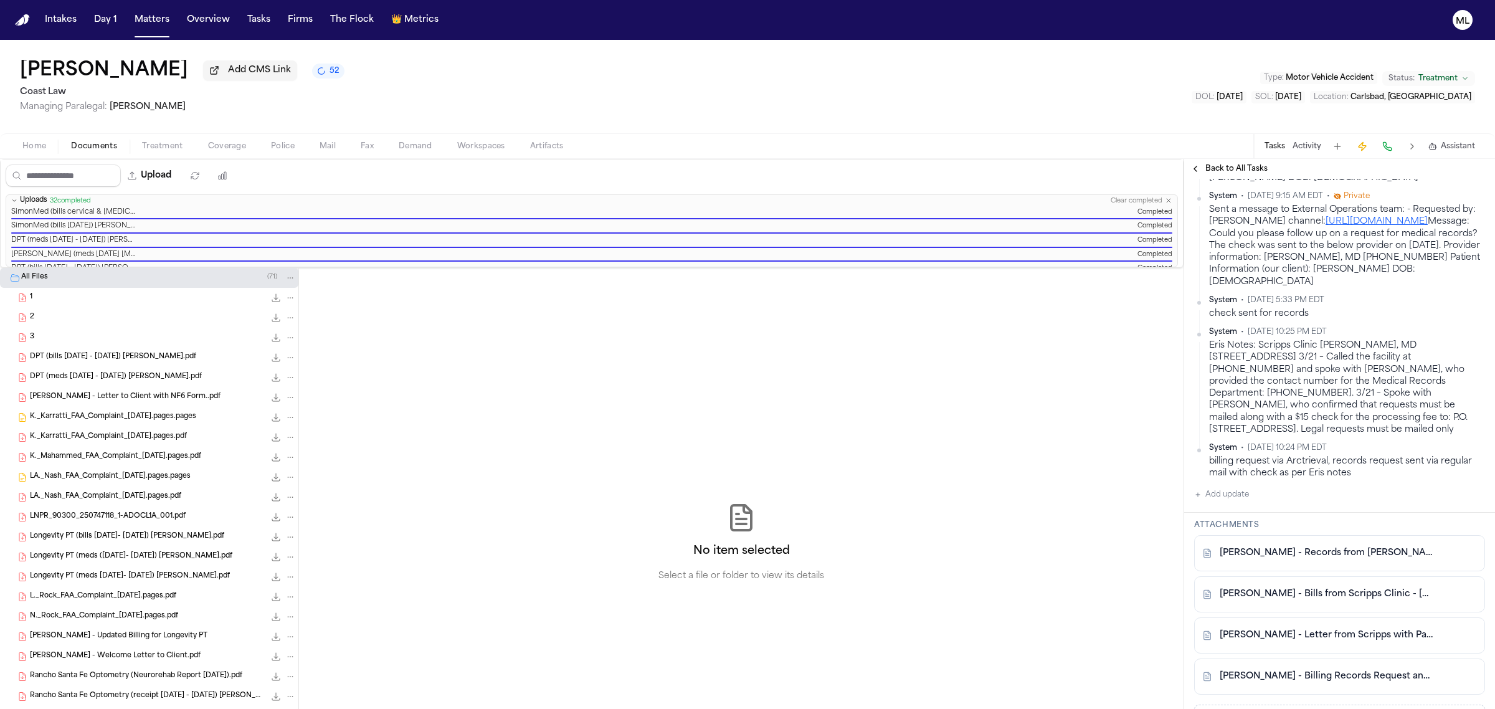
click at [5, 399] on span "File: F. Butrico - Letter to Client with NF6 Form..pdf" at bounding box center [4, 397] width 5 height 5
click at [6, 419] on span "File: K._Karratti_FAA_Complaint_09.19.25.pages.pages" at bounding box center [4, 417] width 5 height 5
click at [5, 440] on span "File: K._Karratti_FAA_Complaint_09.19.25.pages.pdf" at bounding box center [4, 436] width 7 height 7
click at [7, 456] on span "File: K._Mahammed_FAA_Complaint_09.19.25.pages.pdf" at bounding box center [4, 456] width 7 height 7
click at [7, 476] on span "File: LA._Nash_FAA_Complaint_09.19.25.pages.pages" at bounding box center [4, 476] width 7 height 7
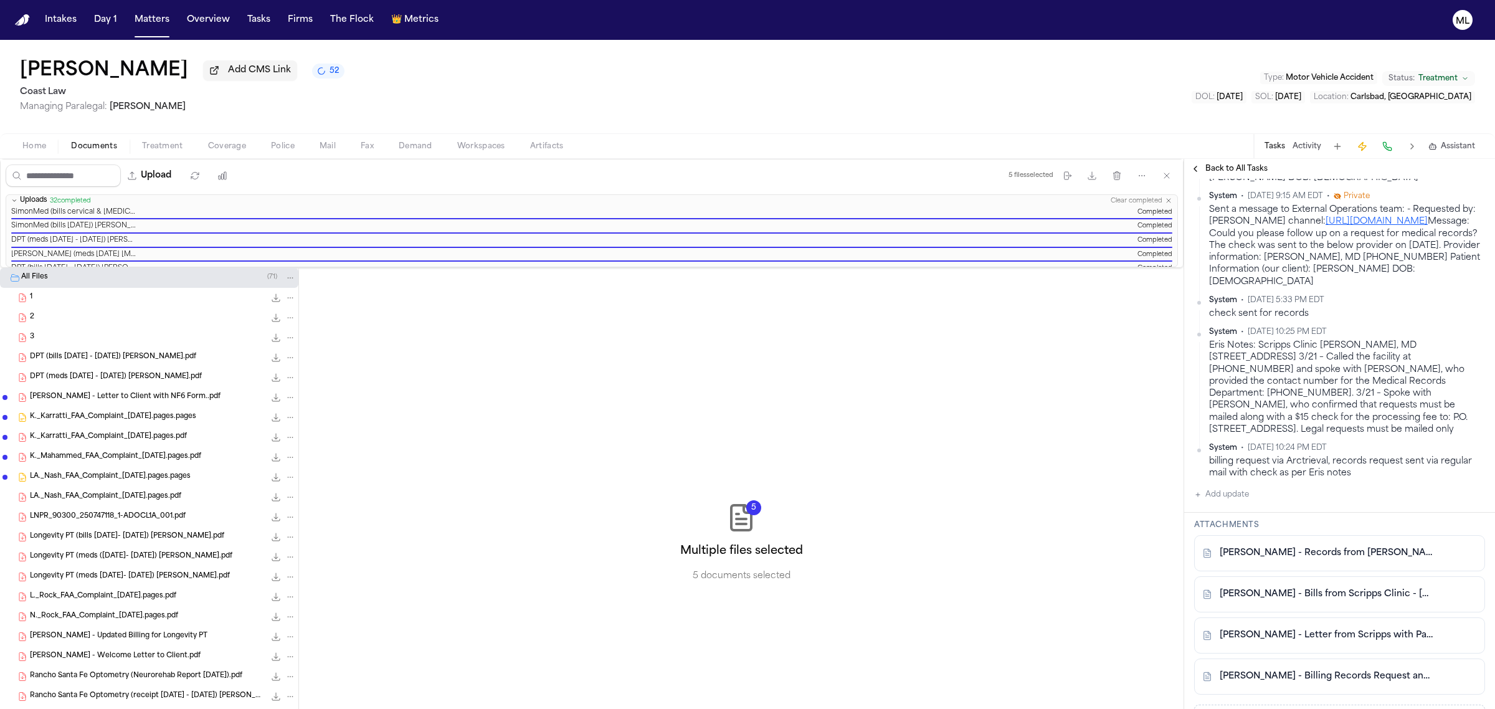
click at [7, 500] on span "File: LA._Nash_FAA_Complaint_09.19.25.pages.pdf" at bounding box center [4, 496] width 7 height 7
click at [286, 396] on icon "File: F. Butrico - Letter to Client with NF6 Form..pdf" at bounding box center [290, 397] width 9 height 9
click at [272, 469] on span "Delete" at bounding box center [275, 467] width 37 height 15
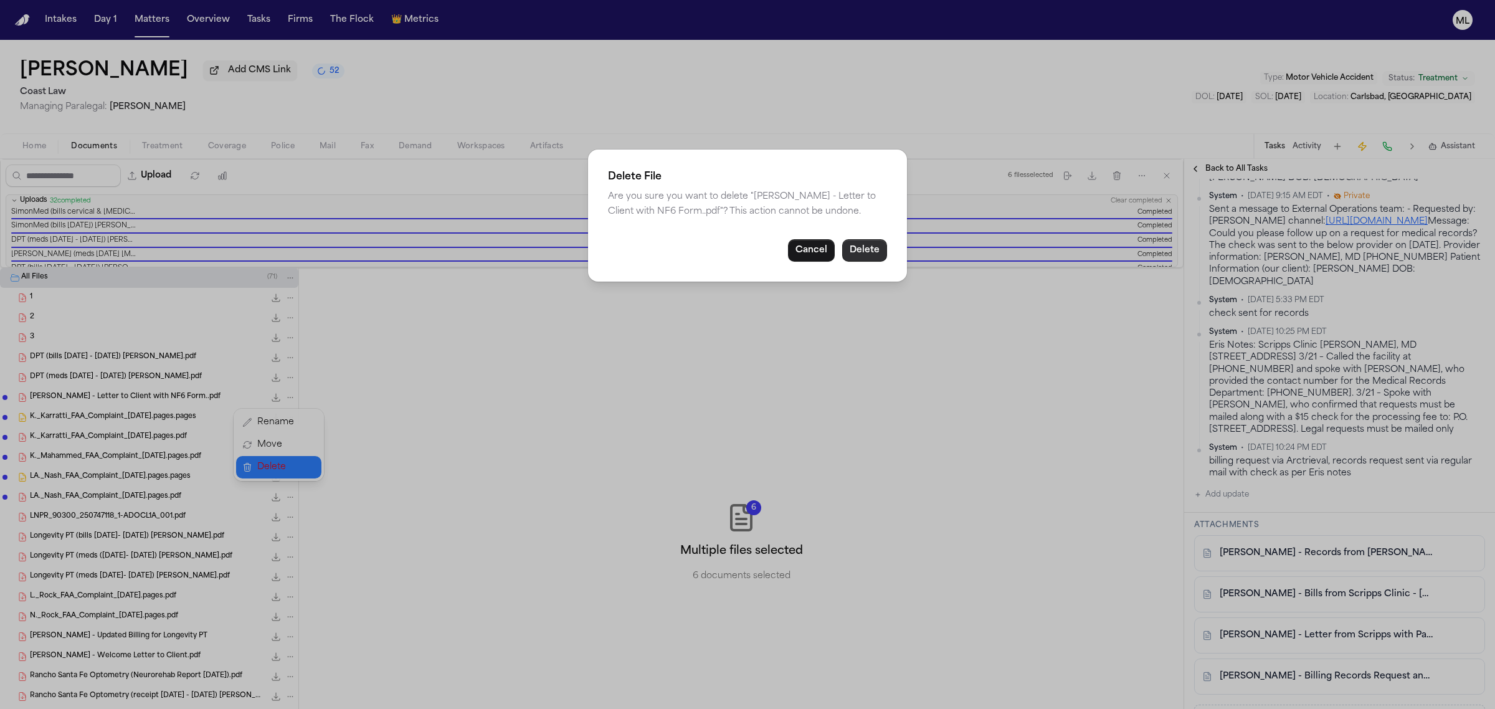
click at [870, 250] on button "Delete" at bounding box center [864, 250] width 45 height 22
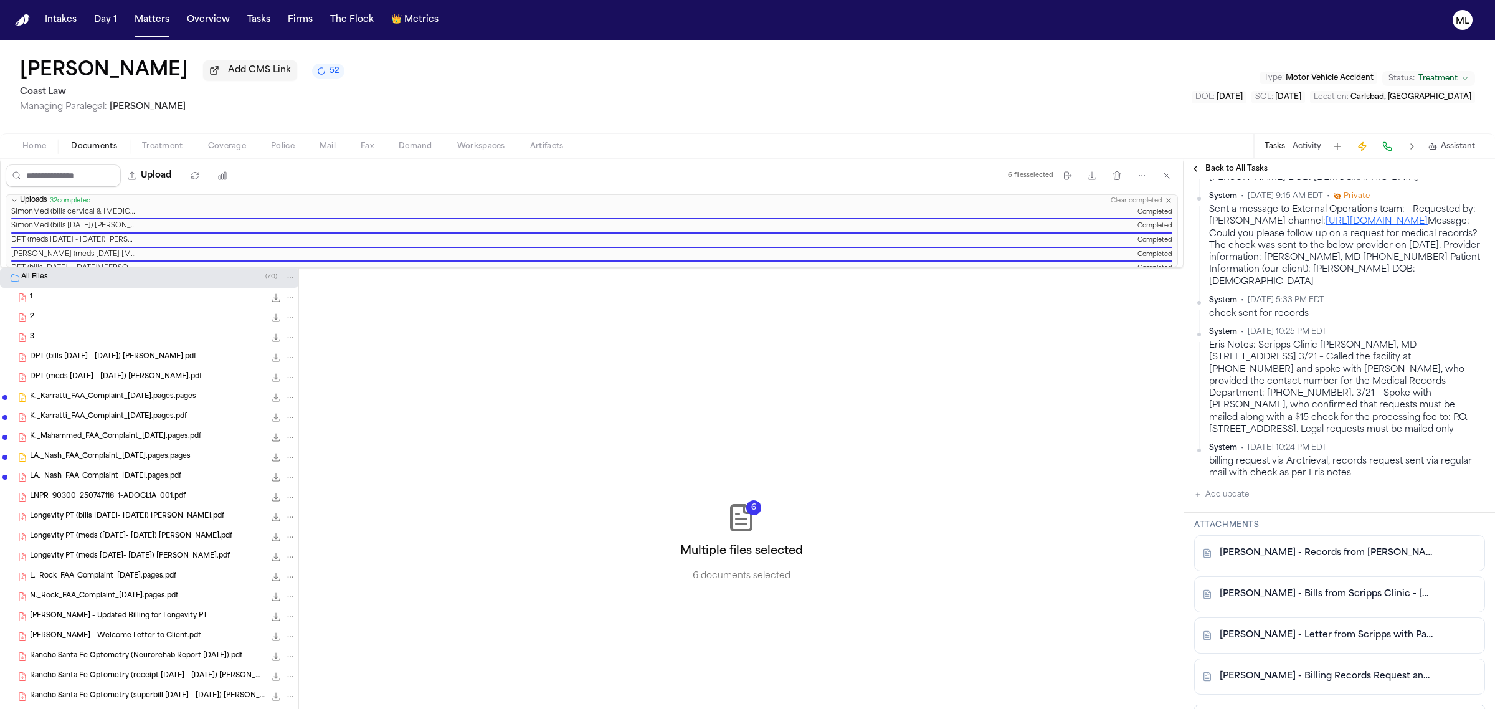
click at [286, 396] on icon "File: K._Karratti_FAA_Complaint_09.19.25.pages.pages" at bounding box center [290, 397] width 9 height 9
click at [290, 465] on span "Delete" at bounding box center [275, 467] width 37 height 15
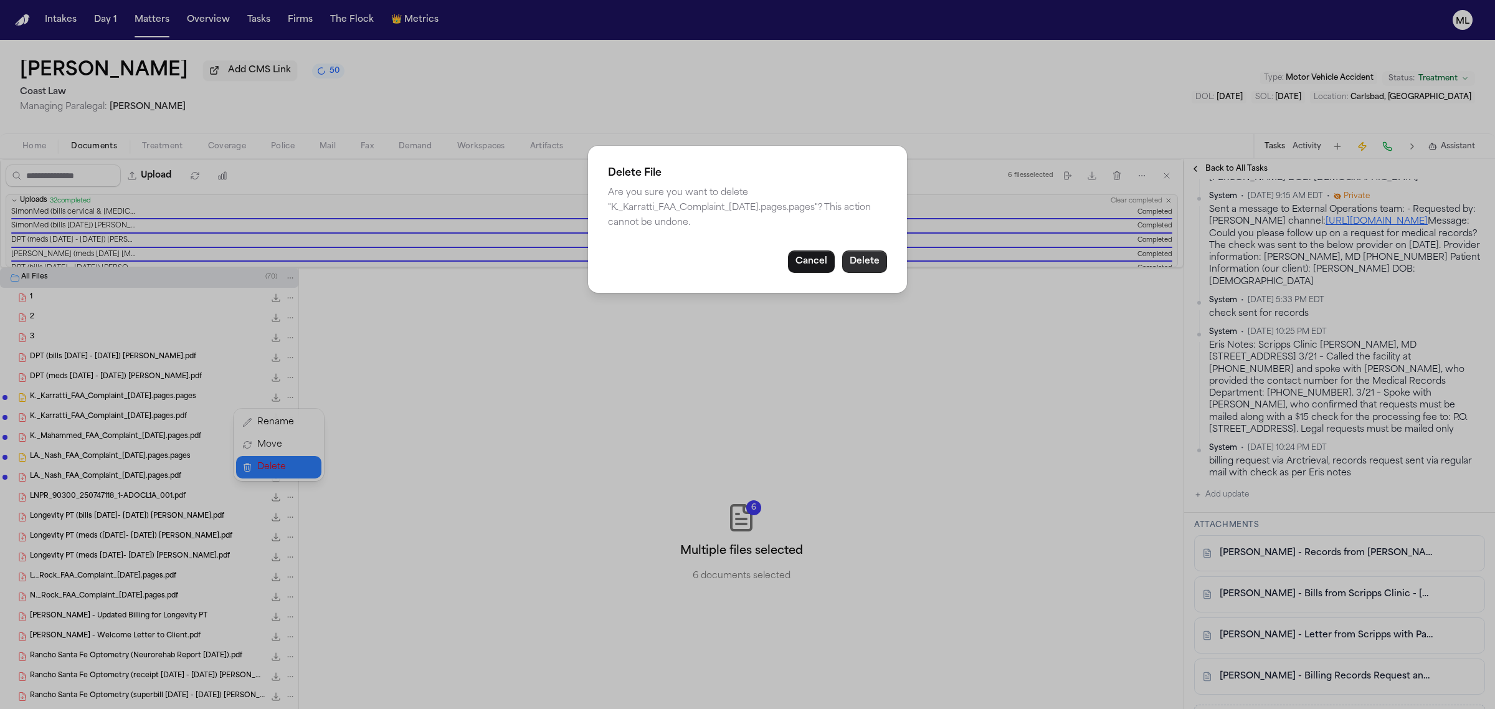
click at [879, 266] on button "Delete" at bounding box center [864, 261] width 45 height 22
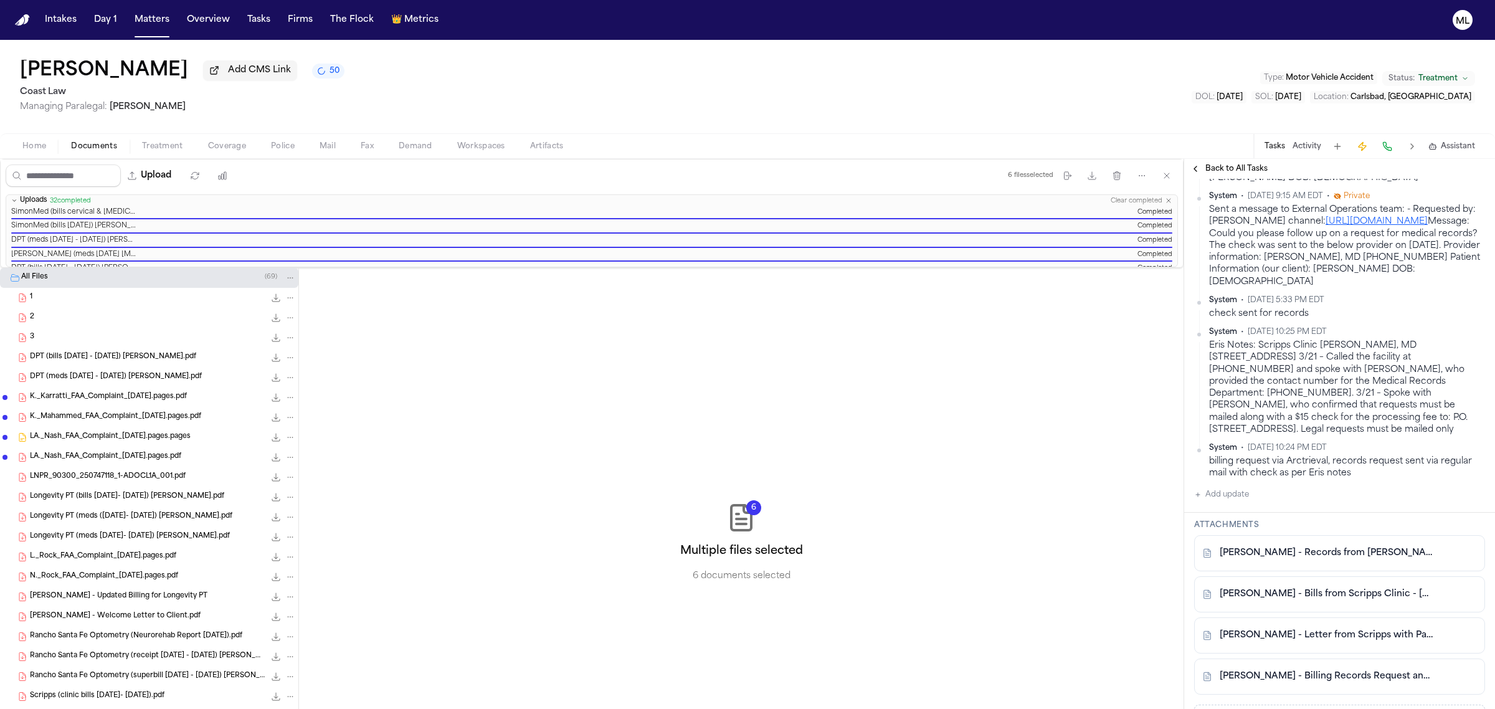
click at [286, 397] on icon "File: K._Karratti_FAA_Complaint_09.19.25.pages.pdf" at bounding box center [290, 397] width 9 height 9
click at [263, 471] on span "Delete" at bounding box center [275, 467] width 37 height 15
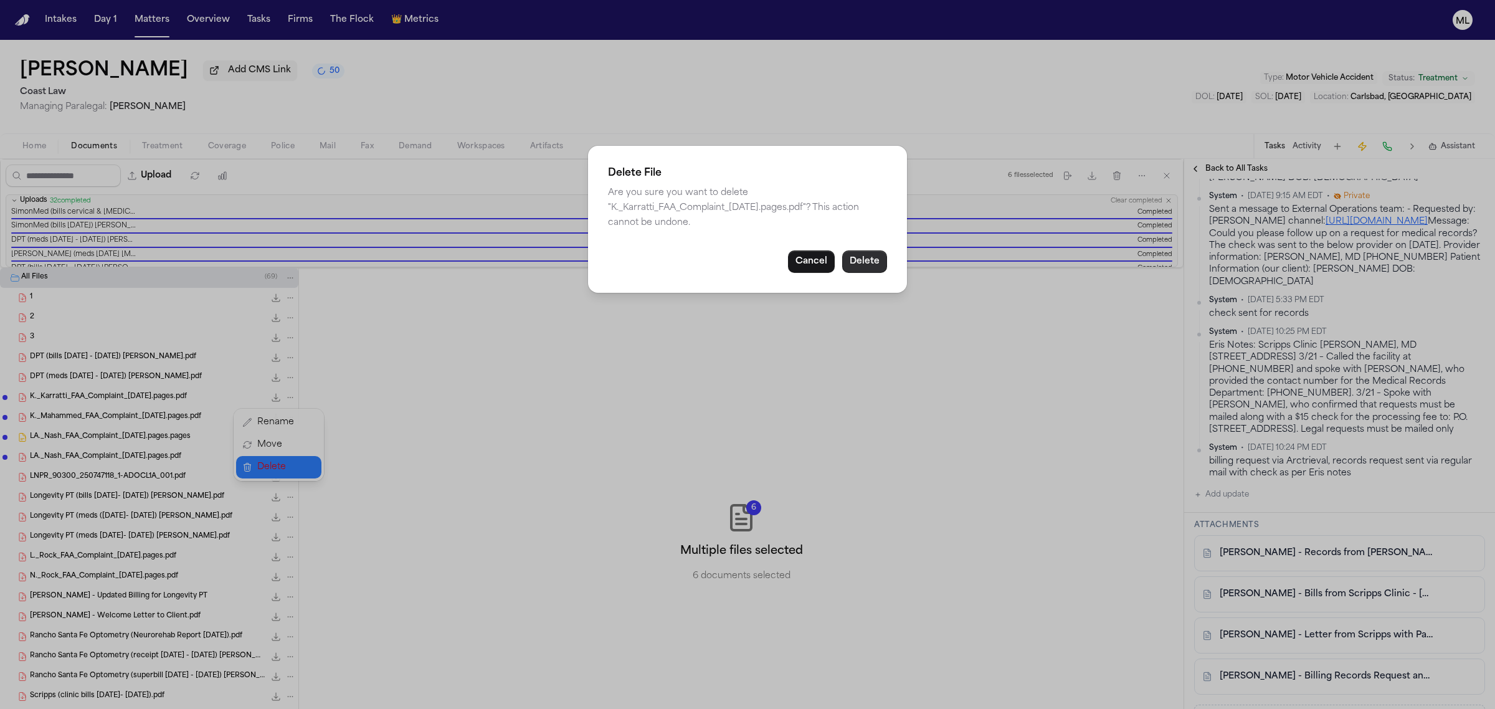
click at [876, 268] on button "Delete" at bounding box center [864, 261] width 45 height 22
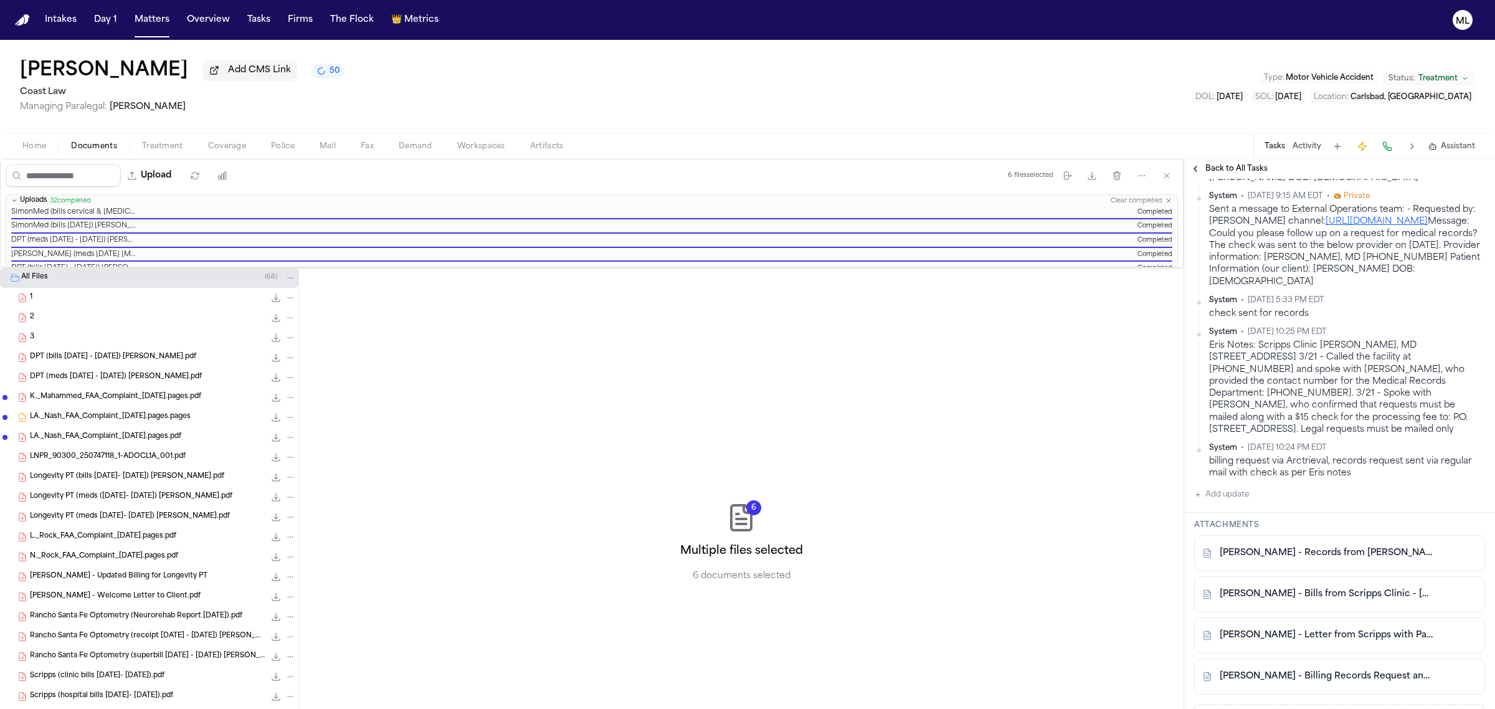
click at [286, 397] on icon "File: K._Mahammed_FAA_Complaint_09.19.25.pages.pdf" at bounding box center [290, 397] width 9 height 9
click at [282, 463] on span "Delete" at bounding box center [275, 467] width 37 height 15
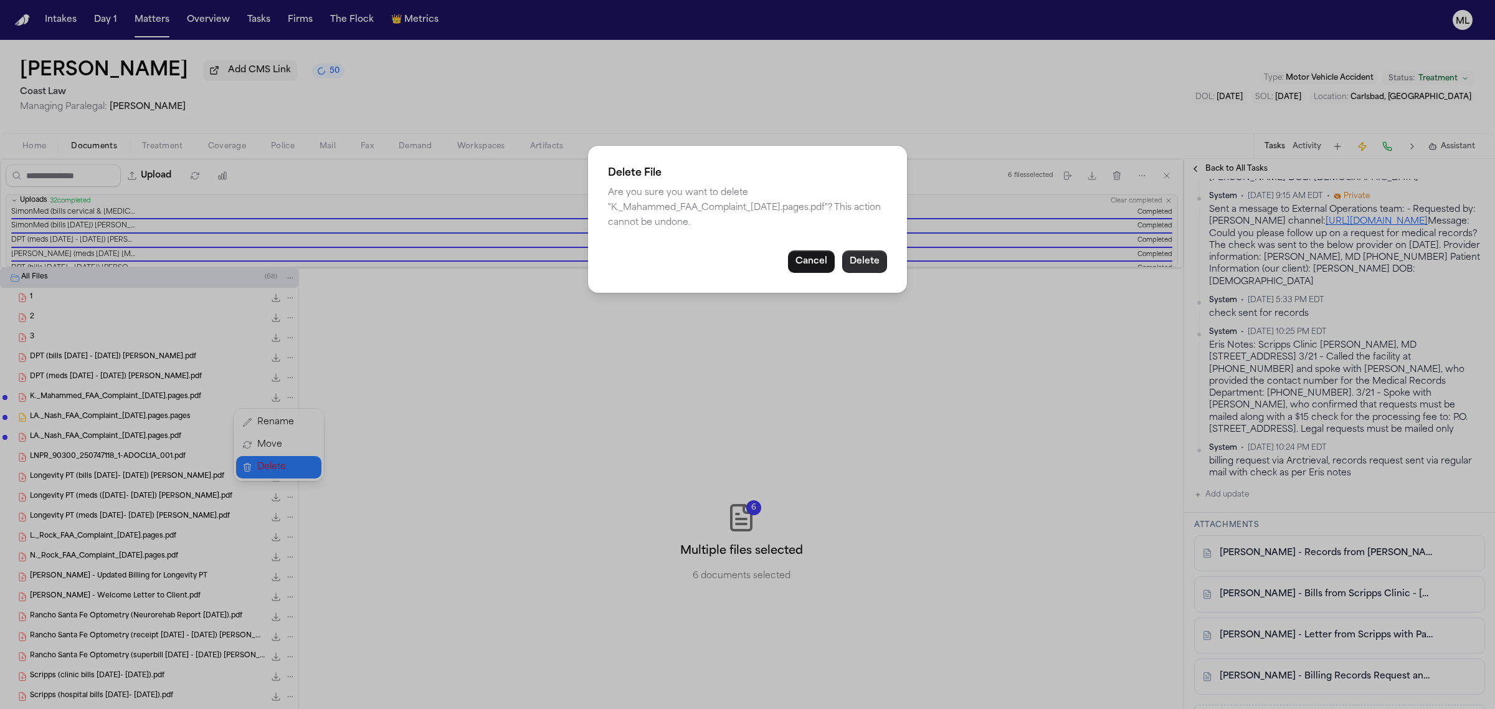
click at [854, 263] on button "Delete" at bounding box center [864, 261] width 45 height 22
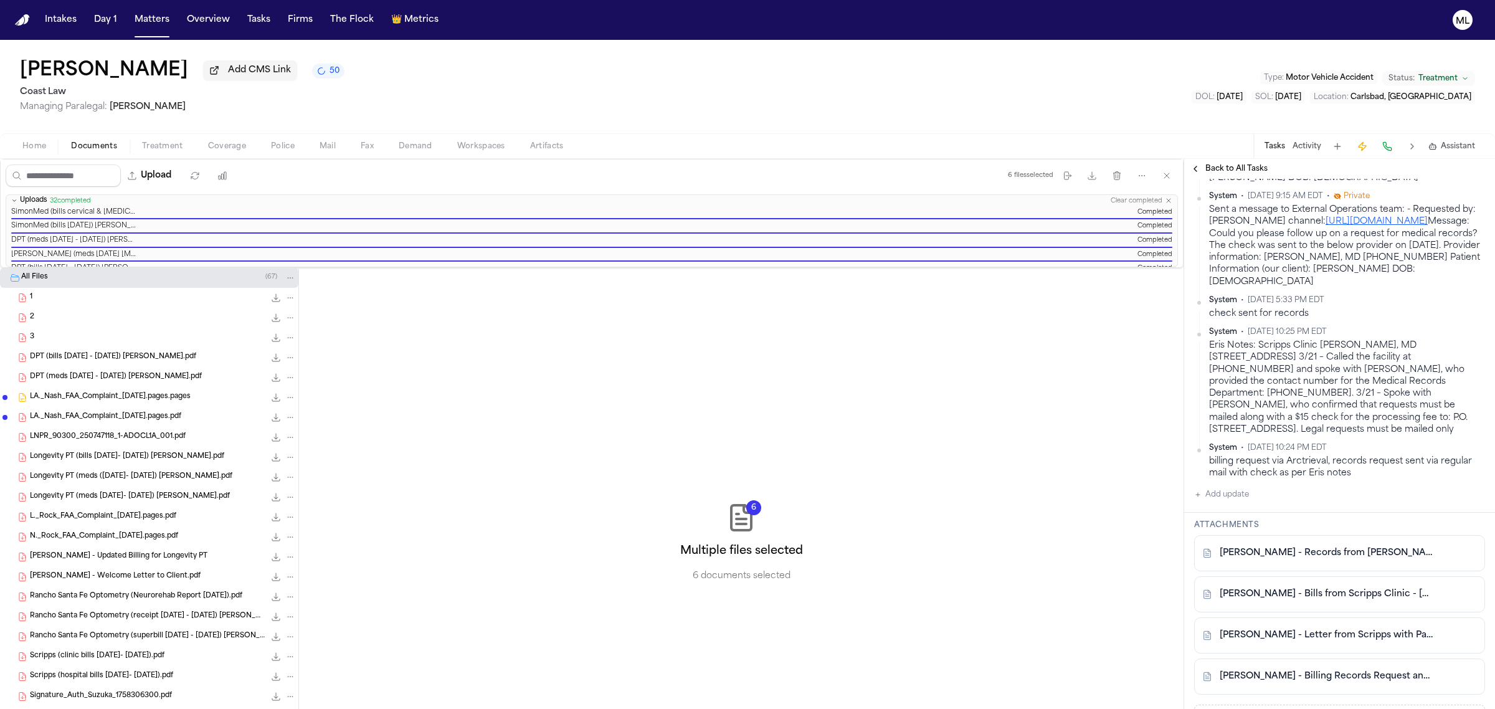
click at [286, 396] on icon "File: LA._Nash_FAA_Complaint_09.19.25.pages.pages" at bounding box center [290, 397] width 9 height 9
click at [285, 460] on span "Delete" at bounding box center [275, 467] width 37 height 15
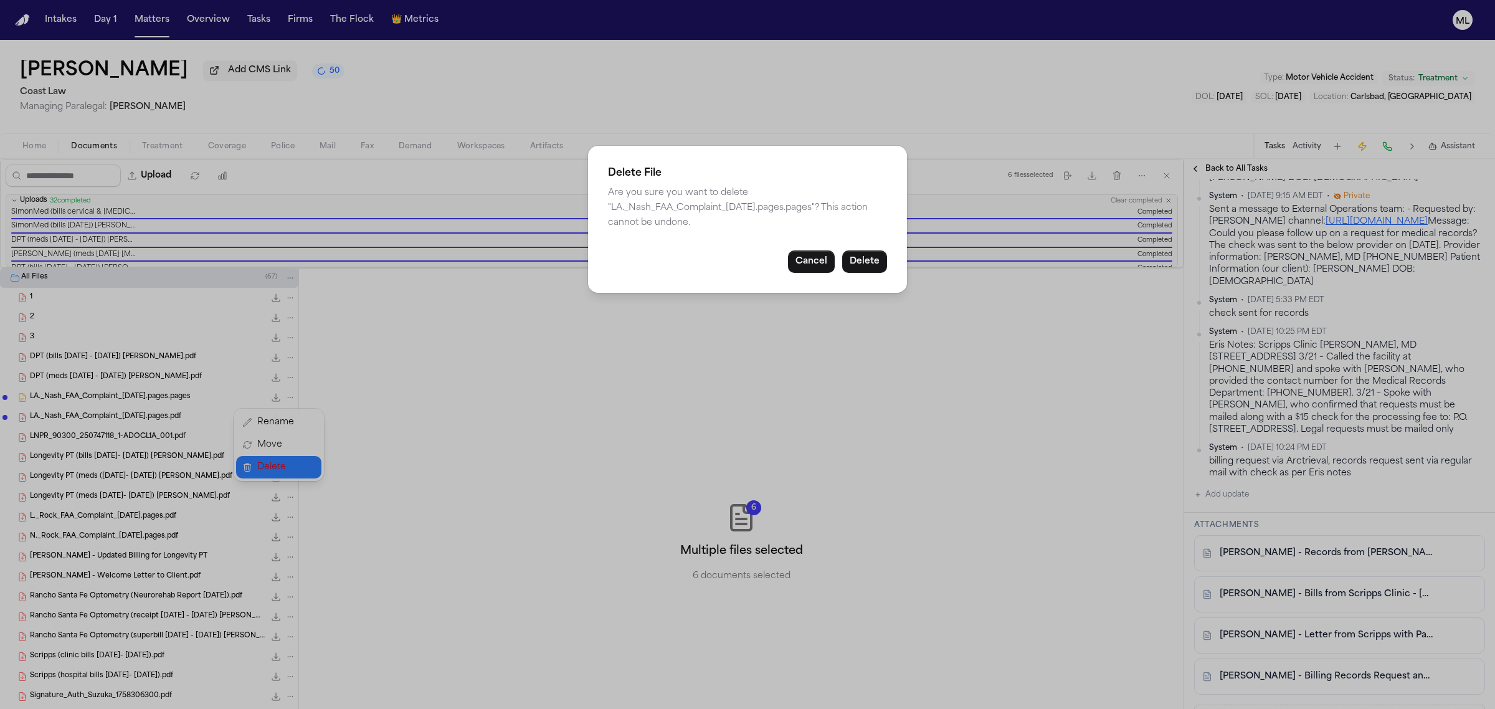
click at [867, 249] on div "Delete File Are you sure you want to delete "LA._Nash_FAA_Complaint_09.19.25.pa…" at bounding box center [747, 219] width 319 height 147
click at [858, 258] on button "Delete" at bounding box center [864, 261] width 45 height 22
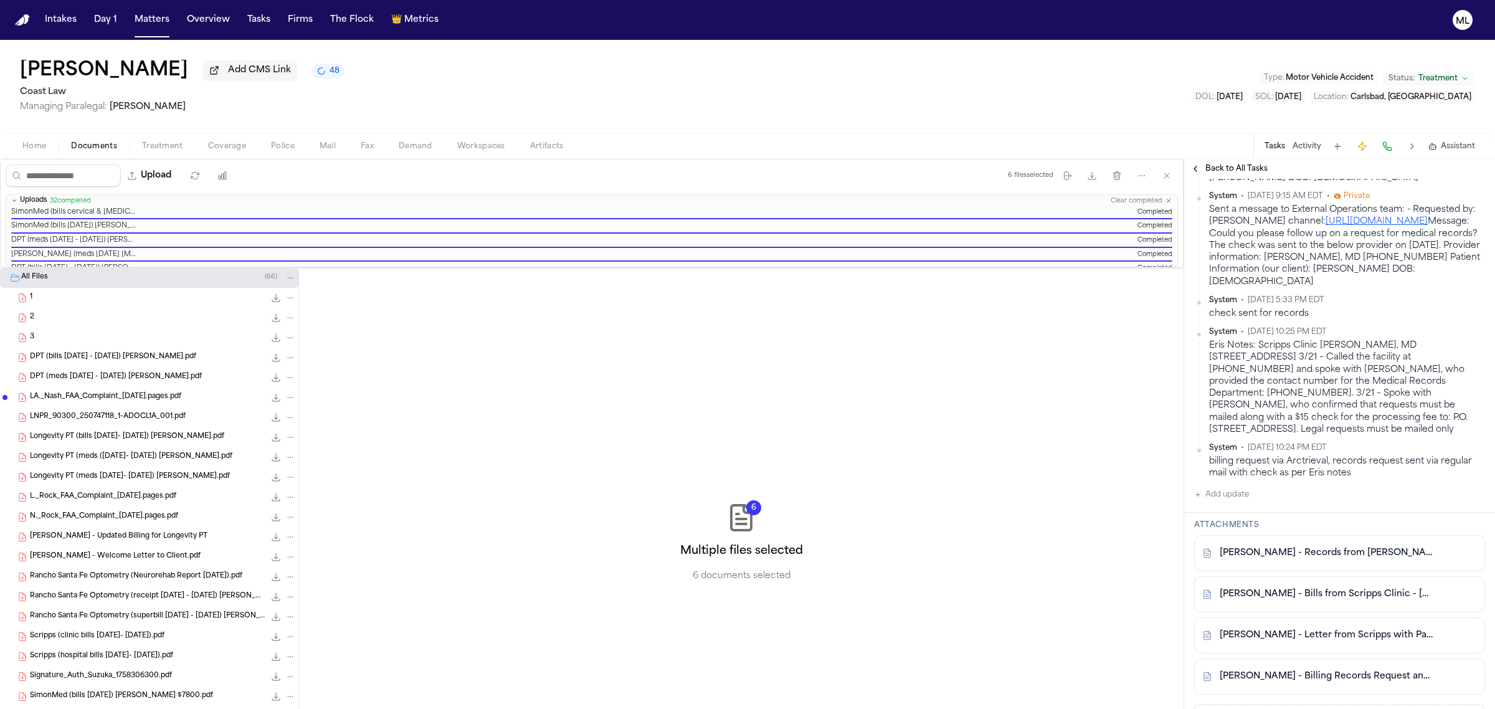
click at [286, 396] on icon "File: LA._Nash_FAA_Complaint_09.19.25.pages.pdf" at bounding box center [290, 397] width 9 height 9
click at [279, 460] on span "Delete" at bounding box center [275, 467] width 37 height 15
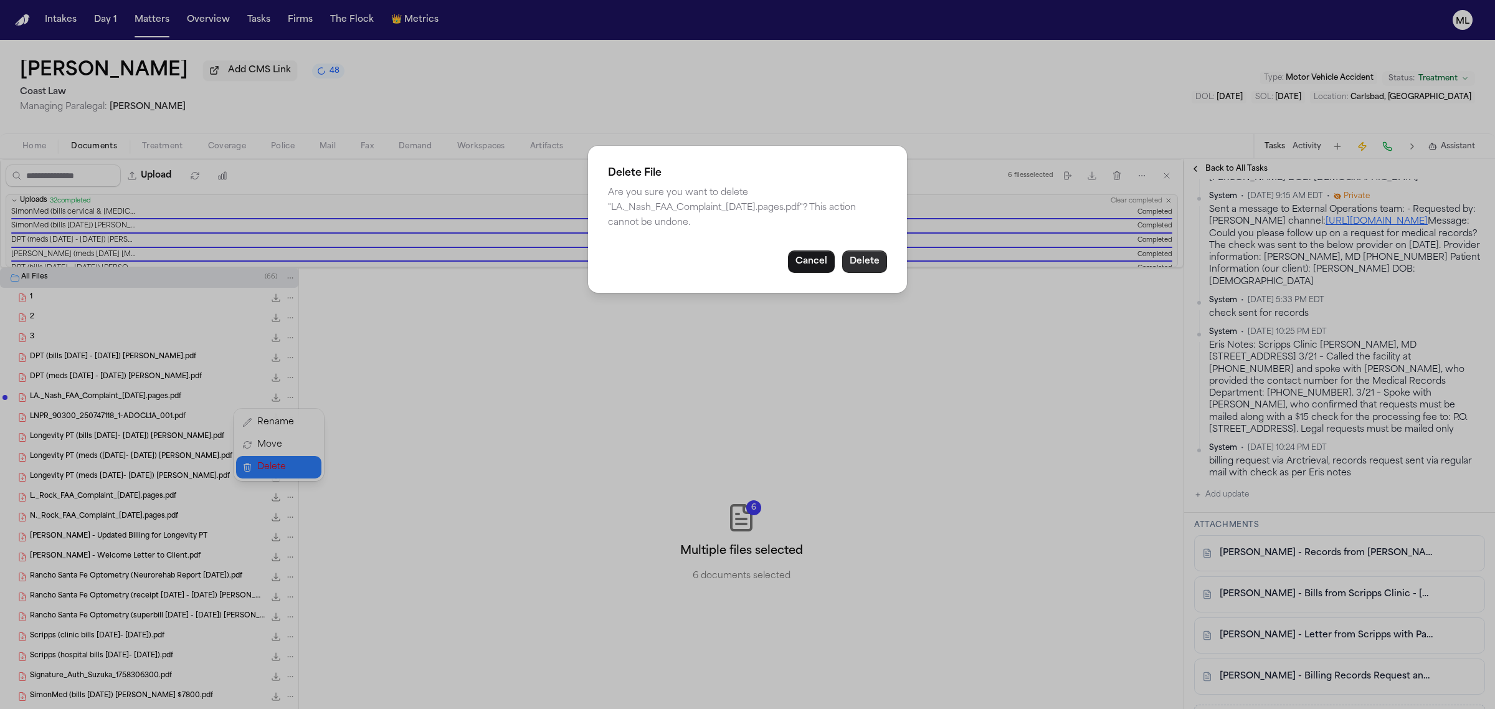
click at [878, 263] on button "Delete" at bounding box center [864, 261] width 45 height 22
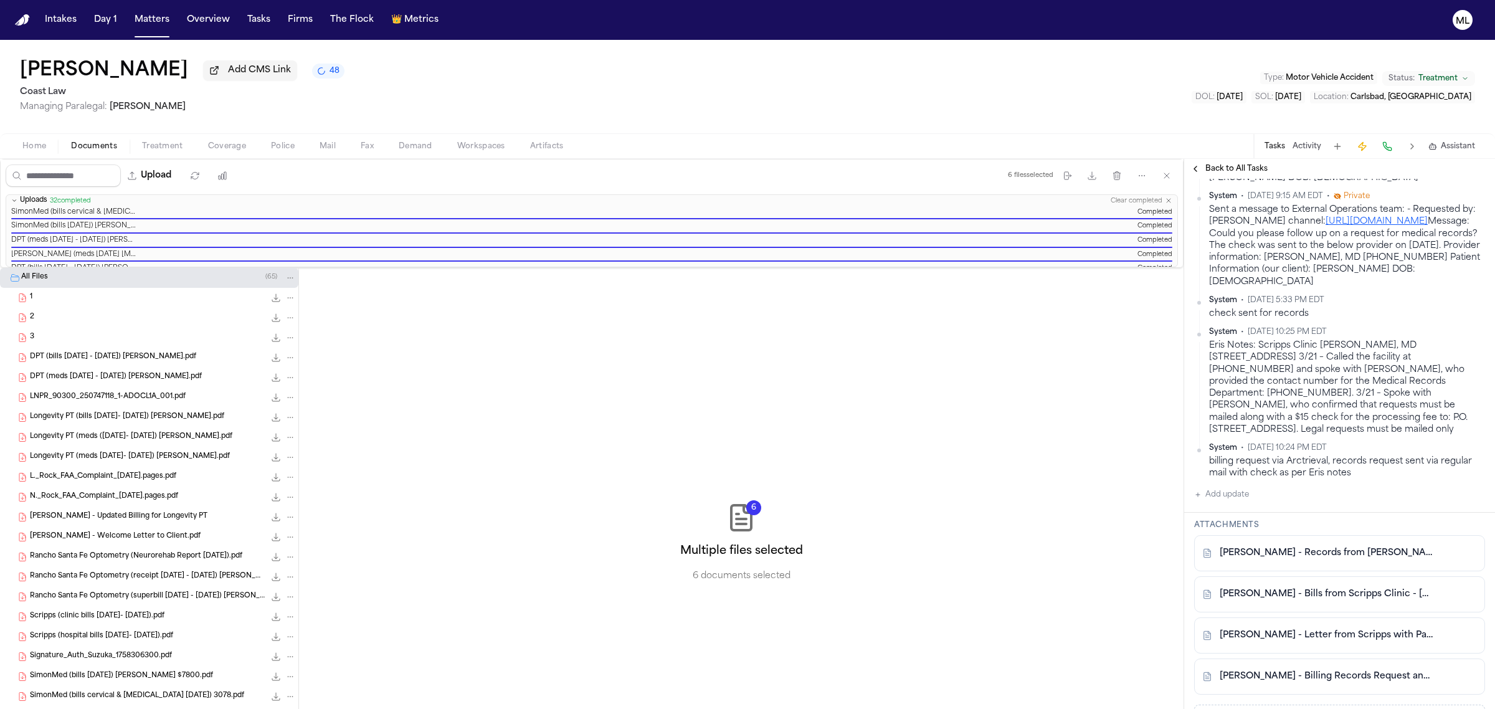
click at [286, 475] on icon "File: L._Rock_FAA_Complaint_09.19.25.pages.pdf" at bounding box center [290, 477] width 9 height 9
click at [306, 546] on button "Delete" at bounding box center [278, 547] width 85 height 22
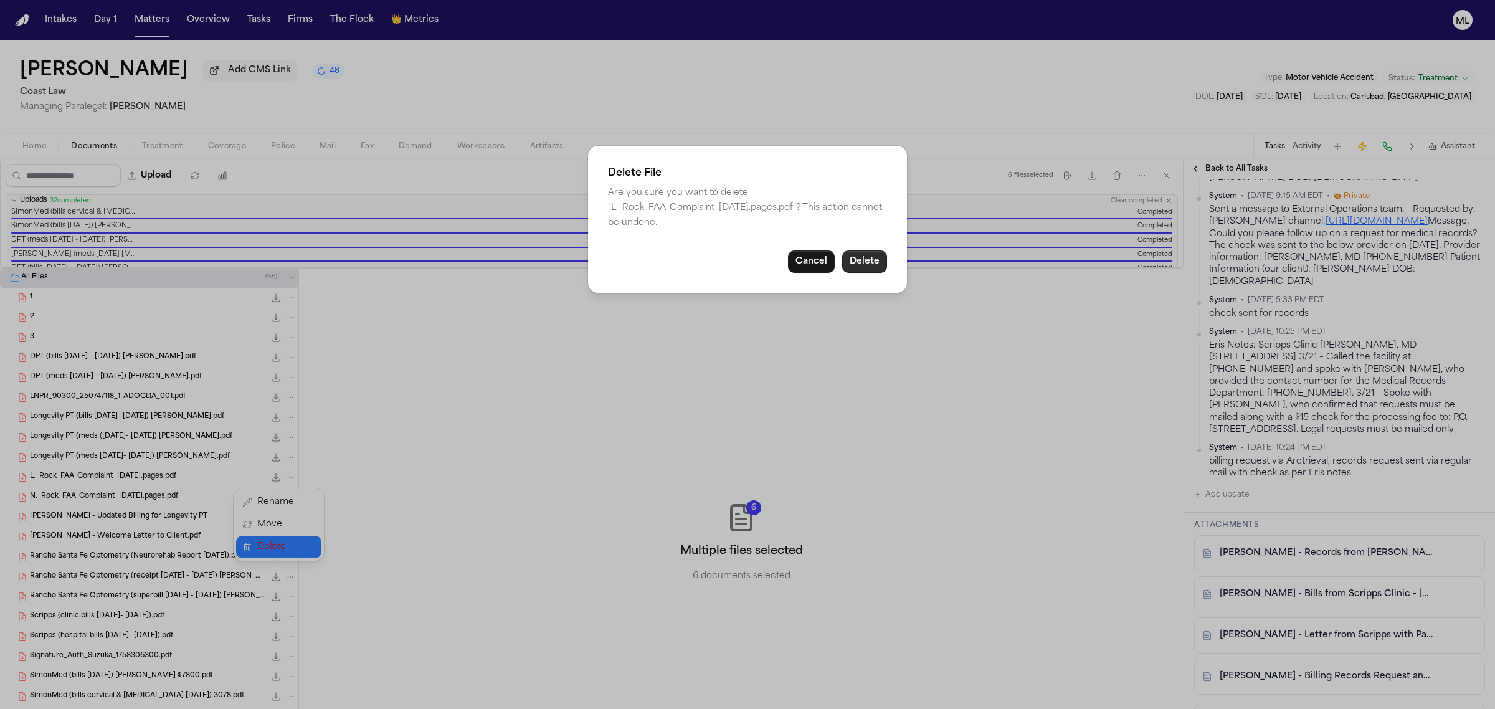
click at [863, 254] on button "Delete" at bounding box center [864, 261] width 45 height 22
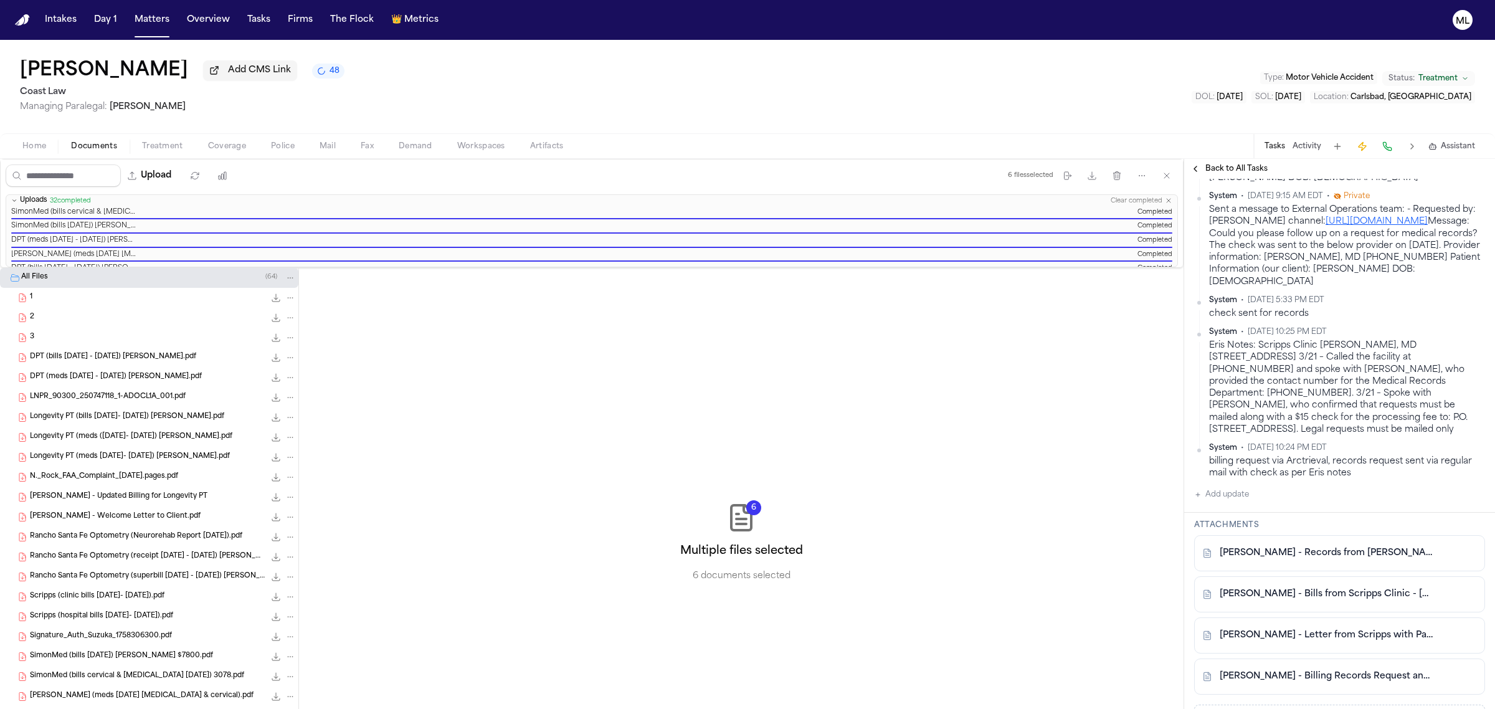
click at [286, 477] on icon "File: N._Rock_FAA_Complaint_09.19.25.pages.pdf" at bounding box center [290, 477] width 9 height 9
click at [282, 542] on span "Delete" at bounding box center [275, 546] width 37 height 15
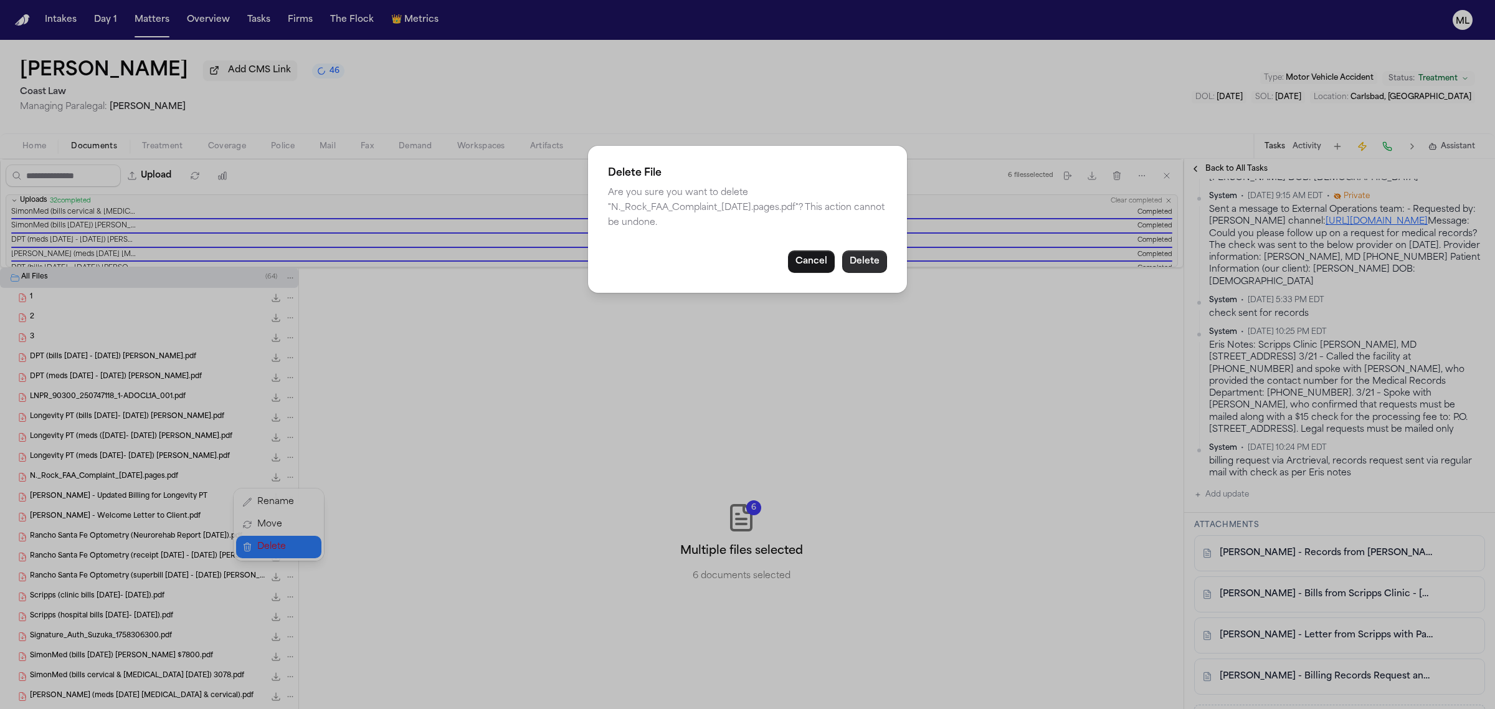
click at [869, 259] on button "Delete" at bounding box center [864, 261] width 45 height 22
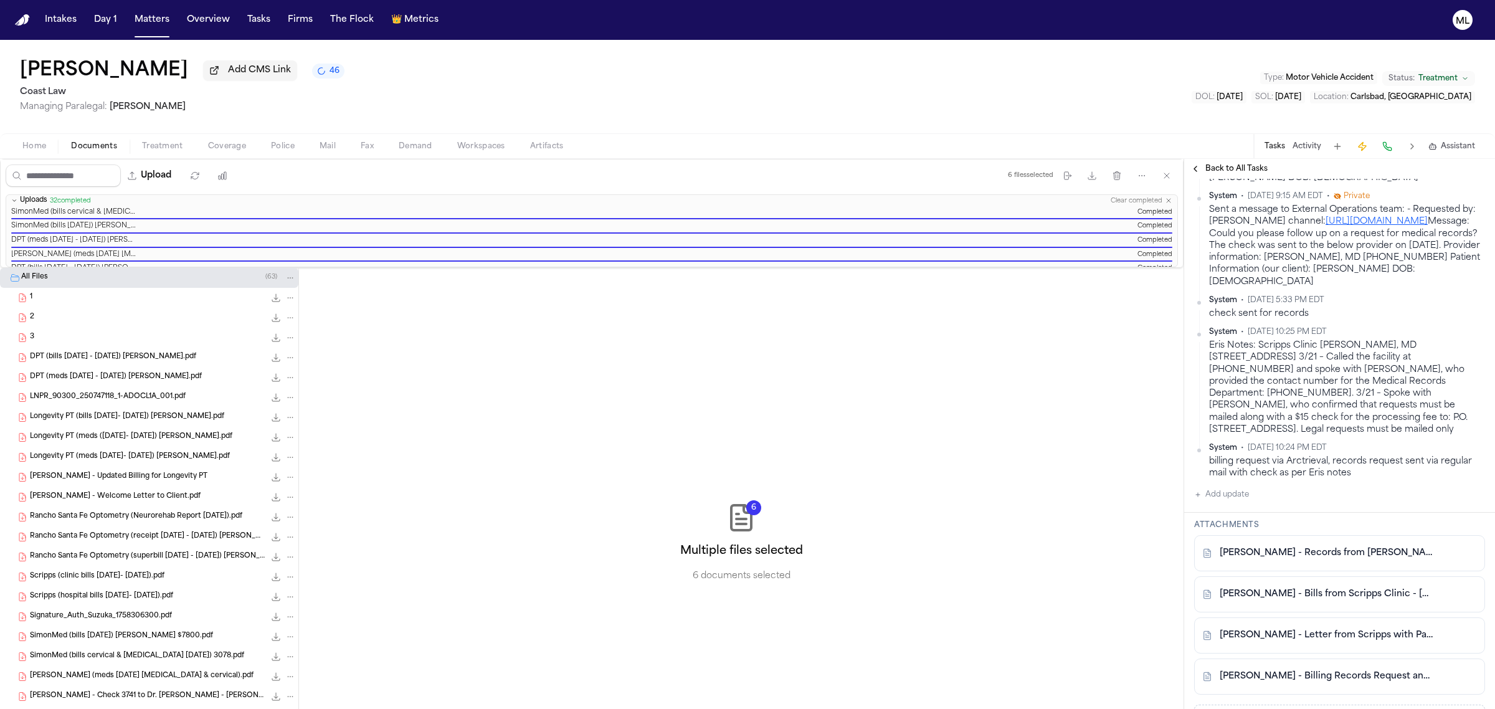
click at [286, 494] on icon "File: P. Robinson - Welcome Letter to Client.pdf" at bounding box center [290, 497] width 9 height 9
click at [263, 568] on span "Delete" at bounding box center [275, 566] width 37 height 15
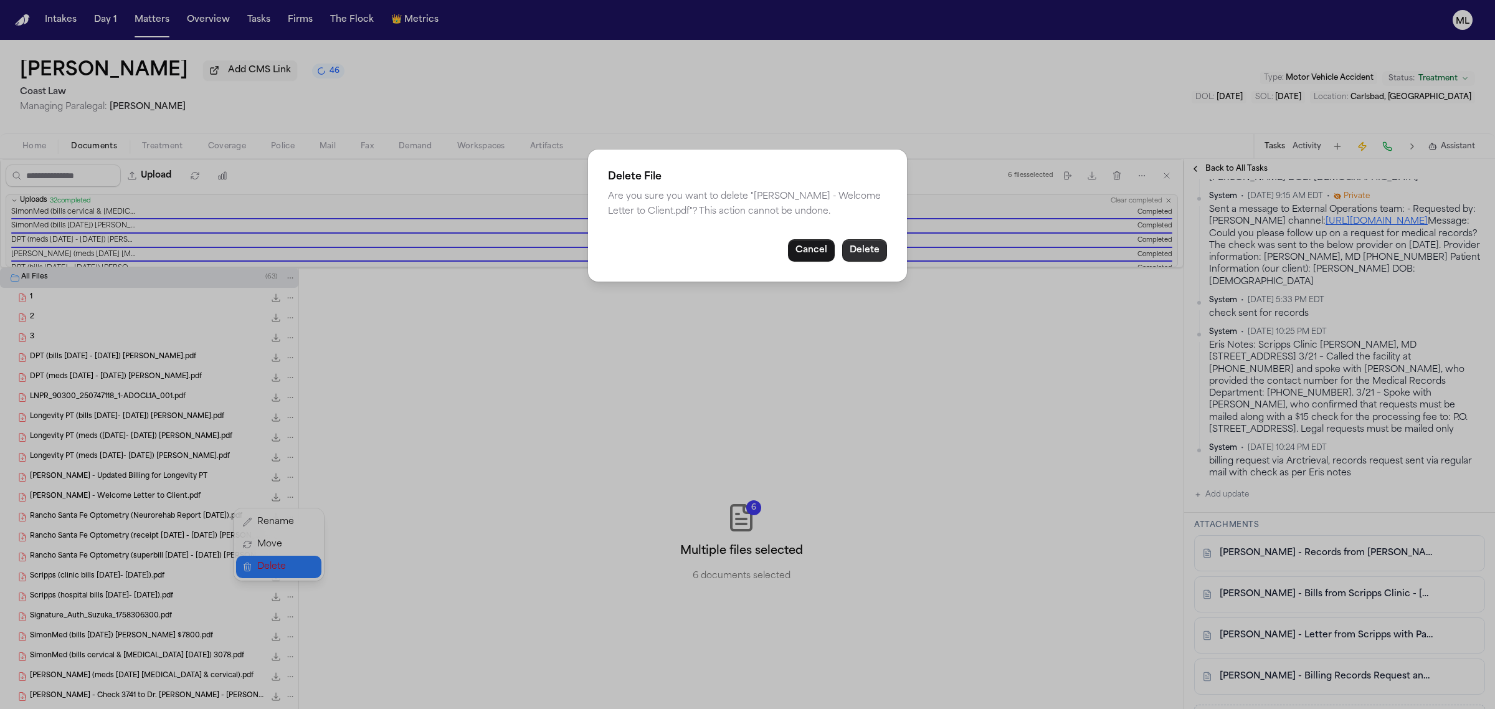
click at [871, 246] on button "Delete" at bounding box center [864, 250] width 45 height 22
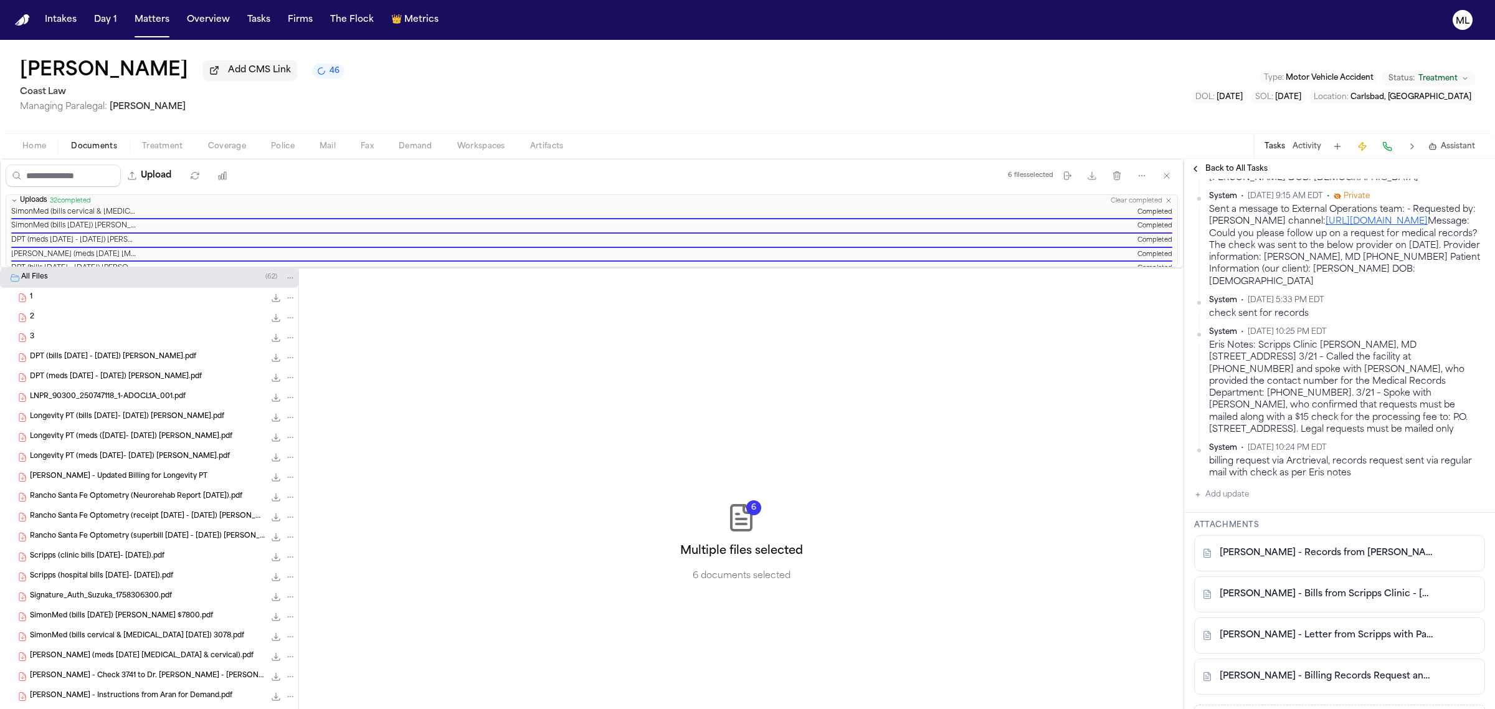
click at [69, 306] on div "1 116.3 KB • PDF" at bounding box center [149, 298] width 298 height 20
click at [70, 318] on div "2 114.8 KB • PDF" at bounding box center [163, 317] width 266 height 12
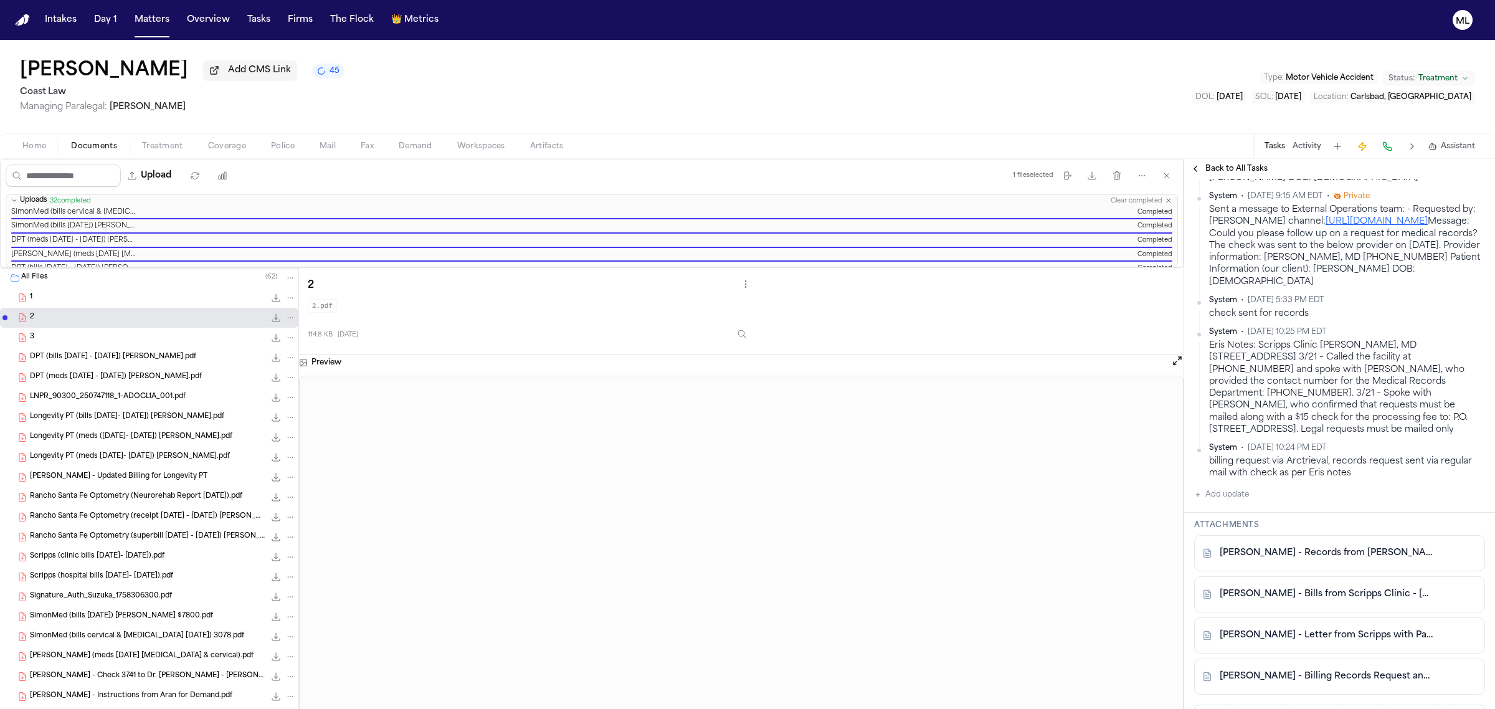
click at [67, 337] on div "3 294.8 KB • PDF" at bounding box center [163, 337] width 266 height 12
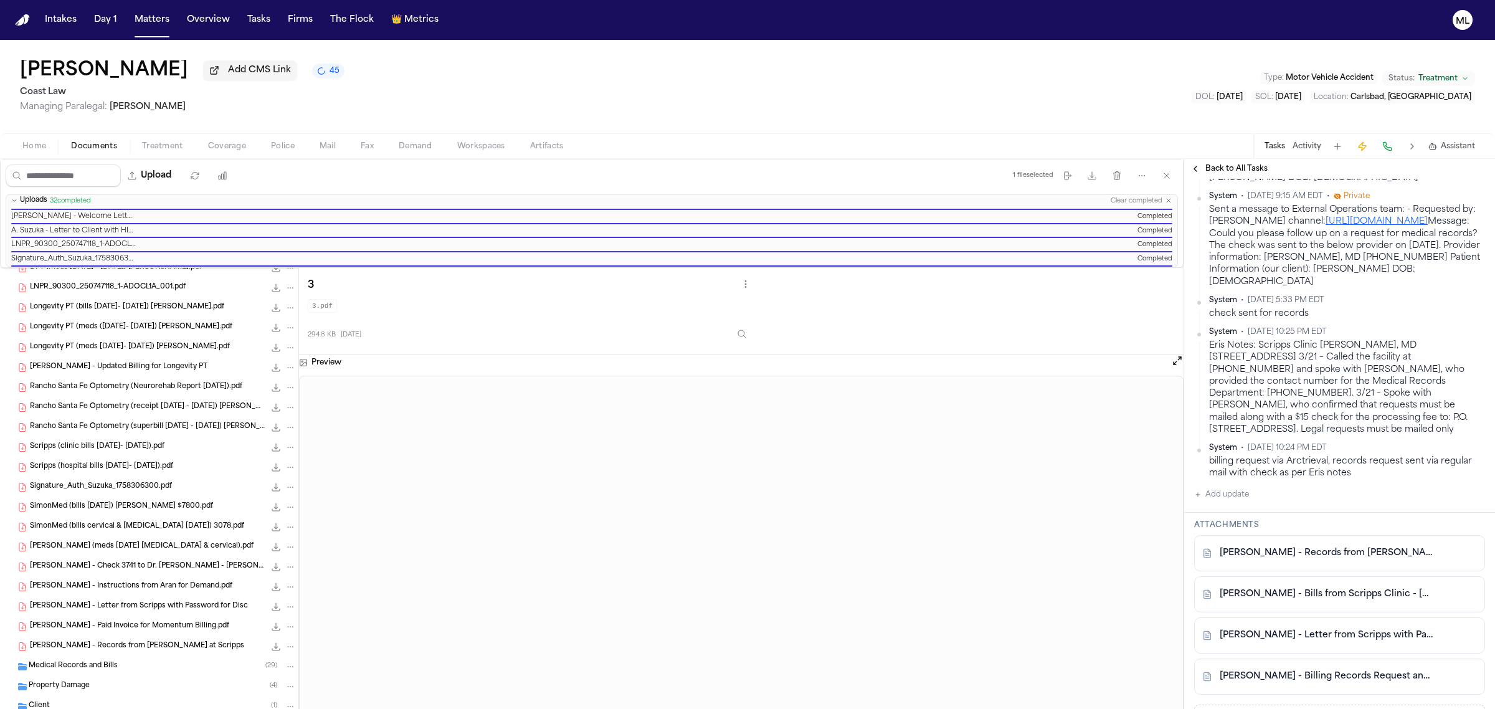
scroll to position [393, 0]
click at [144, 666] on div "Medical Records and Bills ( 29 )" at bounding box center [162, 666] width 267 height 11
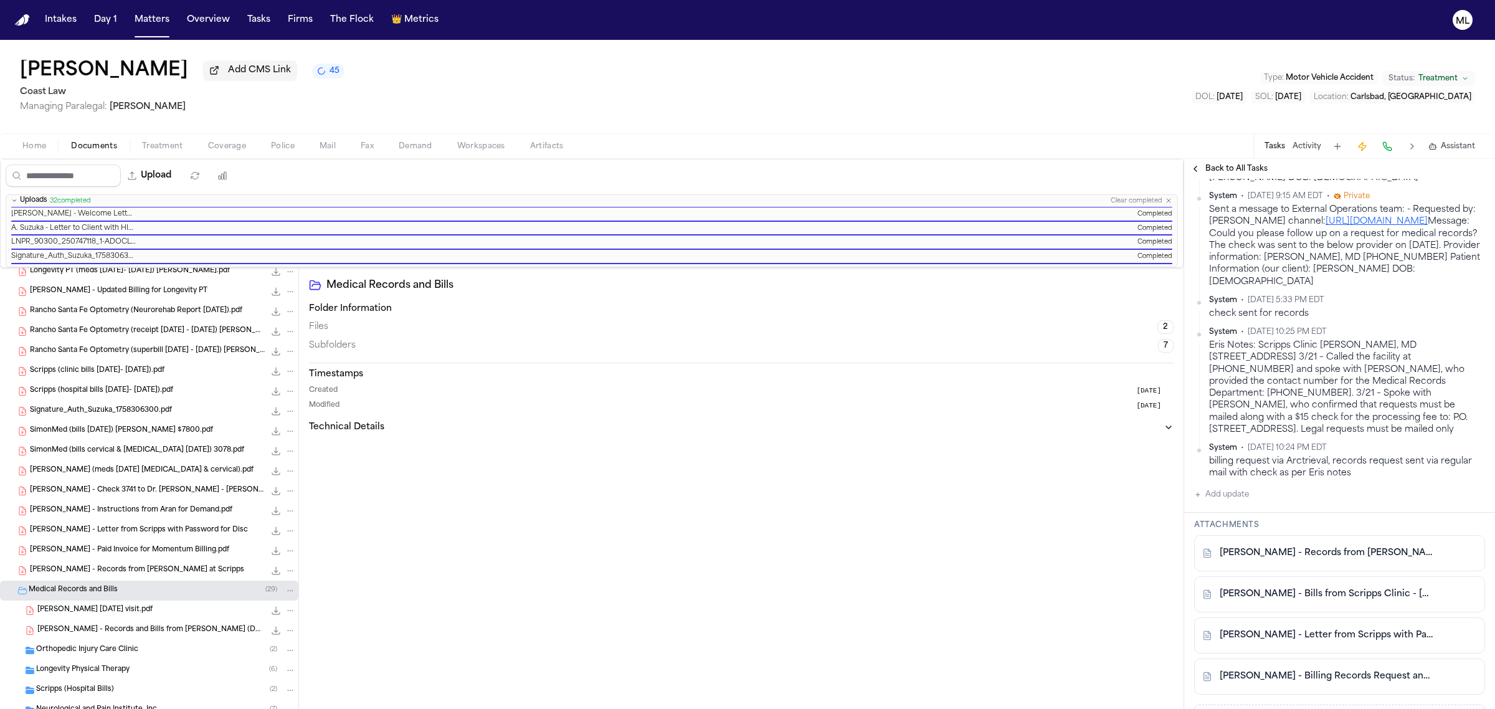
scroll to position [288, 0]
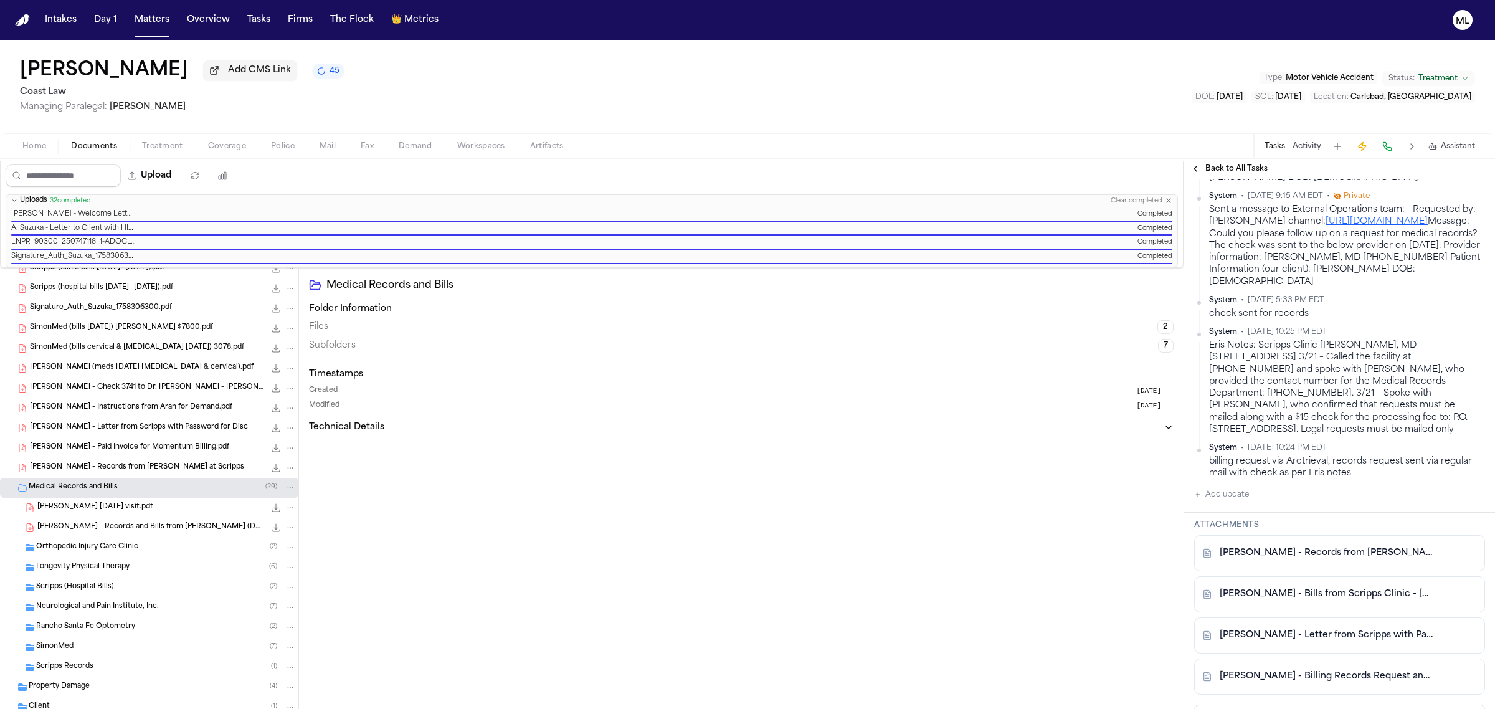
click at [72, 665] on span "Scripps Records" at bounding box center [64, 666] width 57 height 11
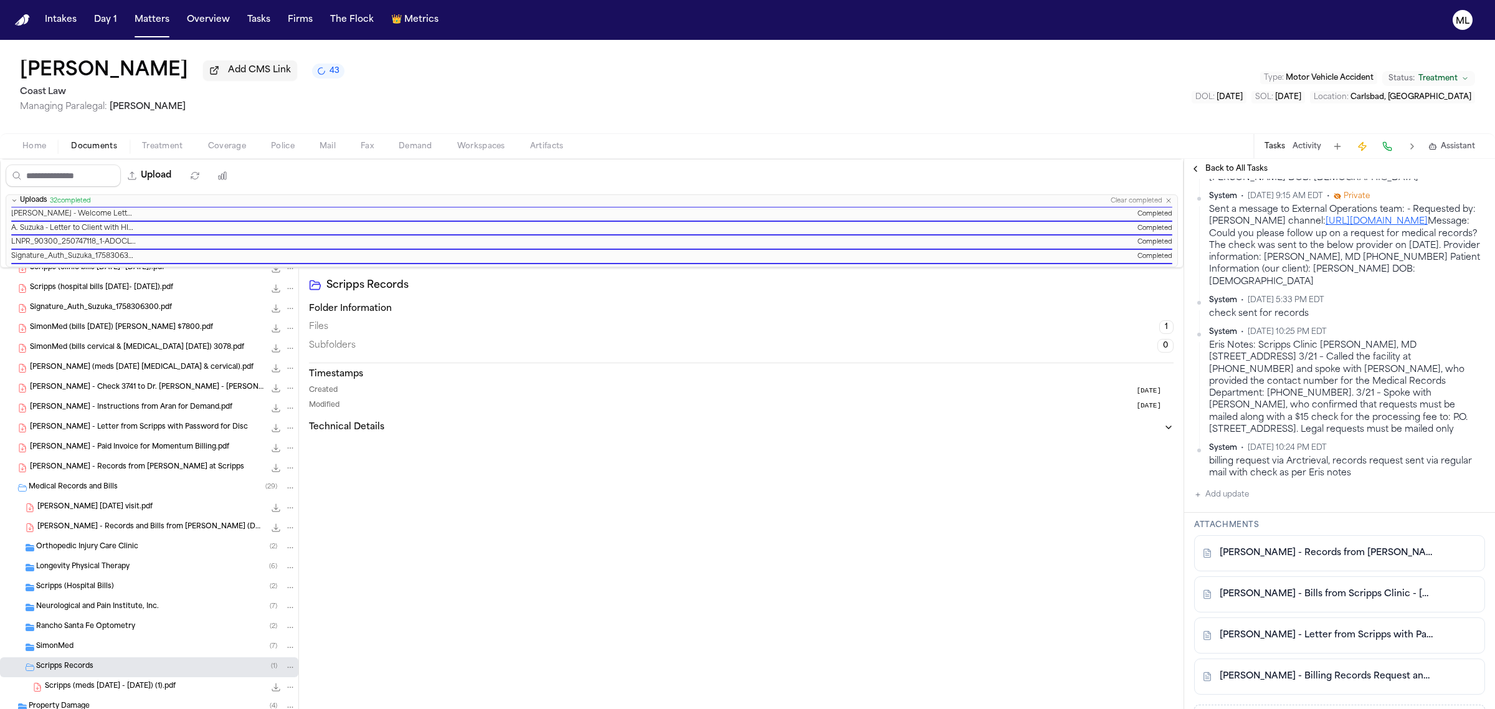
scroll to position [309, 0]
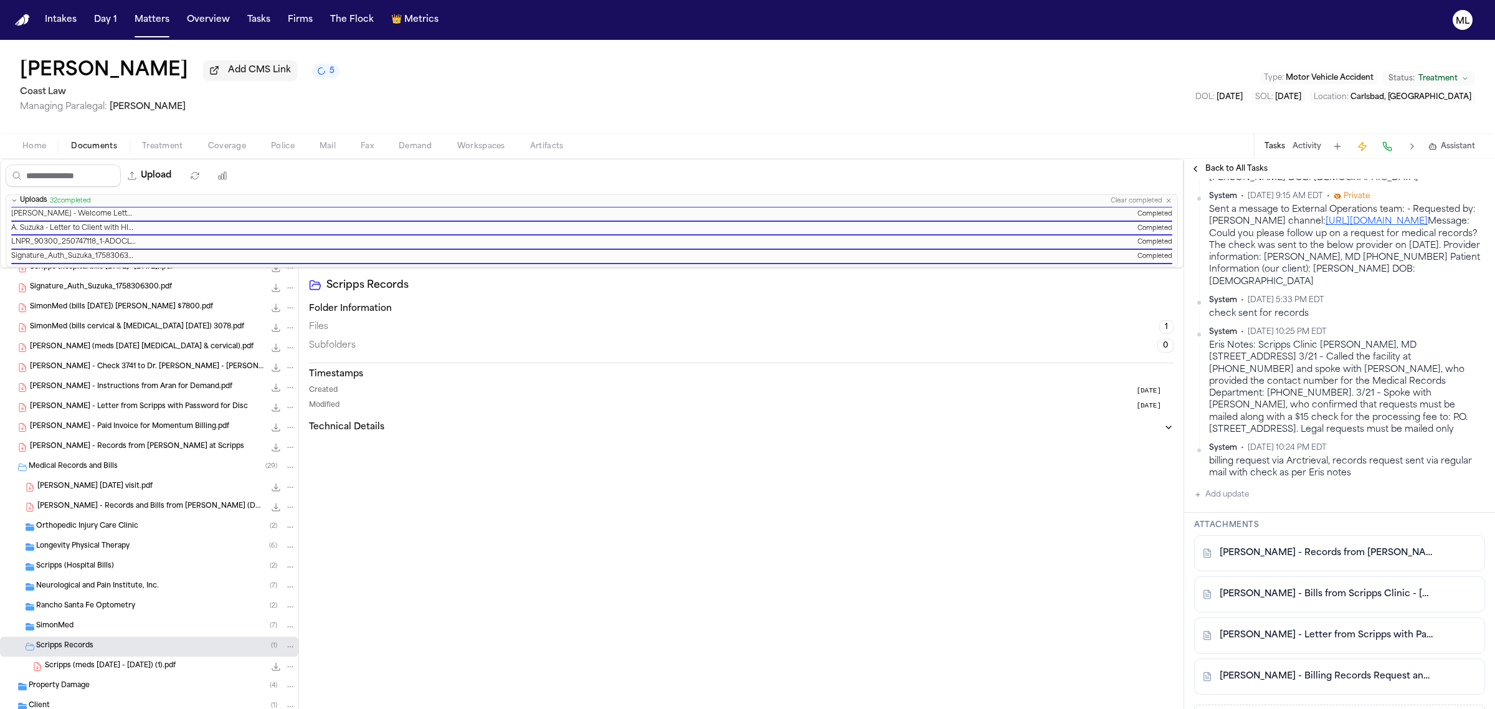
click at [176, 447] on span "T. Pence - Records from Dr. Riaz Ahmed at Scripps" at bounding box center [137, 447] width 214 height 11
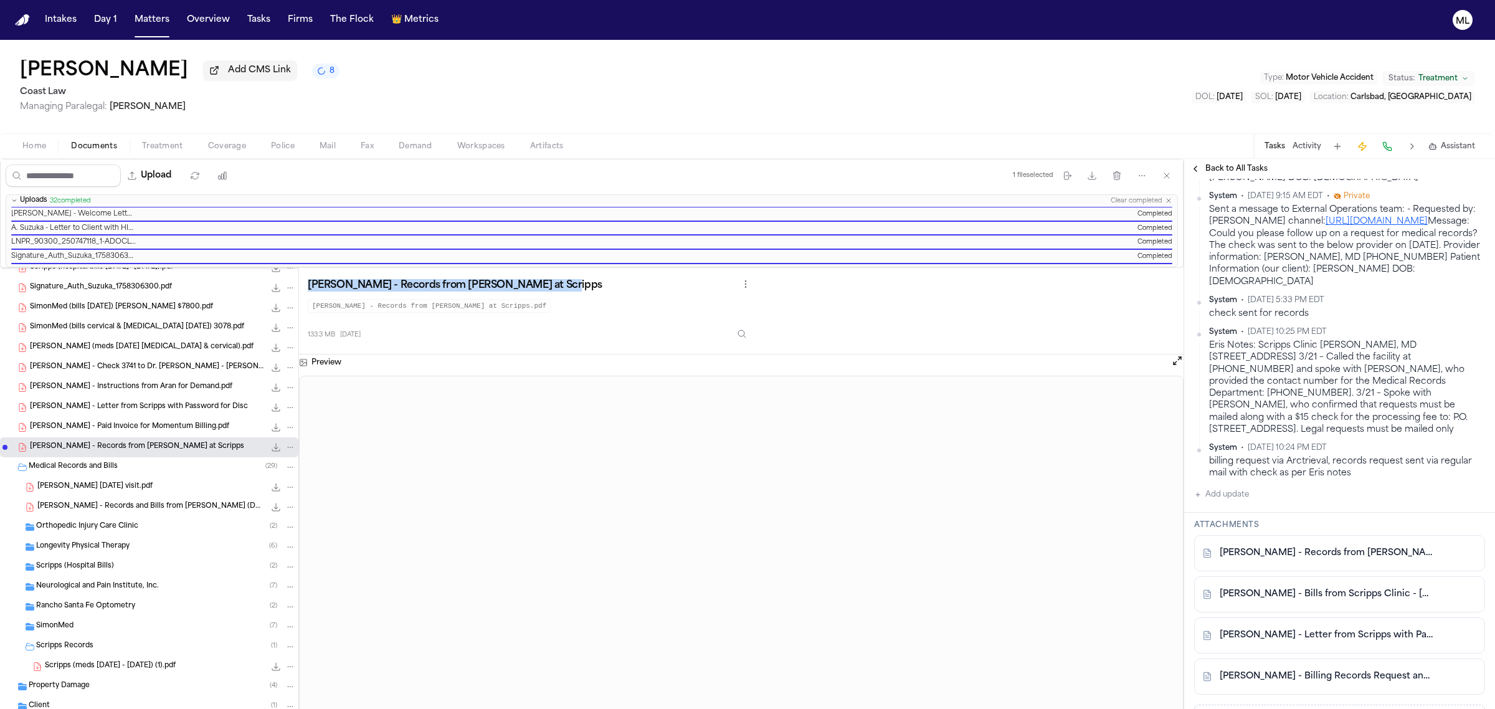
drag, startPoint x: 567, startPoint y: 288, endPoint x: 307, endPoint y: 287, distance: 260.4
click at [308, 287] on div "T. Pence - Records from Dr. Riaz Ahmed at Scripps" at bounding box center [530, 285] width 445 height 17
copy h3 "T. Pence - Records from Dr. Riaz Ahmed at Scripps"
click at [1454, 138] on div "Tasks Activity Assistant" at bounding box center [1369, 146] width 232 height 24
click at [1457, 143] on span "Assistant" at bounding box center [1458, 146] width 34 height 10
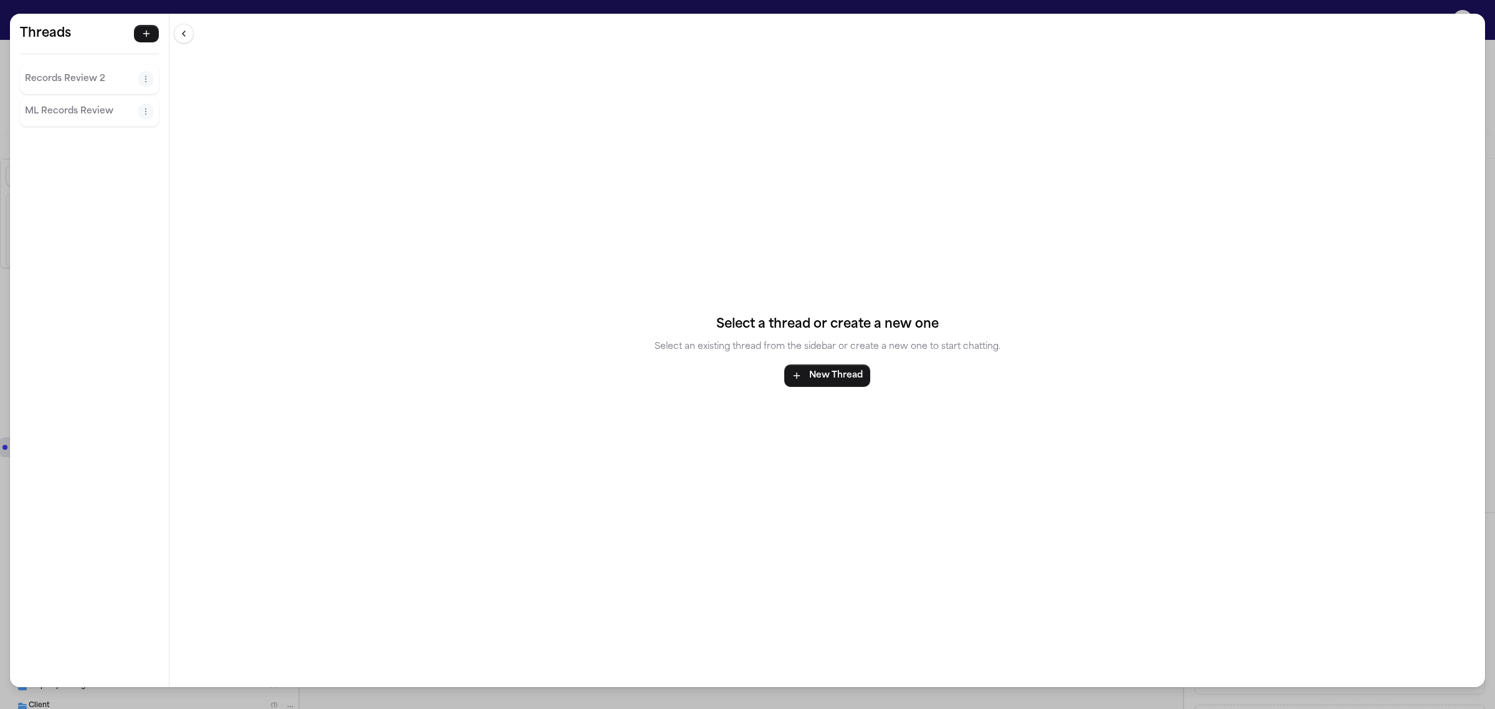
click at [77, 113] on p "ML Records Review" at bounding box center [81, 111] width 113 height 15
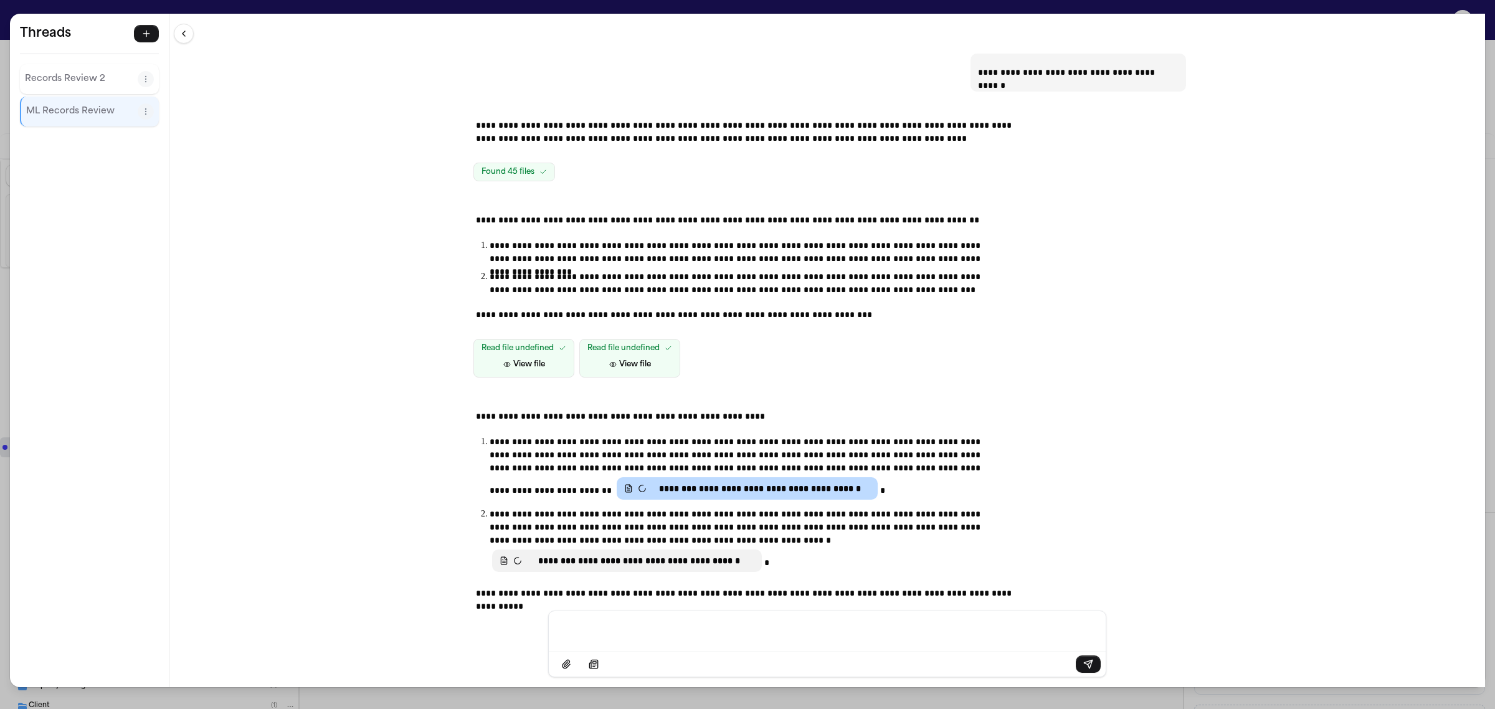
scroll to position [14, 0]
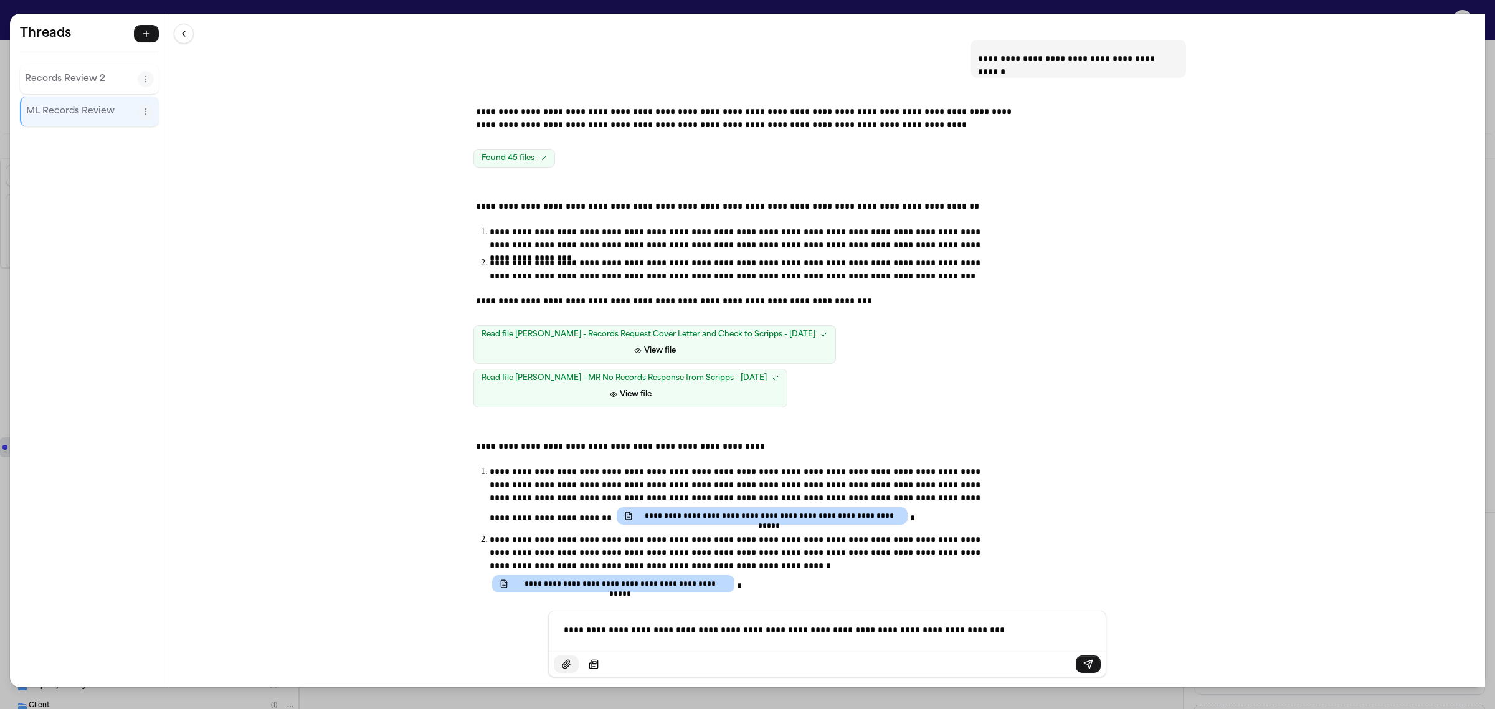
click at [572, 661] on button "Attach files" at bounding box center [566, 663] width 25 height 17
click at [565, 662] on icon "Attach files" at bounding box center [565, 664] width 7 height 8
click at [655, 632] on p "**********" at bounding box center [827, 629] width 527 height 12
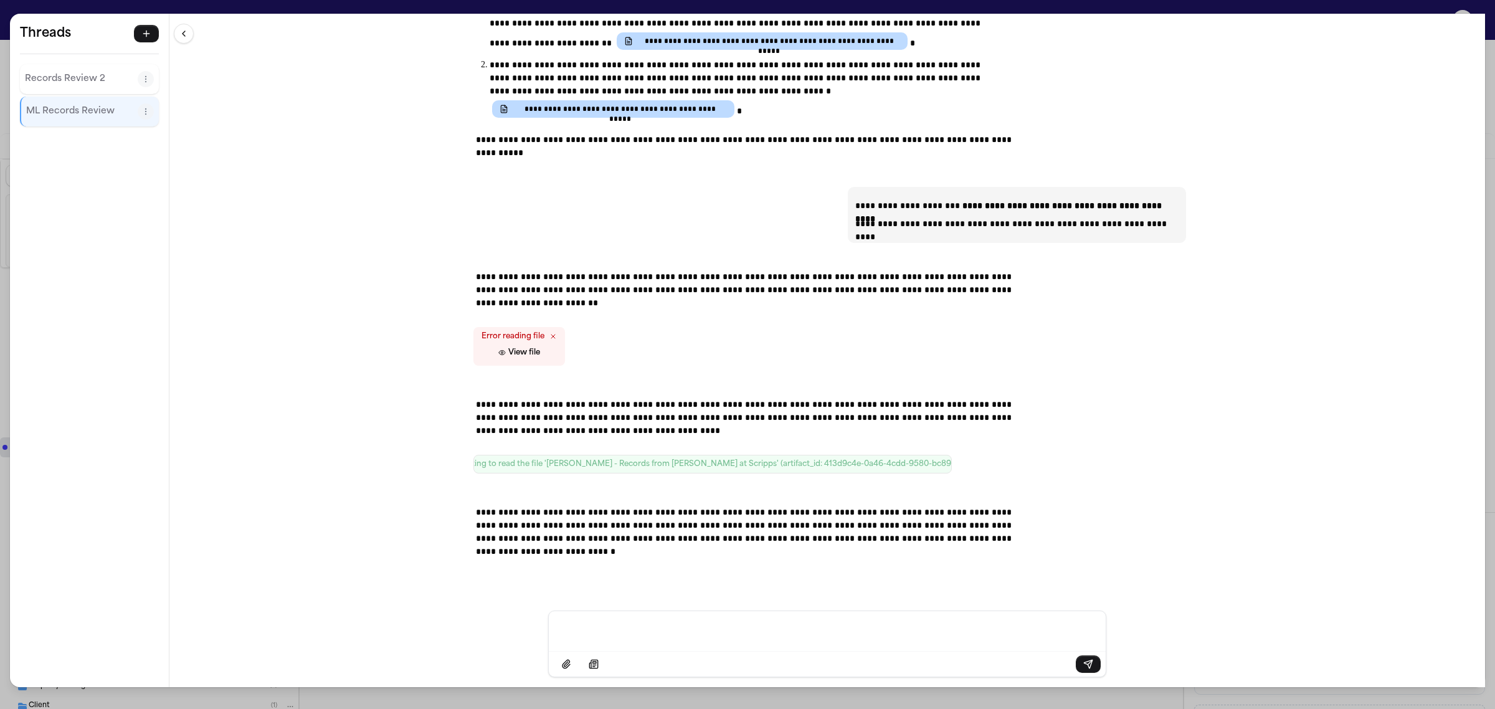
scroll to position [491, 0]
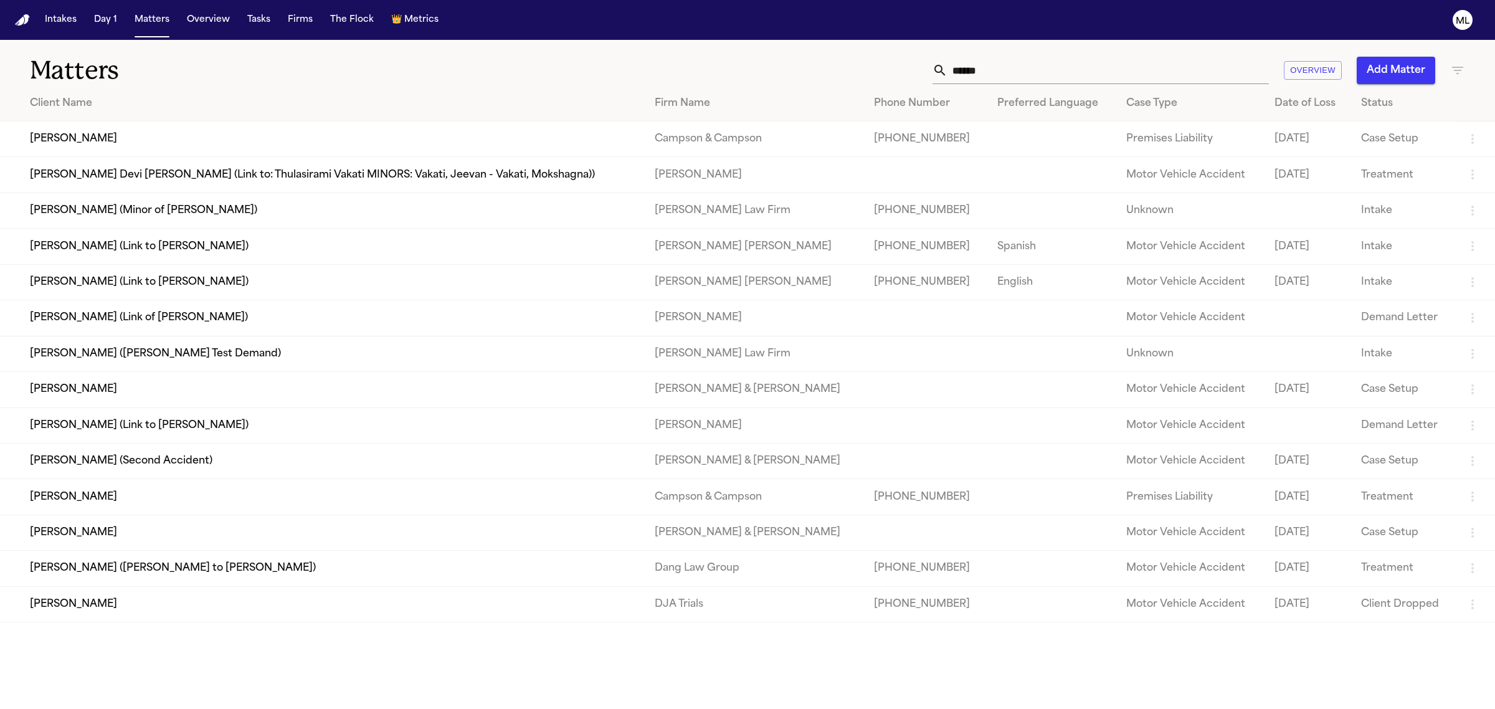
drag, startPoint x: 987, startPoint y: 69, endPoint x: 922, endPoint y: 69, distance: 64.8
click at [922, 69] on div "****** Overview Add Matter" at bounding box center [962, 70] width 1005 height 27
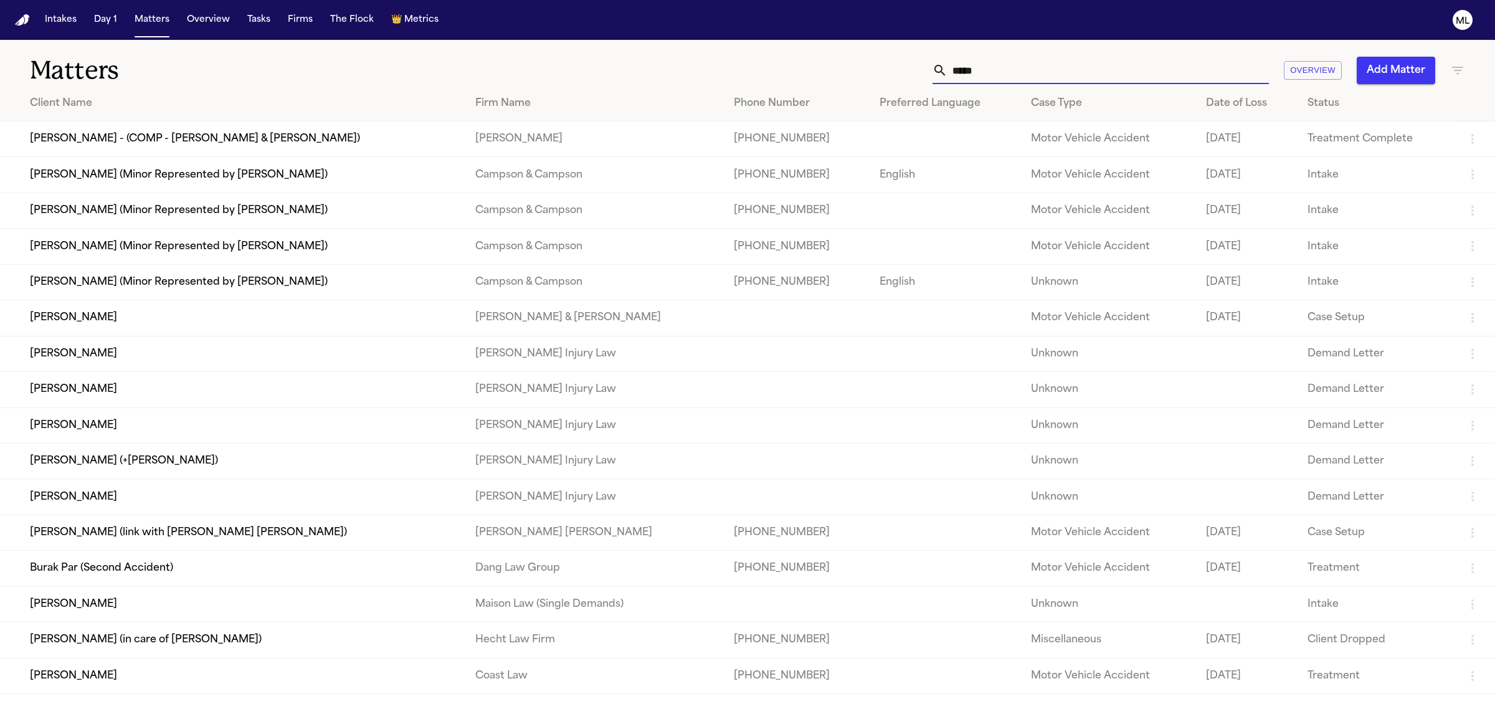
type input "*****"
click at [139, 14] on button "Matters" at bounding box center [152, 20] width 45 height 22
drag, startPoint x: 1028, startPoint y: 76, endPoint x: 854, endPoint y: 52, distance: 175.5
click at [854, 52] on div "Matters ***** Overview Add Matter" at bounding box center [747, 63] width 1495 height 46
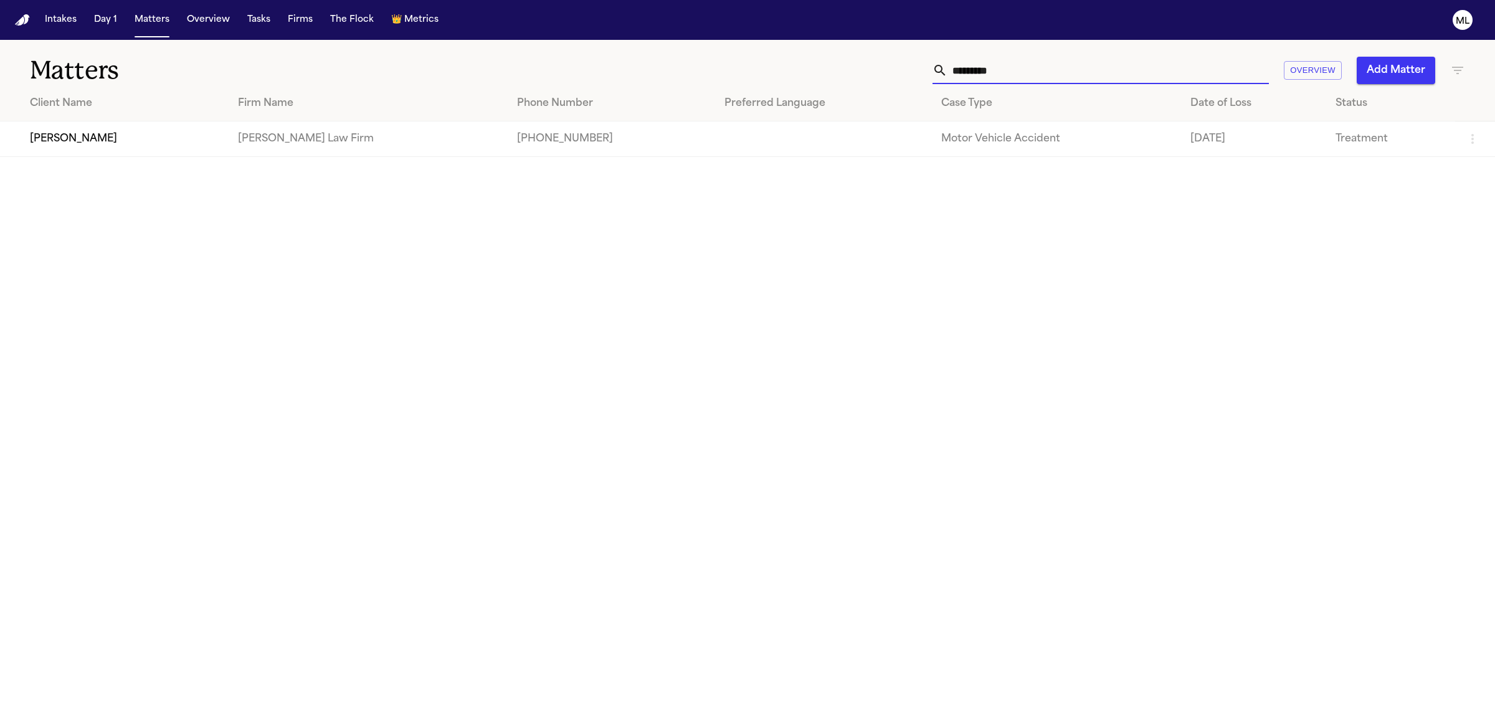
type input "*********"
click at [47, 136] on td "[PERSON_NAME]" at bounding box center [114, 139] width 228 height 36
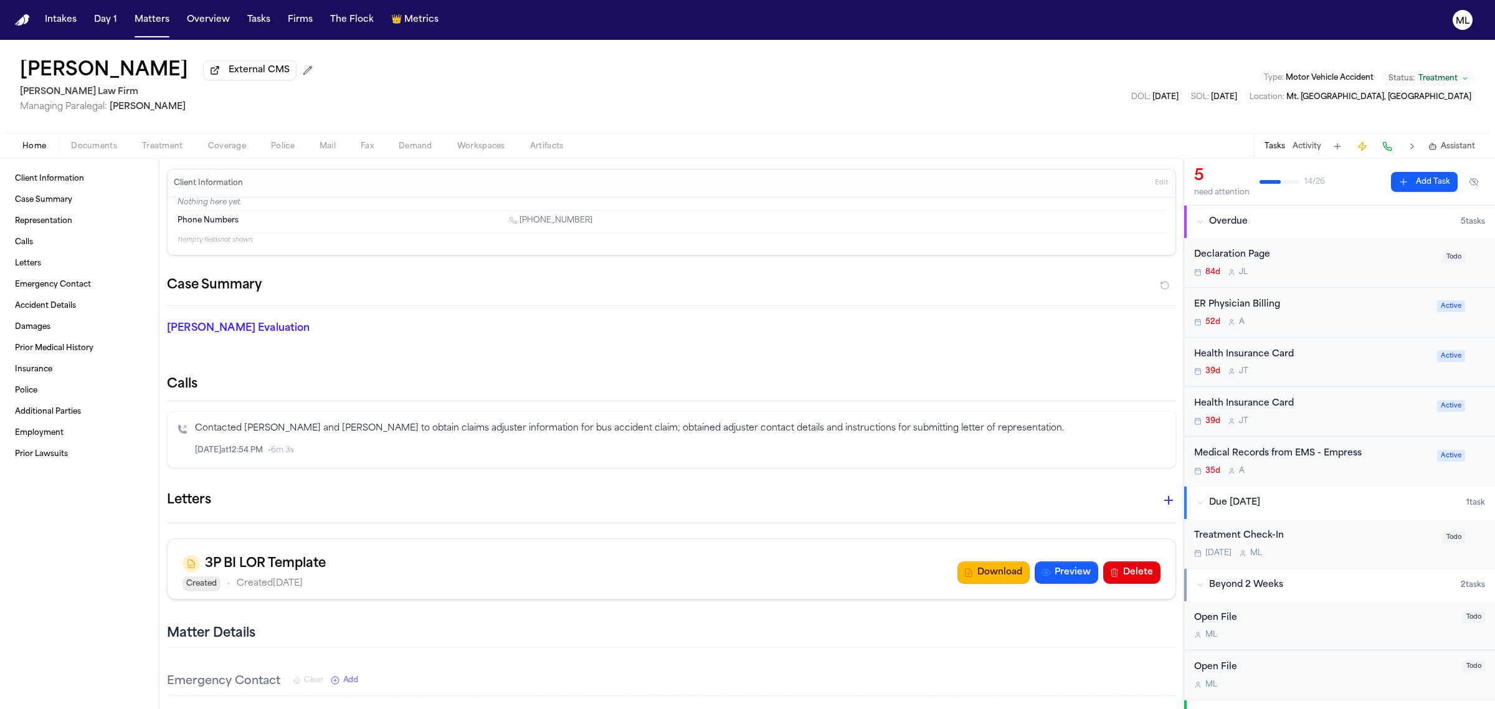
click at [232, 146] on span "Coverage" at bounding box center [227, 146] width 38 height 10
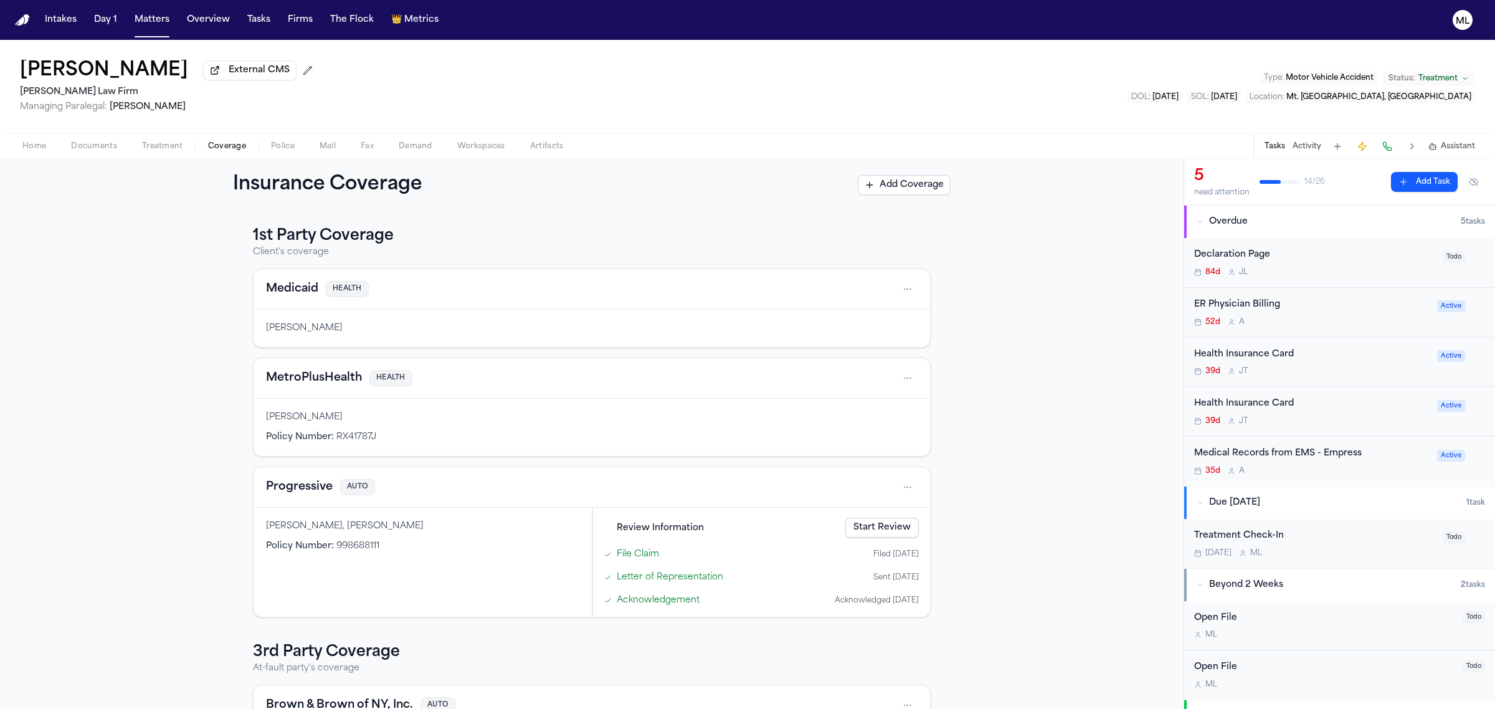
scroll to position [149, 0]
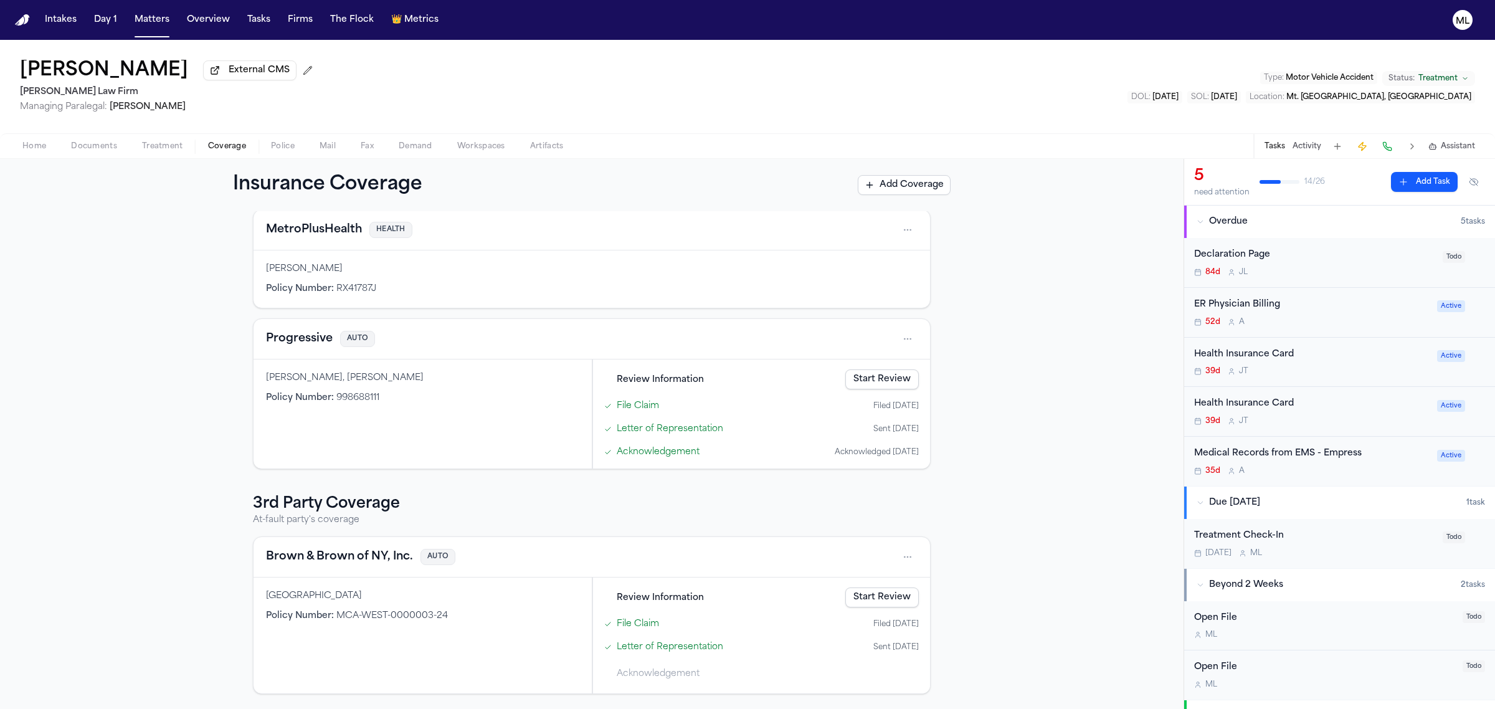
click at [1437, 356] on span "Active" at bounding box center [1451, 356] width 28 height 12
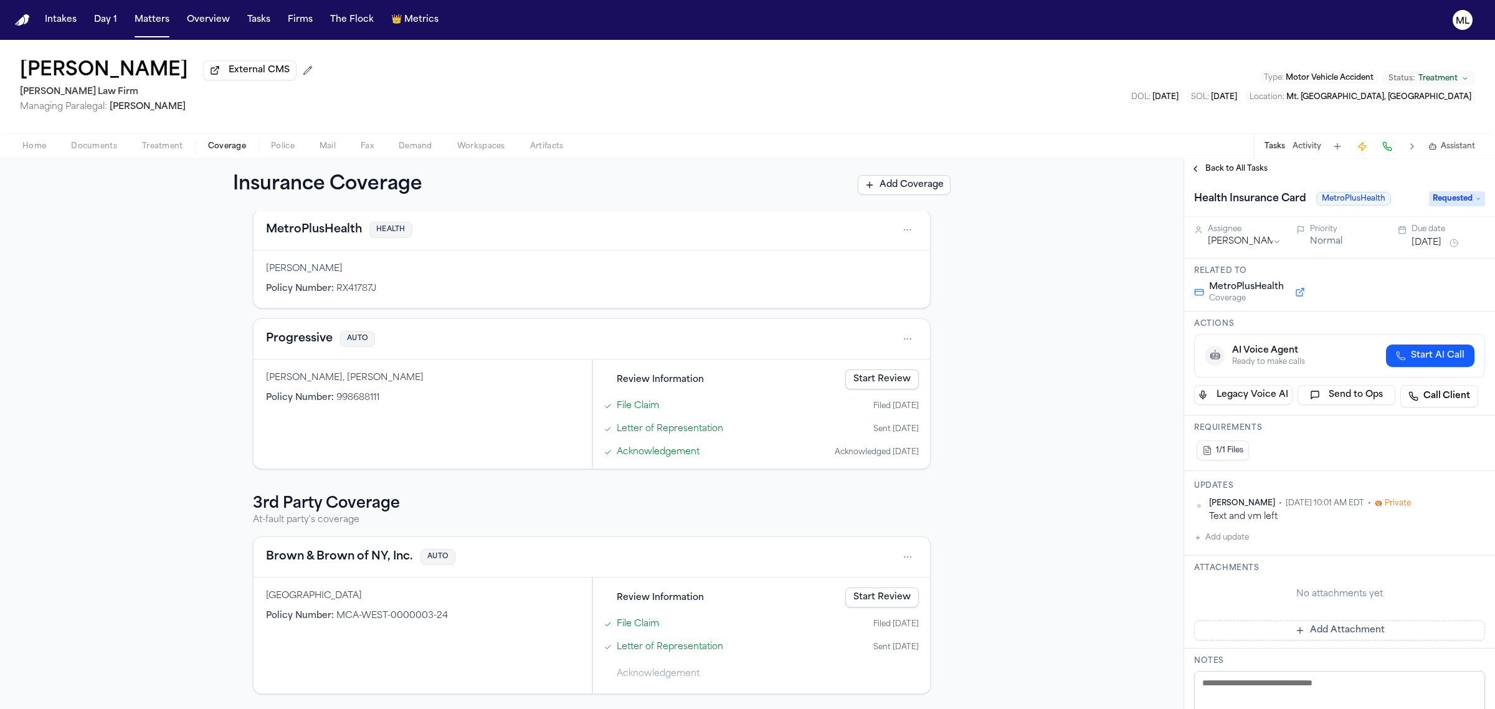
click at [1437, 192] on span "Requested" at bounding box center [1457, 198] width 56 height 15
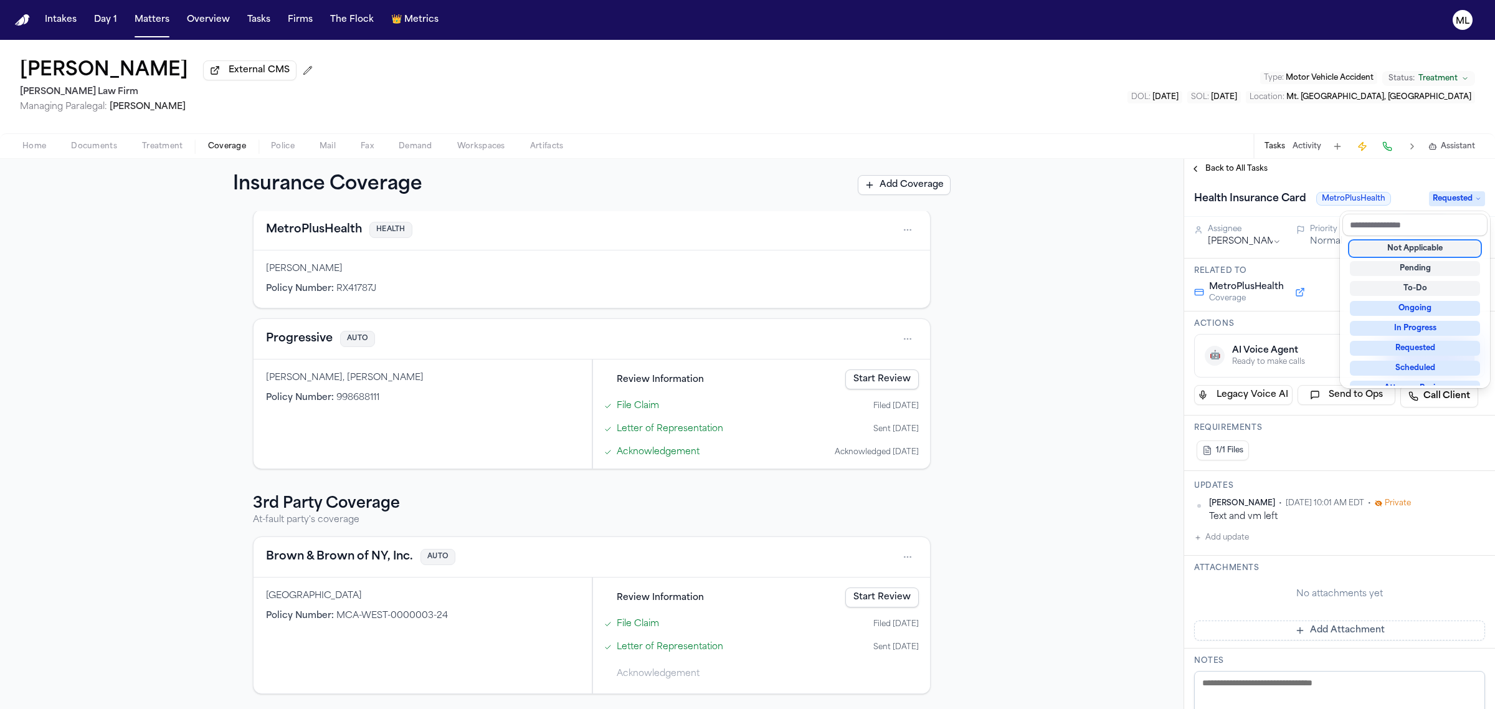
click at [1408, 254] on div "Not Applicable" at bounding box center [1415, 248] width 130 height 15
click at [1225, 159] on div "Back to All Tasks Health Insurance Card MetroPlusHealth Not Applicable Assignee…" at bounding box center [1339, 434] width 311 height 550
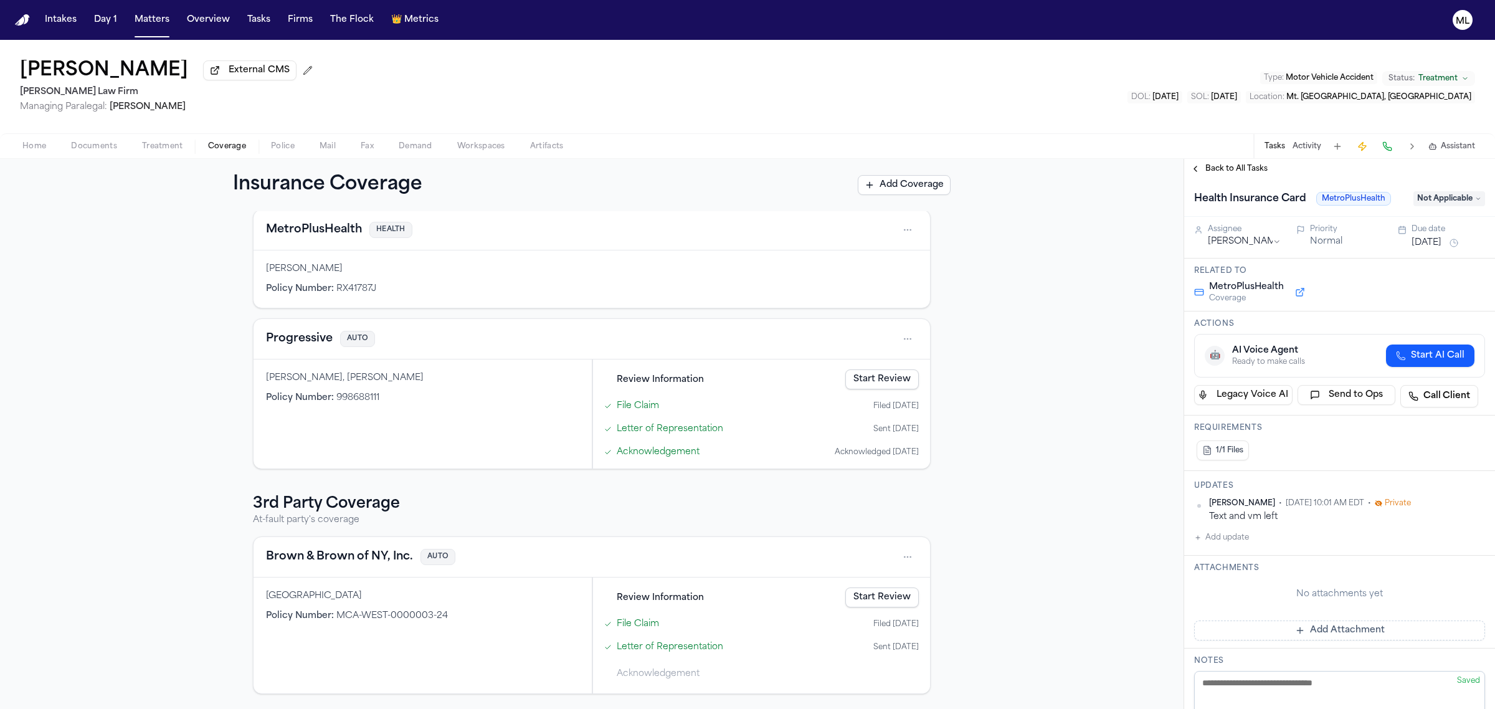
click at [1218, 166] on span "Back to All Tasks" at bounding box center [1236, 169] width 62 height 10
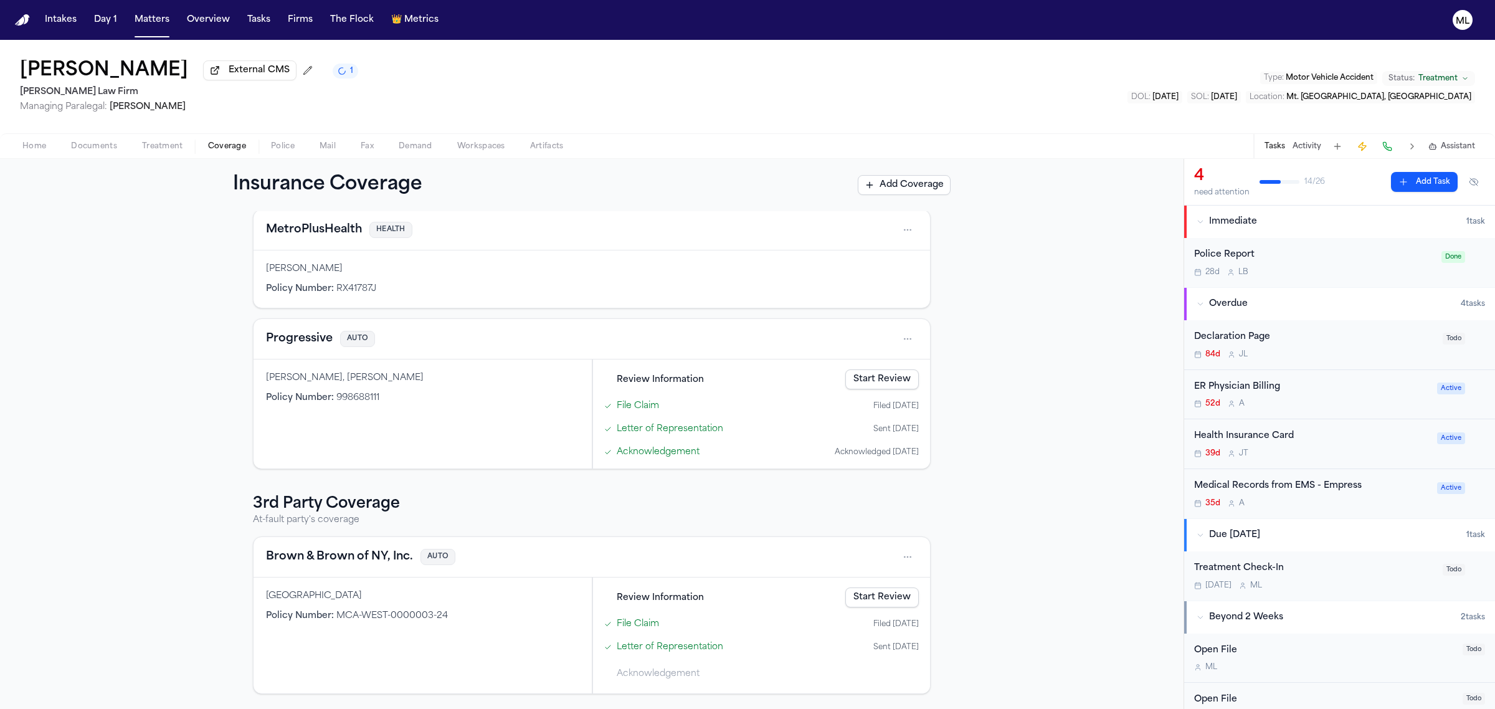
click at [1341, 440] on div "Health Insurance Card" at bounding box center [1311, 436] width 235 height 14
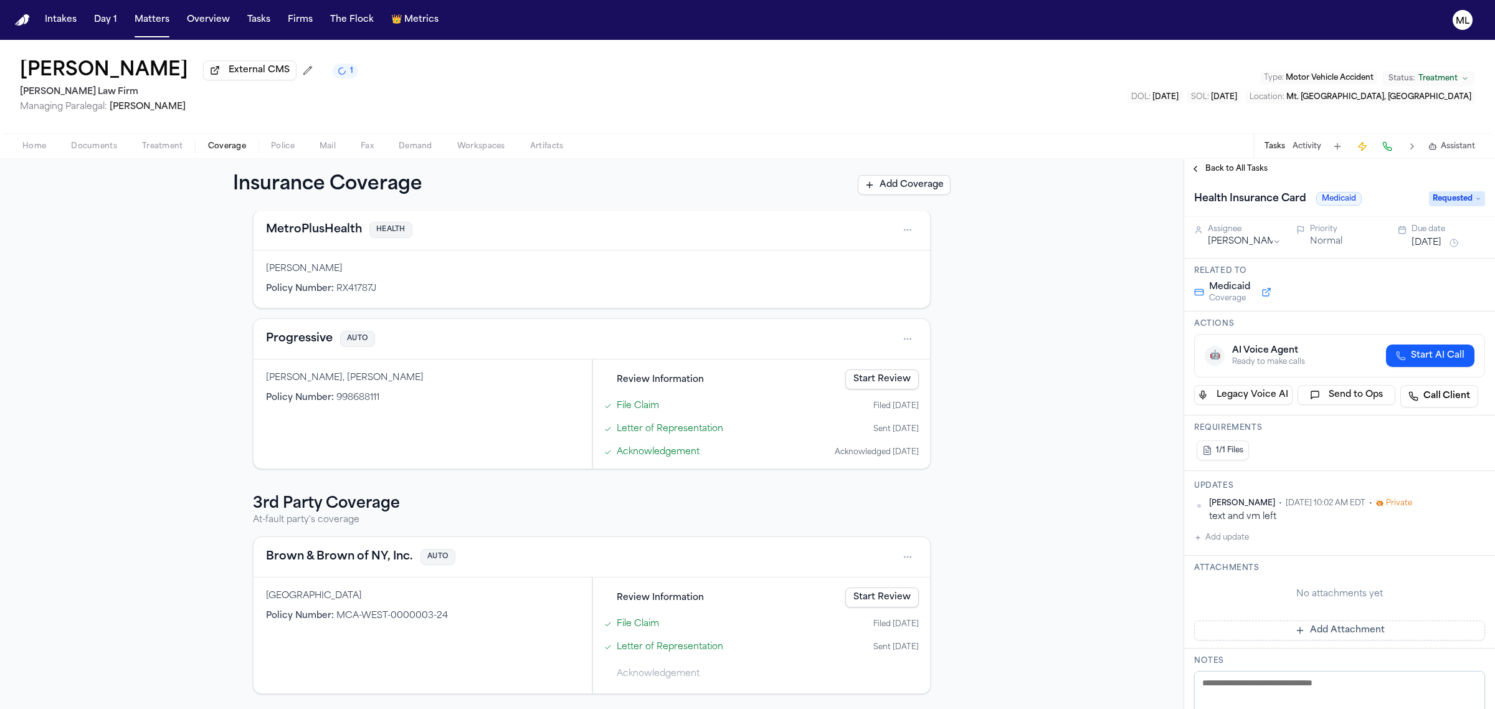
click at [1429, 194] on span "Requested" at bounding box center [1457, 198] width 56 height 15
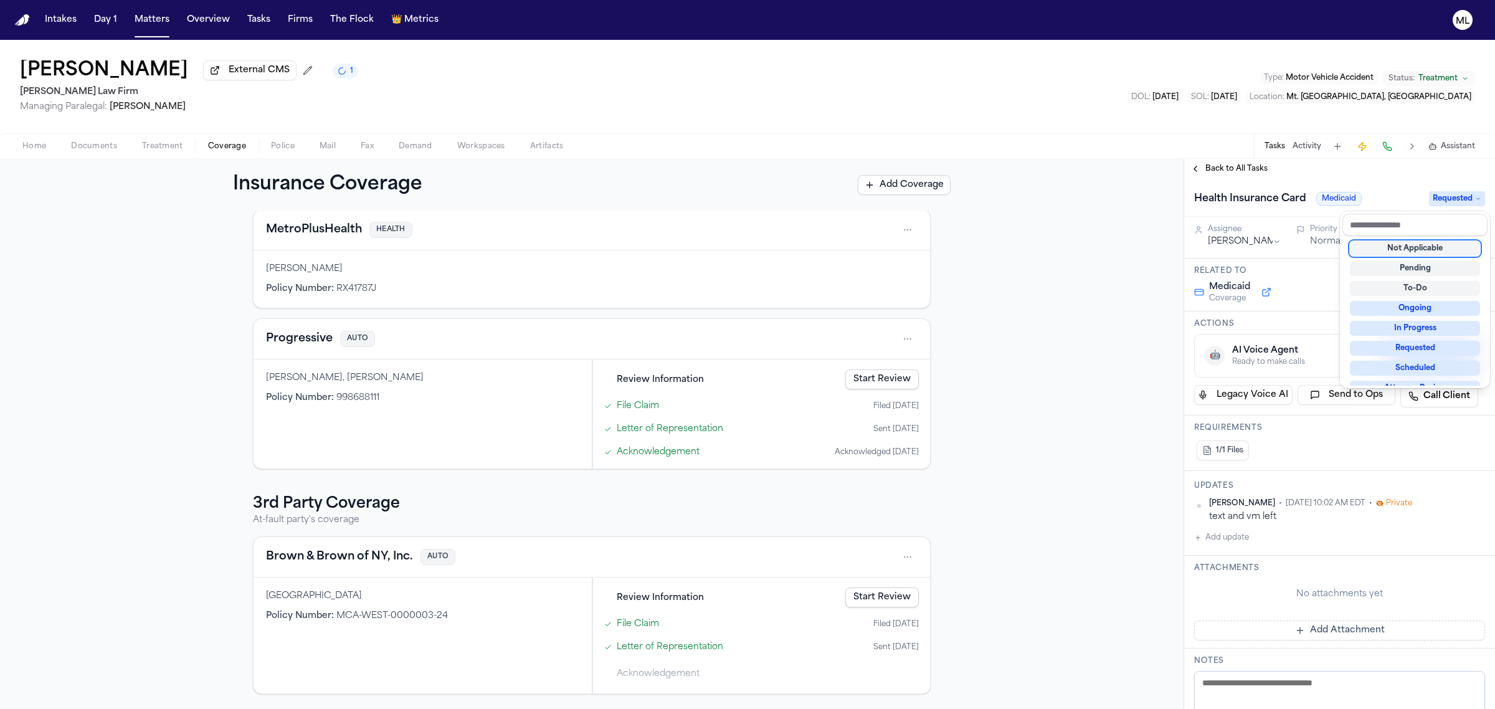
click at [1406, 255] on div "Not Applicable" at bounding box center [1415, 248] width 130 height 15
click at [1229, 173] on div "Back to All Tasks Health Insurance Card Medicaid Not Applicable Assignee [PERSO…" at bounding box center [1339, 434] width 311 height 550
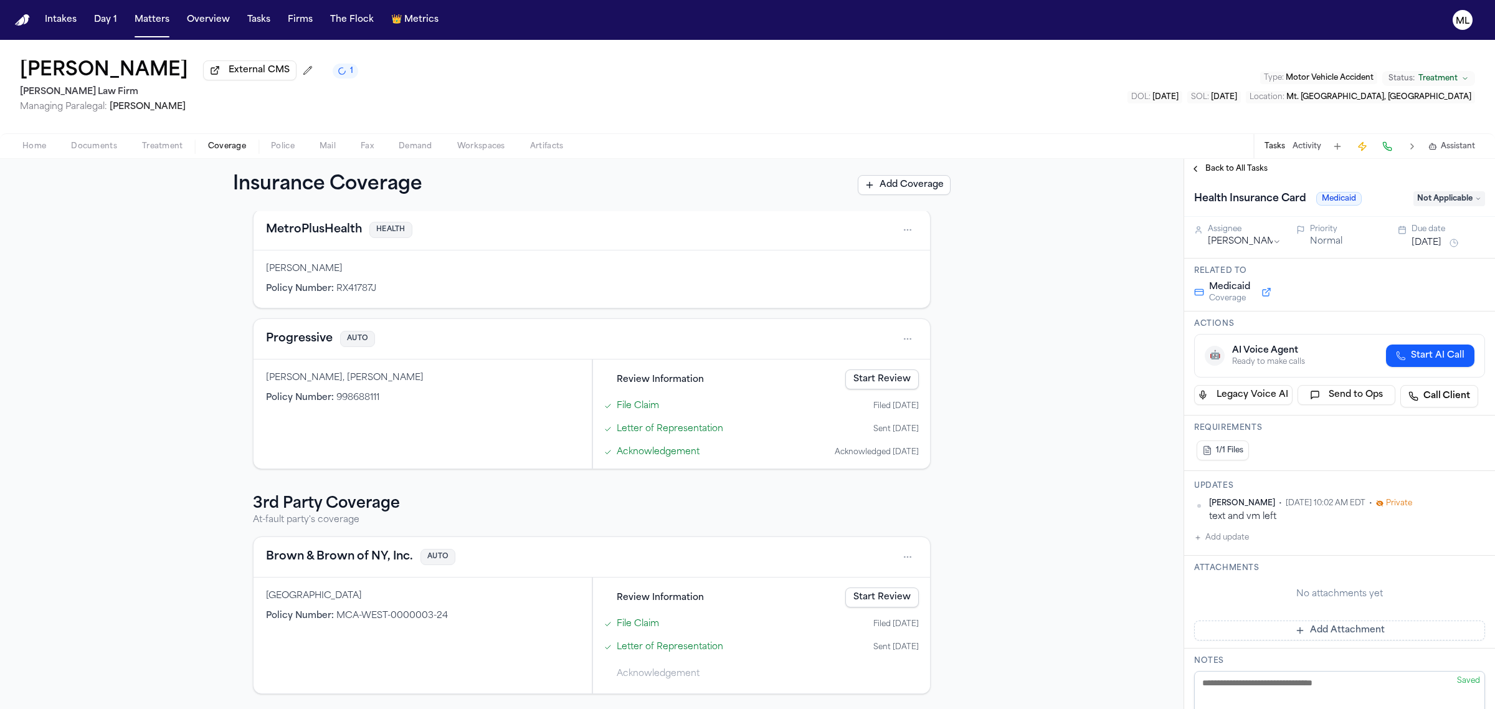
click at [1231, 166] on span "Back to All Tasks" at bounding box center [1236, 169] width 62 height 10
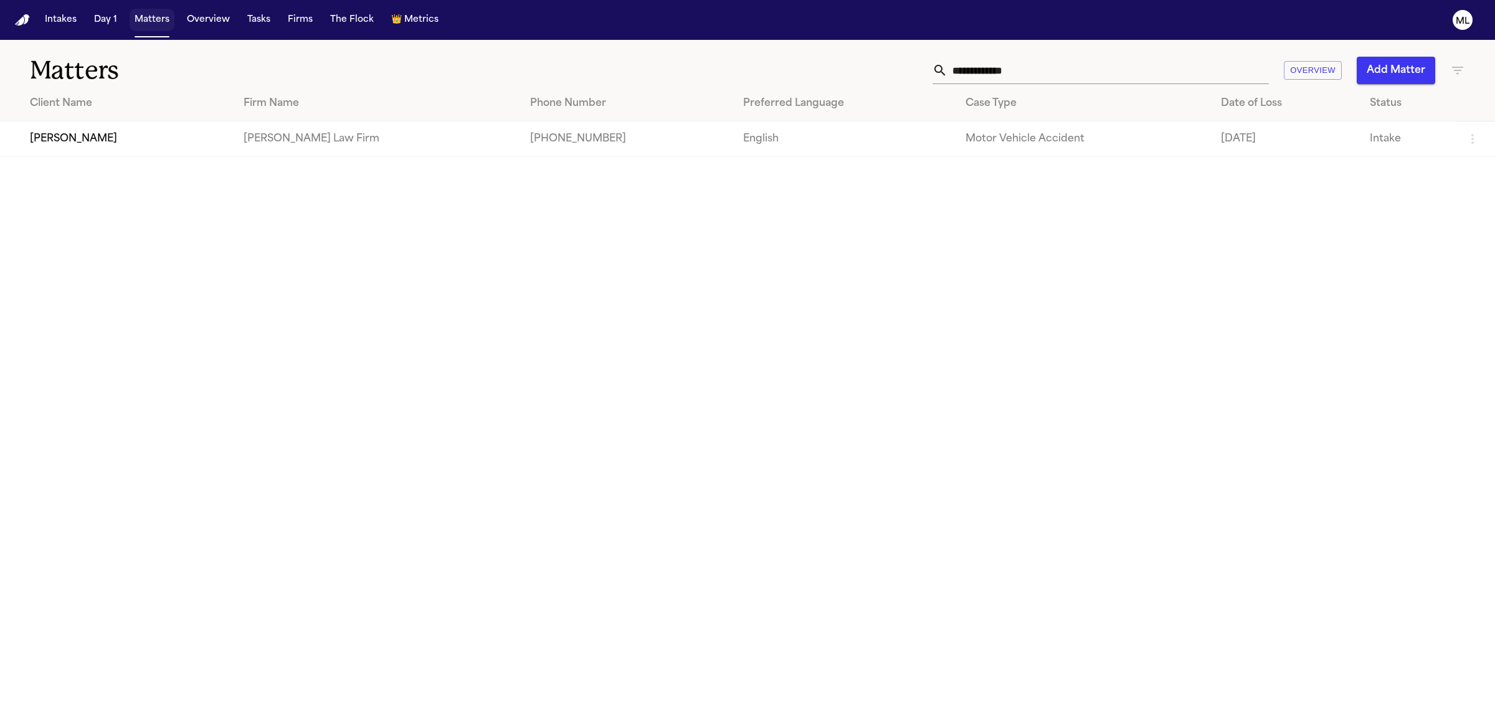
drag, startPoint x: 0, startPoint y: 0, endPoint x: 163, endPoint y: 19, distance: 163.7
click at [163, 19] on button "Matters" at bounding box center [152, 20] width 45 height 22
click at [158, 11] on button "Matters" at bounding box center [152, 20] width 45 height 22
drag, startPoint x: 907, startPoint y: 73, endPoint x: 900, endPoint y: 73, distance: 7.5
click at [900, 73] on div "**********" at bounding box center [962, 70] width 1005 height 27
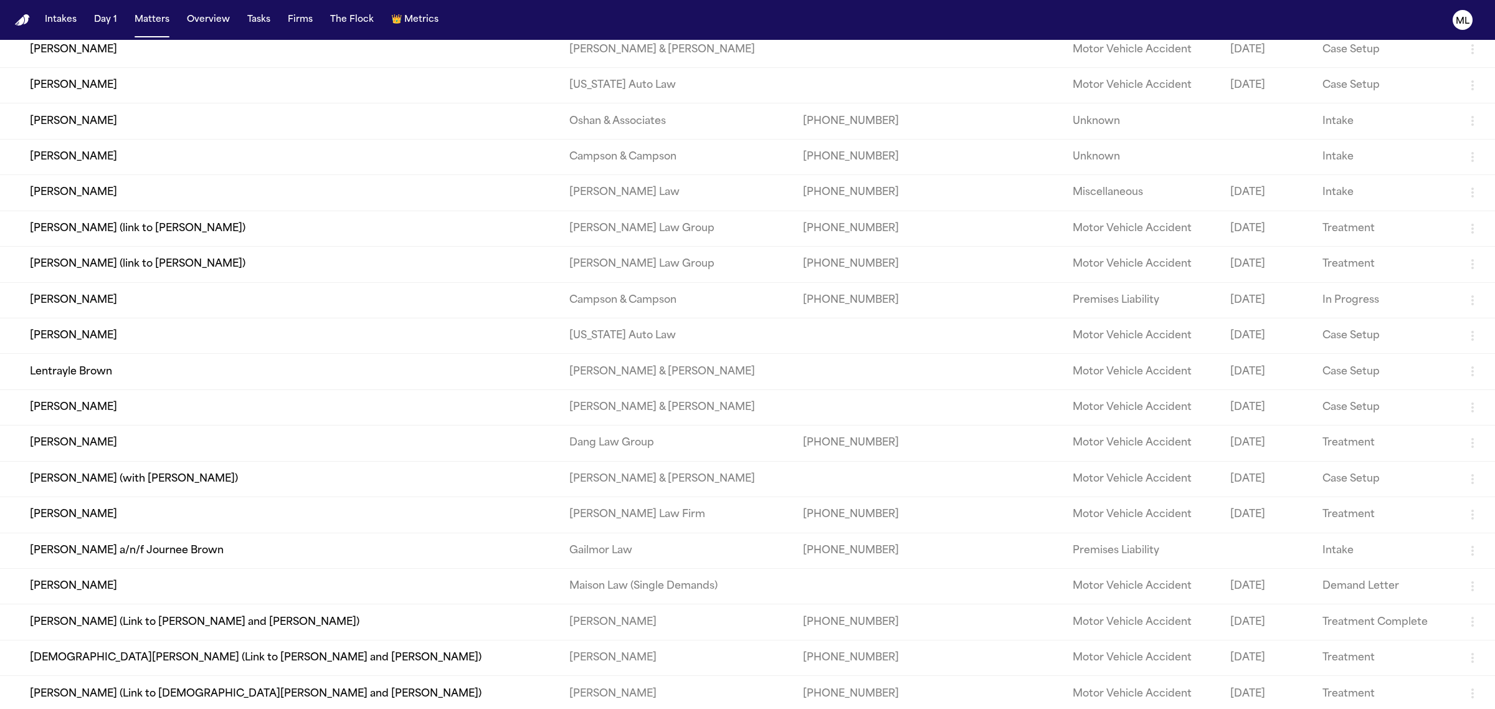
scroll to position [126, 0]
type input "*****"
click at [122, 513] on td "[PERSON_NAME]" at bounding box center [279, 514] width 559 height 36
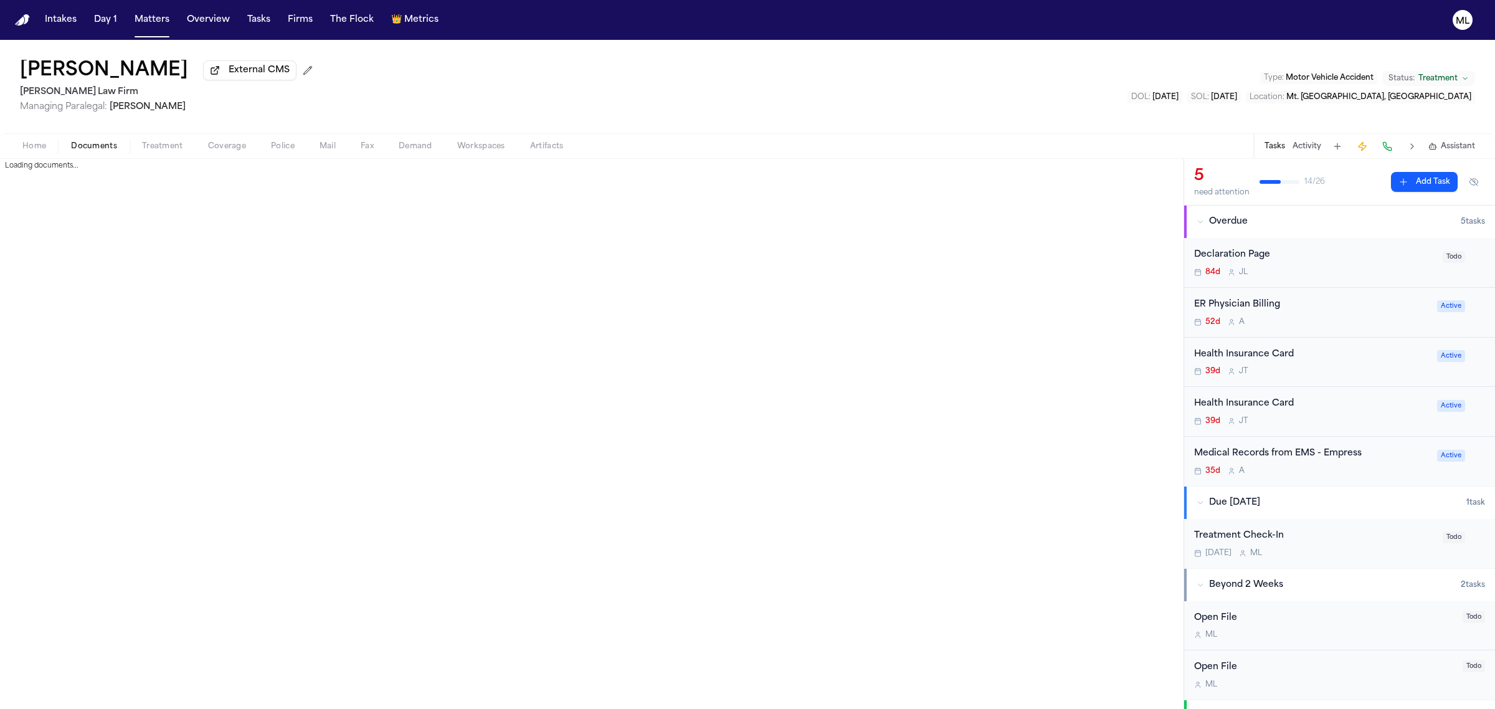
click at [104, 141] on span "Documents" at bounding box center [94, 146] width 46 height 10
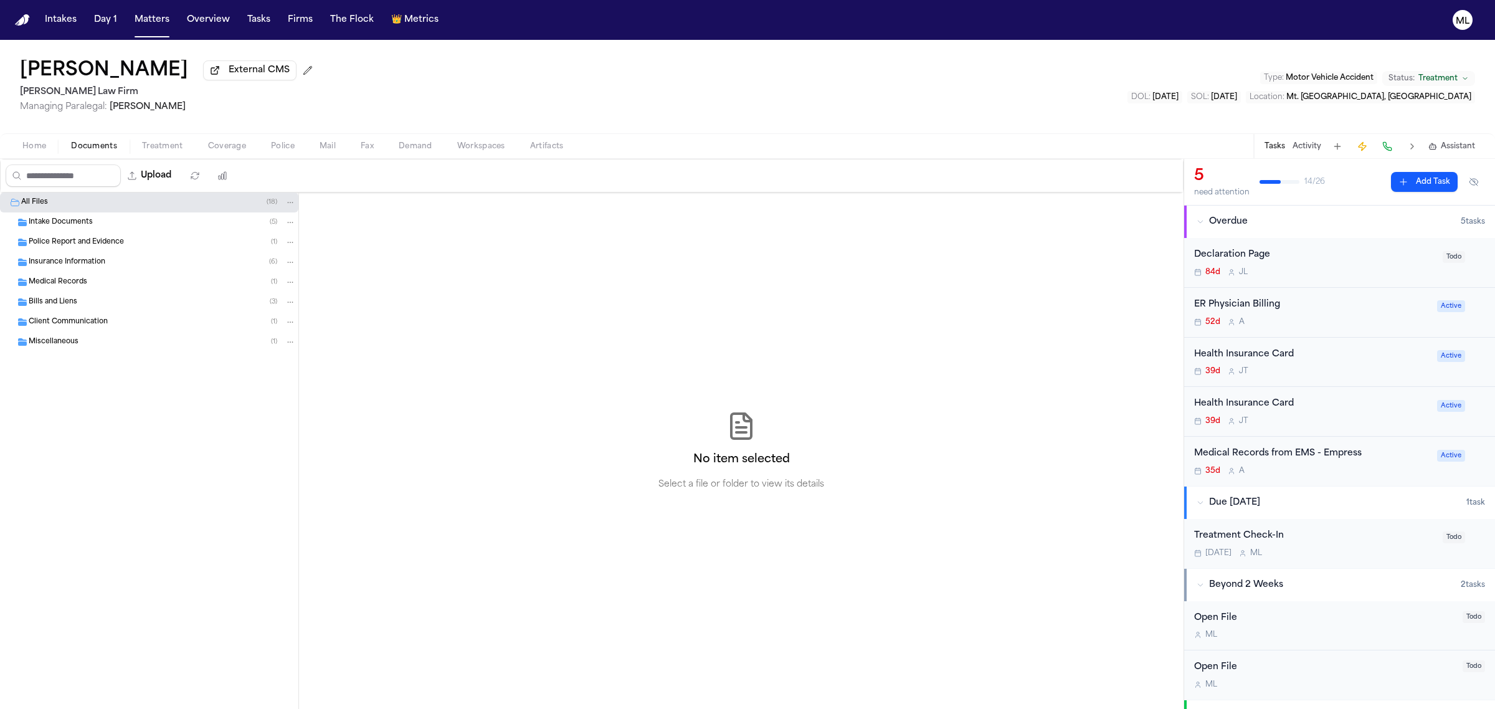
click at [83, 255] on div "Insurance Information ( 6 )" at bounding box center [149, 262] width 298 height 20
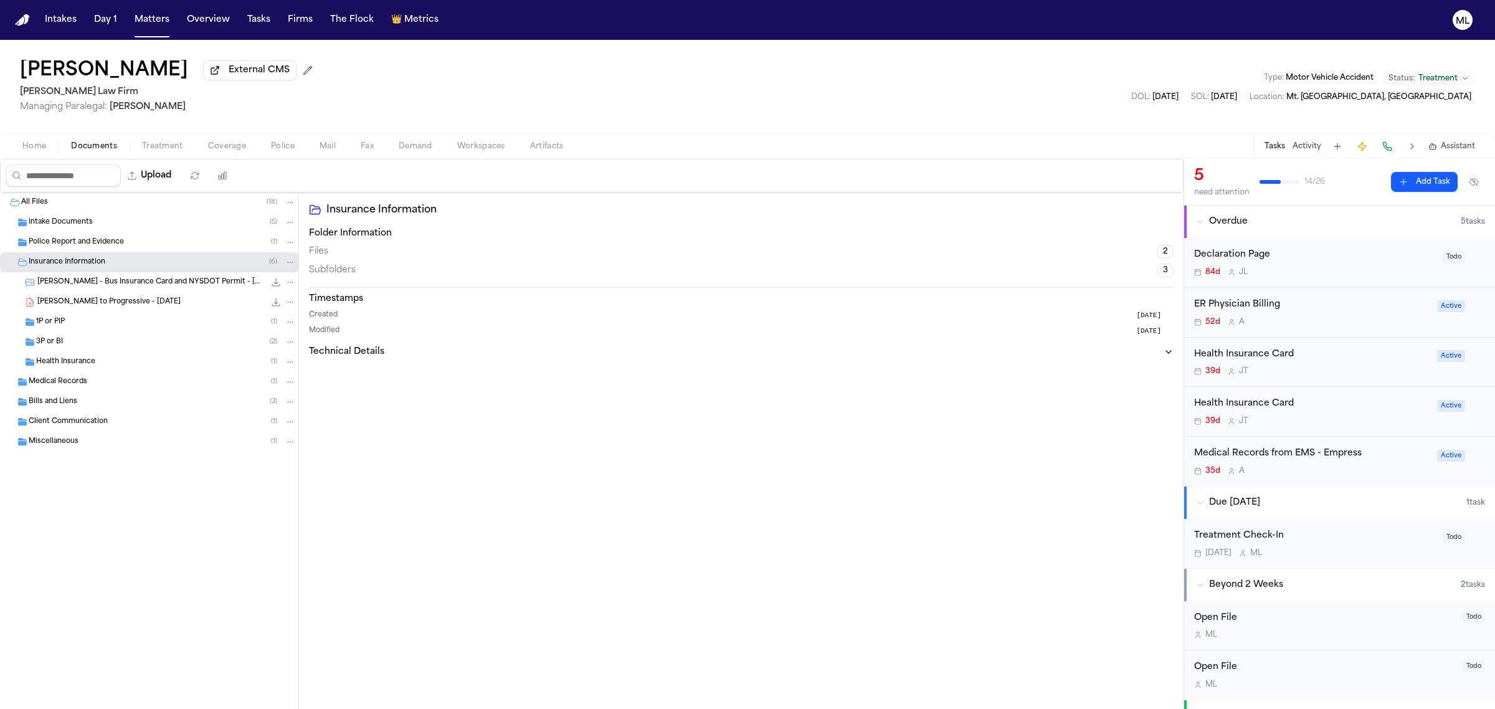
click at [107, 296] on div "D. Brown - LOR to Progressive - 7.2.25 153.8 KB • PDF" at bounding box center [166, 302] width 258 height 12
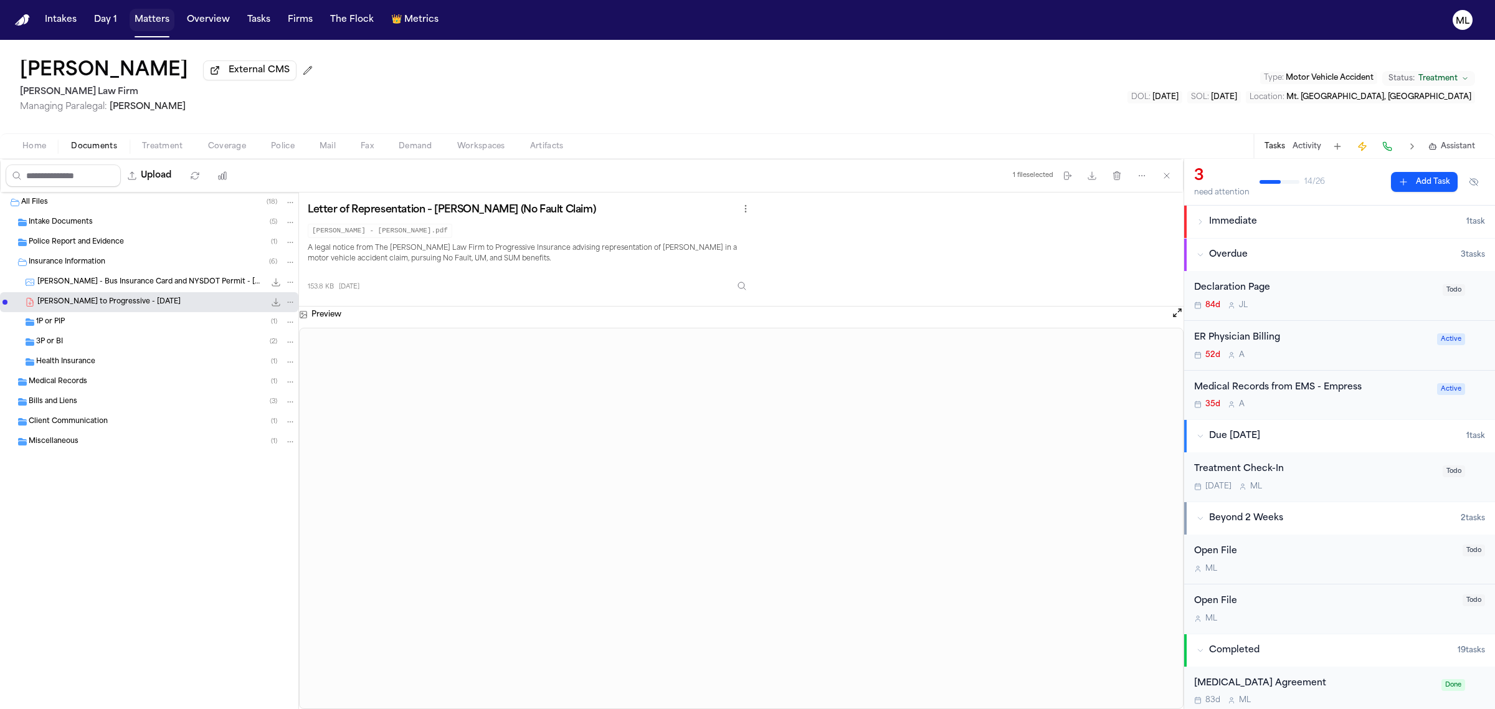
click at [165, 22] on button "Matters" at bounding box center [152, 20] width 45 height 22
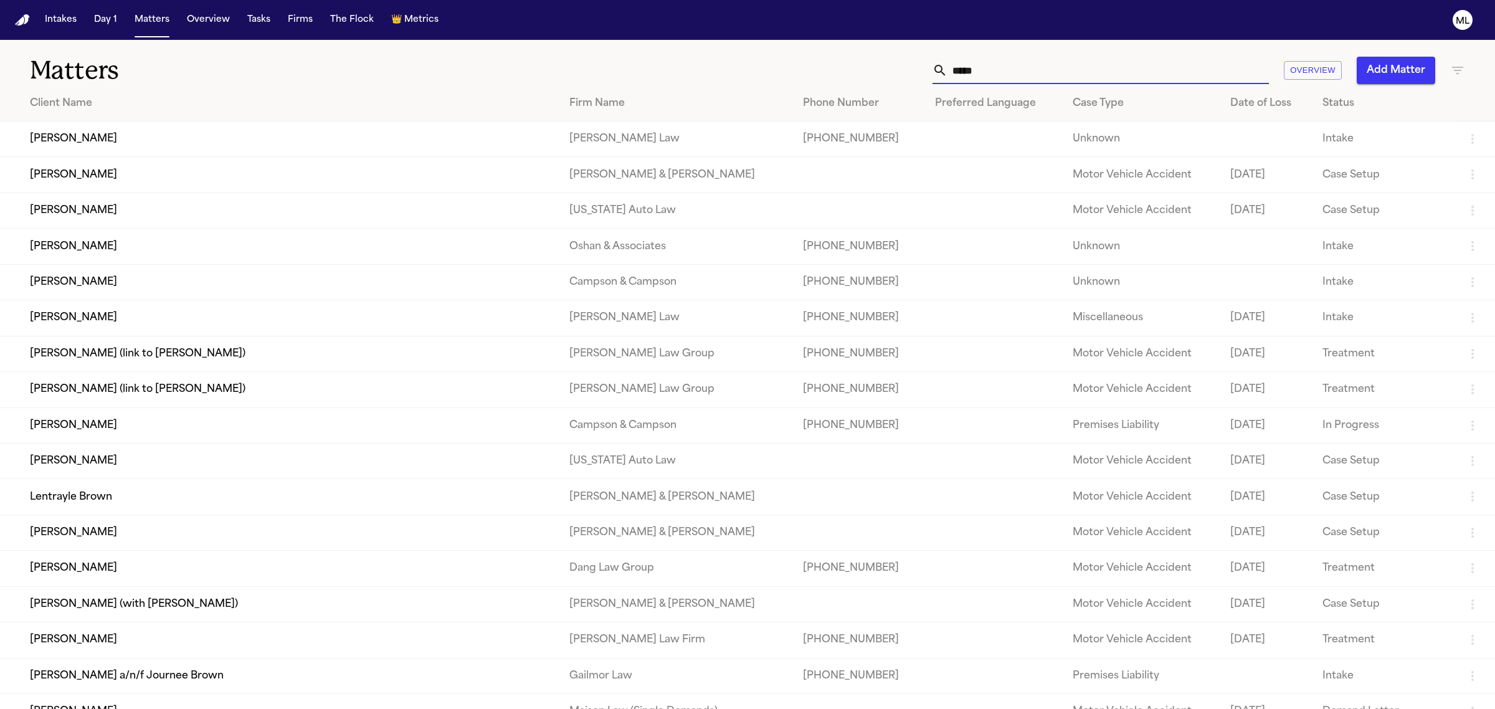
drag, startPoint x: 1004, startPoint y: 60, endPoint x: 934, endPoint y: 57, distance: 69.8
click at [935, 57] on div "*****" at bounding box center [1100, 70] width 336 height 27
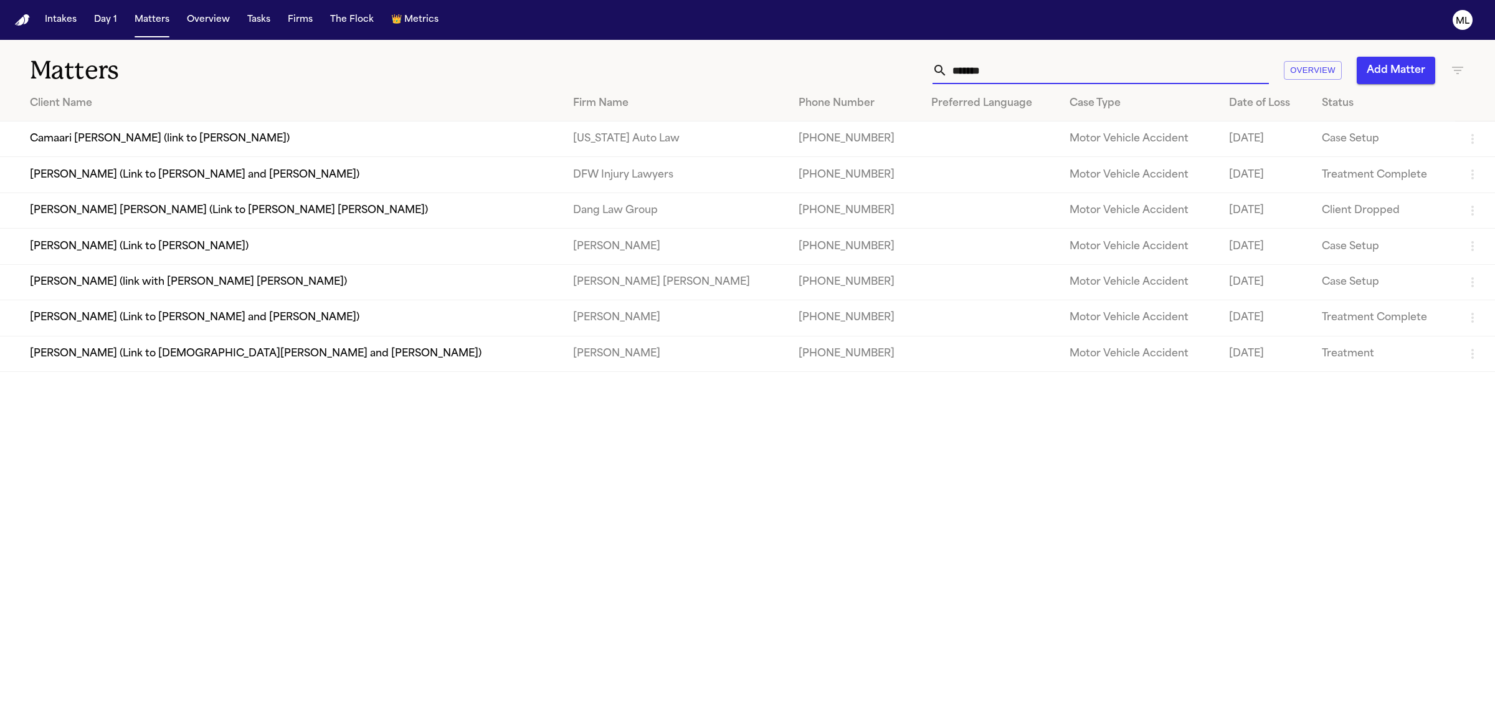
drag, startPoint x: 988, startPoint y: 65, endPoint x: 894, endPoint y: 64, distance: 94.1
click at [894, 64] on div "****** Overview Add Matter" at bounding box center [962, 70] width 1005 height 27
type input "*"
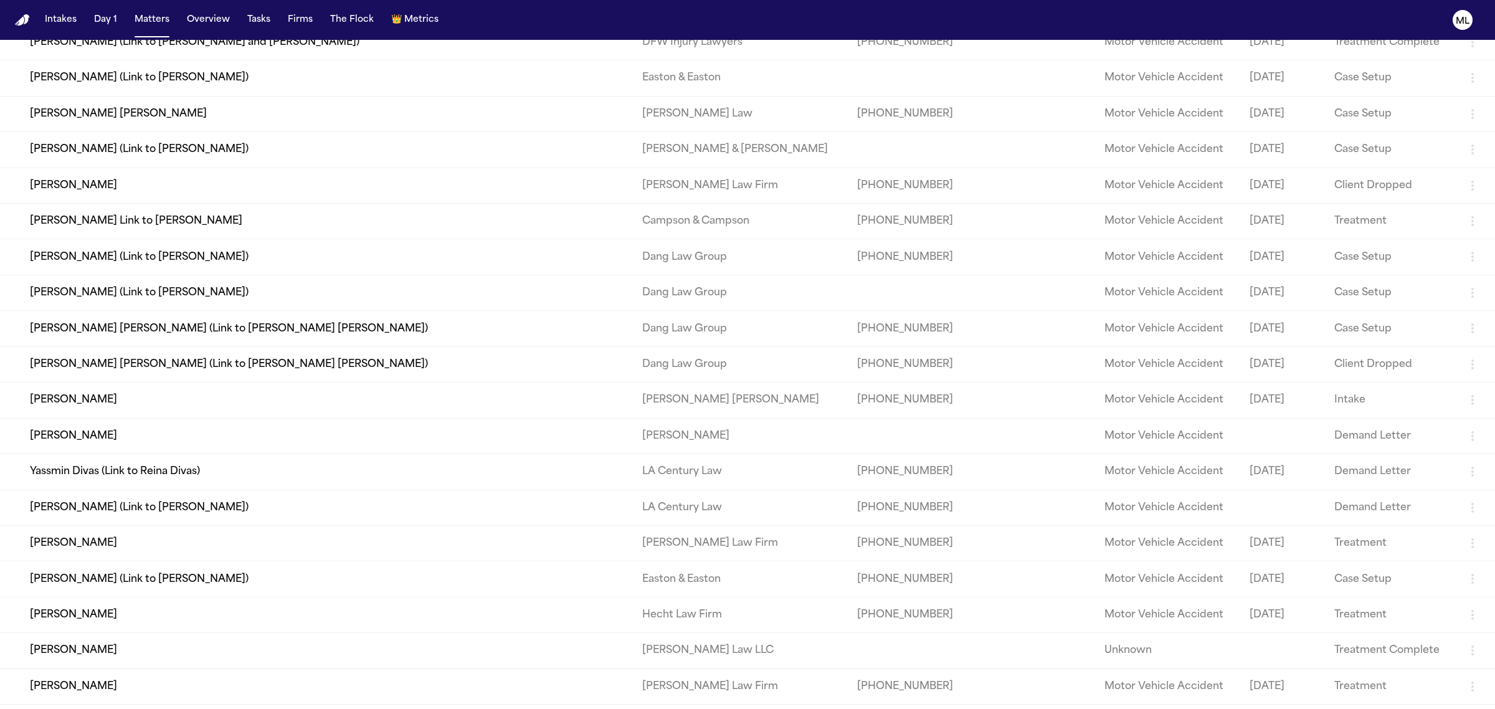
scroll to position [1090, 0]
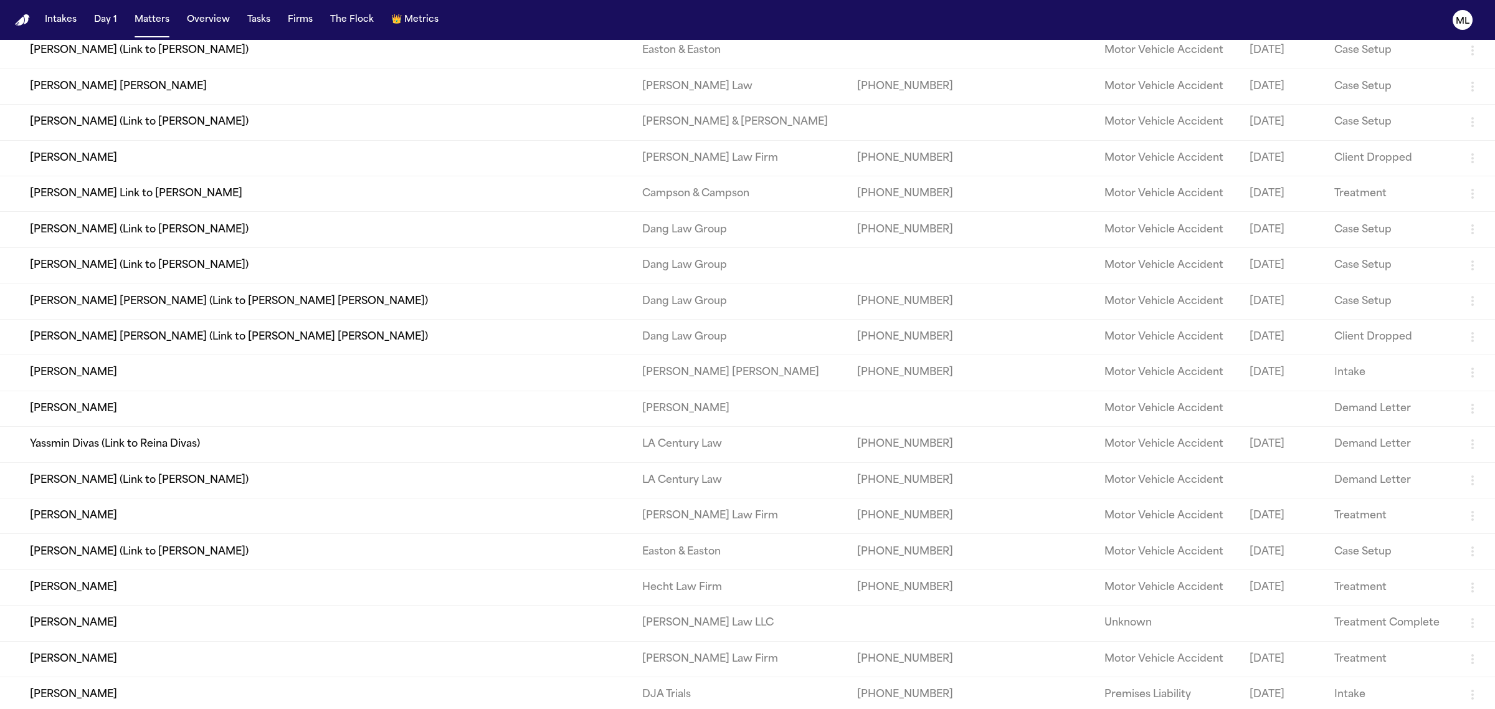
type input "*****"
click at [97, 511] on td "Maria Arnold" at bounding box center [316, 516] width 632 height 36
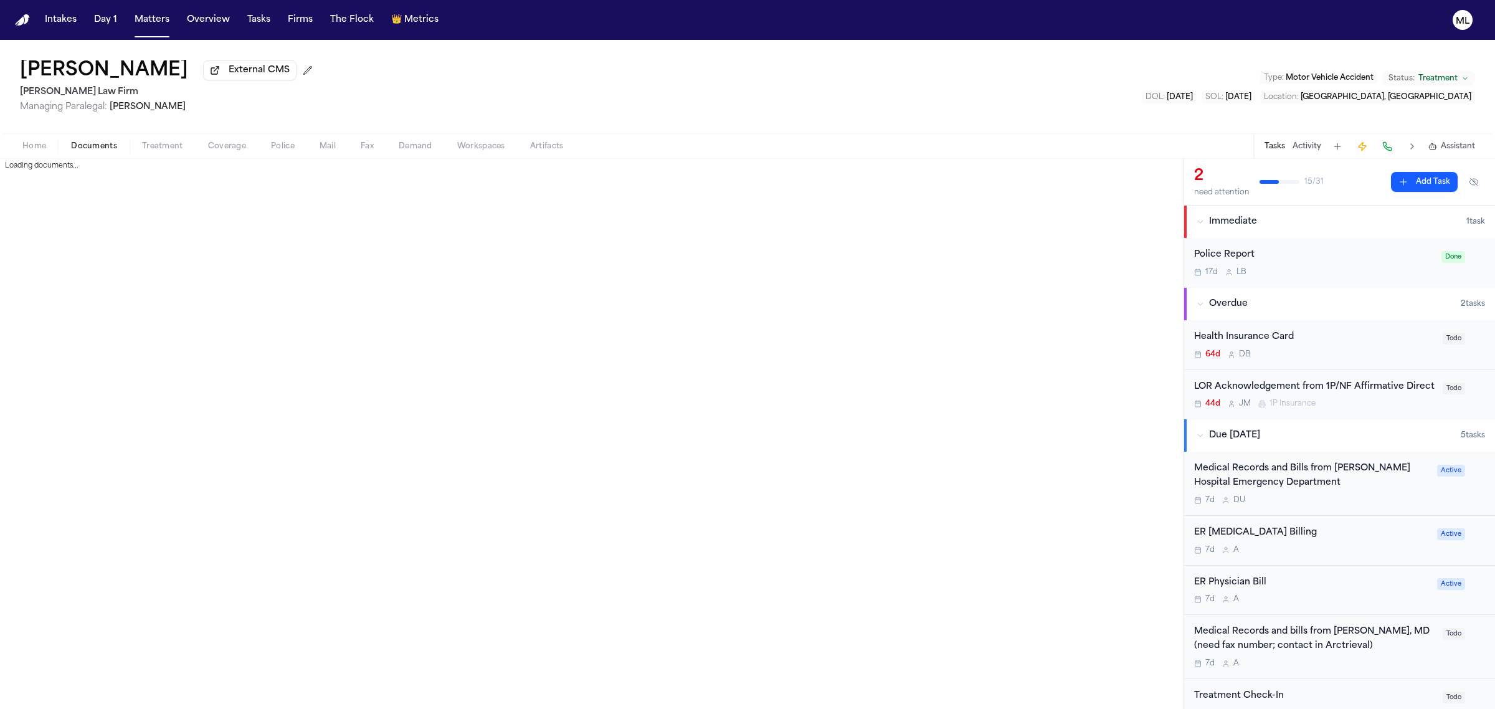
click at [97, 139] on button "Documents" at bounding box center [94, 146] width 71 height 15
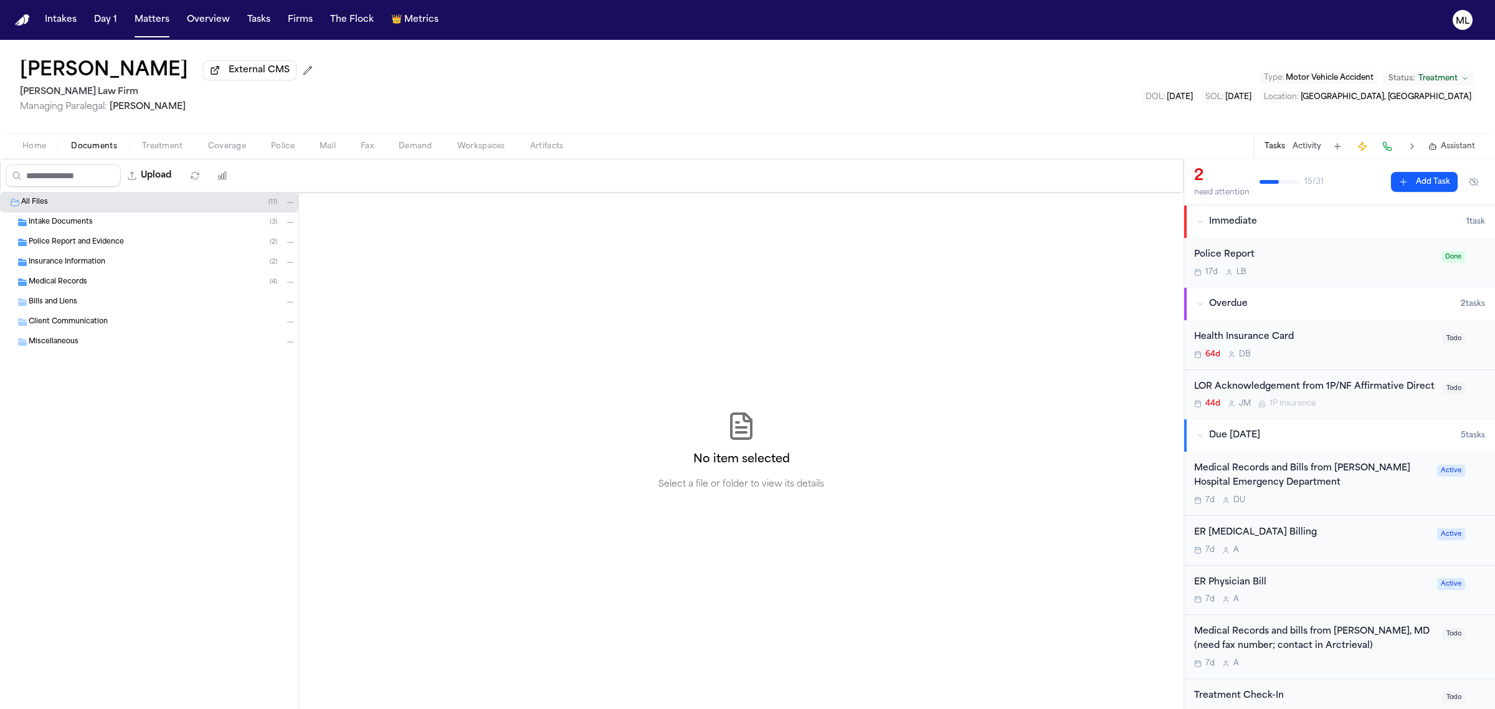
click at [78, 280] on span "Medical Records" at bounding box center [58, 282] width 59 height 11
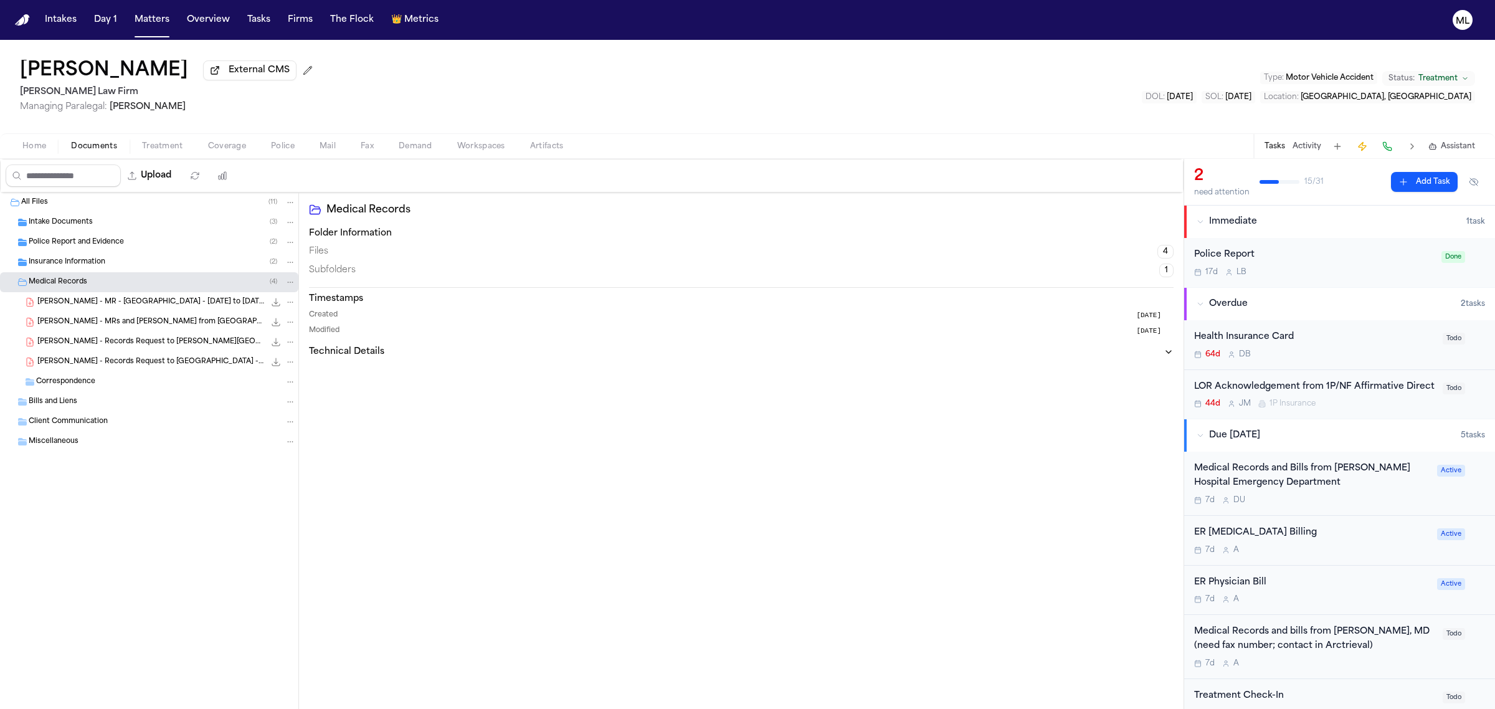
click at [156, 295] on div "M. Arnold - MR - Montefiore Einstein Hospital - 4.9.25 to 8.20.25 2.6 MB • PDF" at bounding box center [149, 302] width 298 height 20
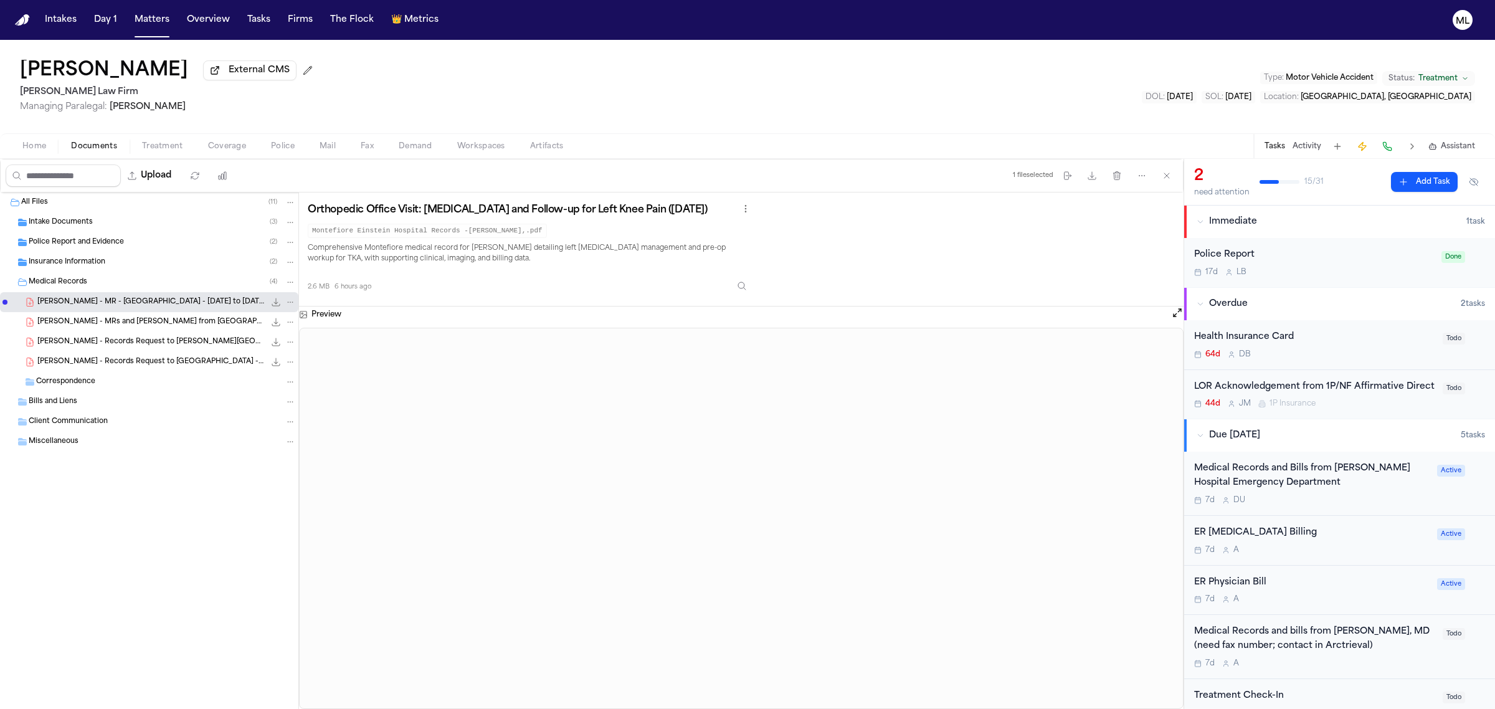
click at [1335, 353] on div "64d D B" at bounding box center [1314, 354] width 241 height 10
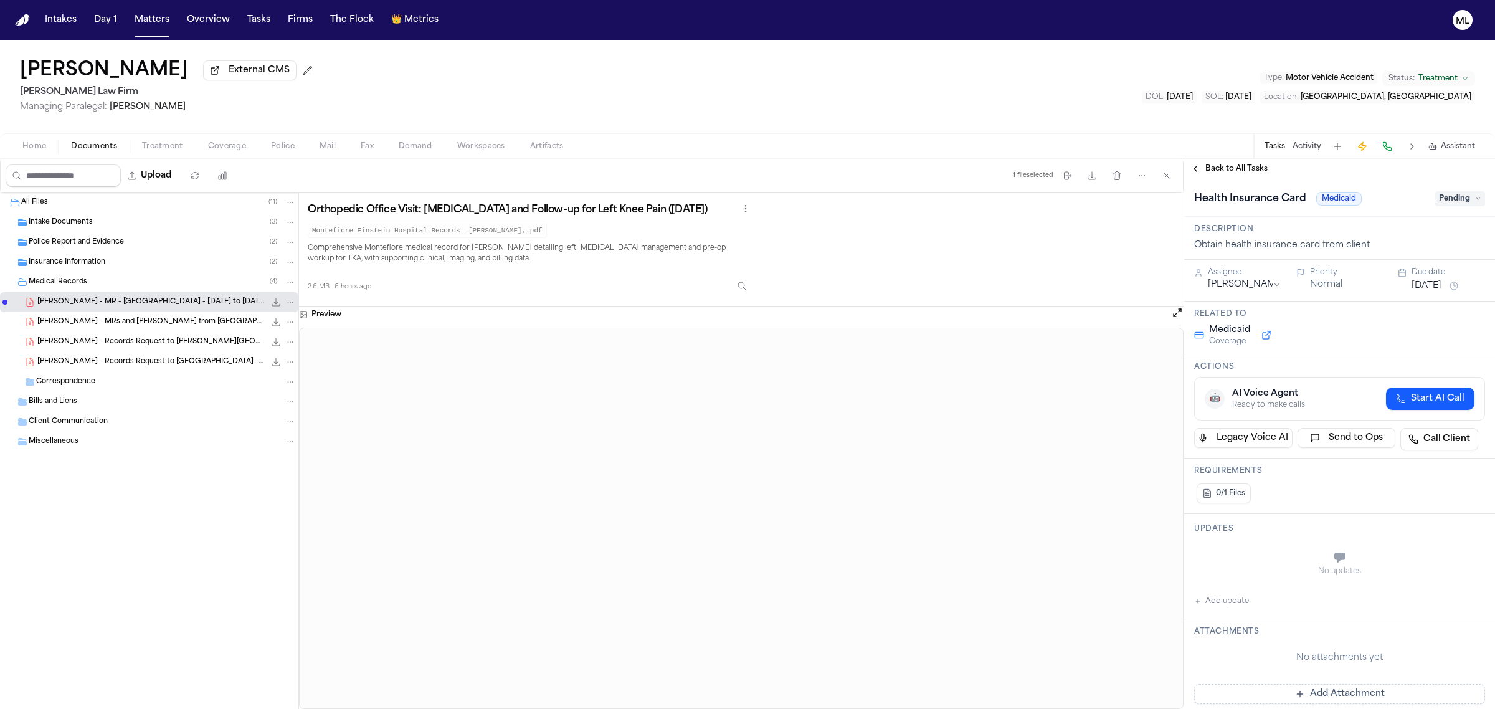
click at [1234, 599] on button "Add update" at bounding box center [1221, 601] width 55 height 15
click at [1266, 548] on textarea "Add your update" at bounding box center [1347, 558] width 266 height 25
click at [1238, 172] on span "Back to All Tasks" at bounding box center [1236, 169] width 62 height 10
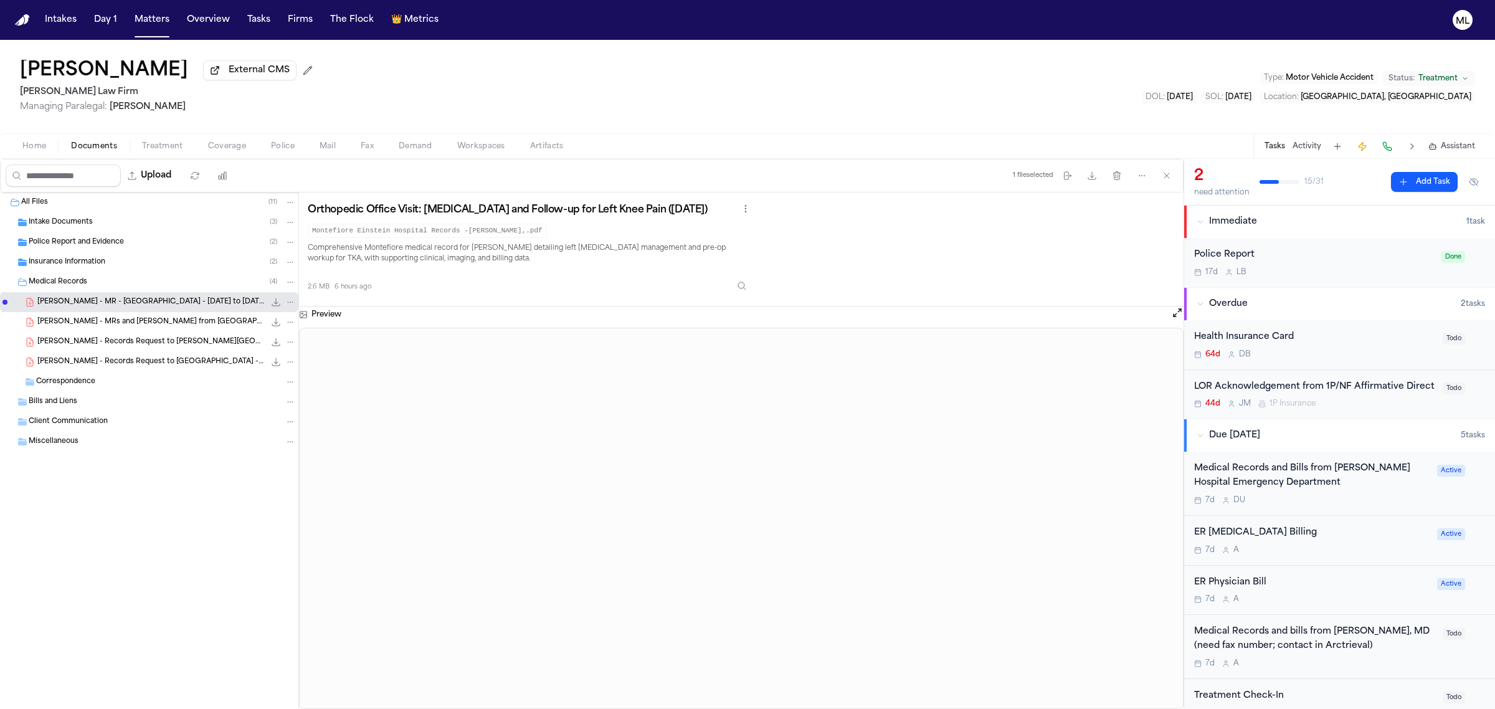
click at [1356, 505] on div "7d D U" at bounding box center [1311, 500] width 235 height 10
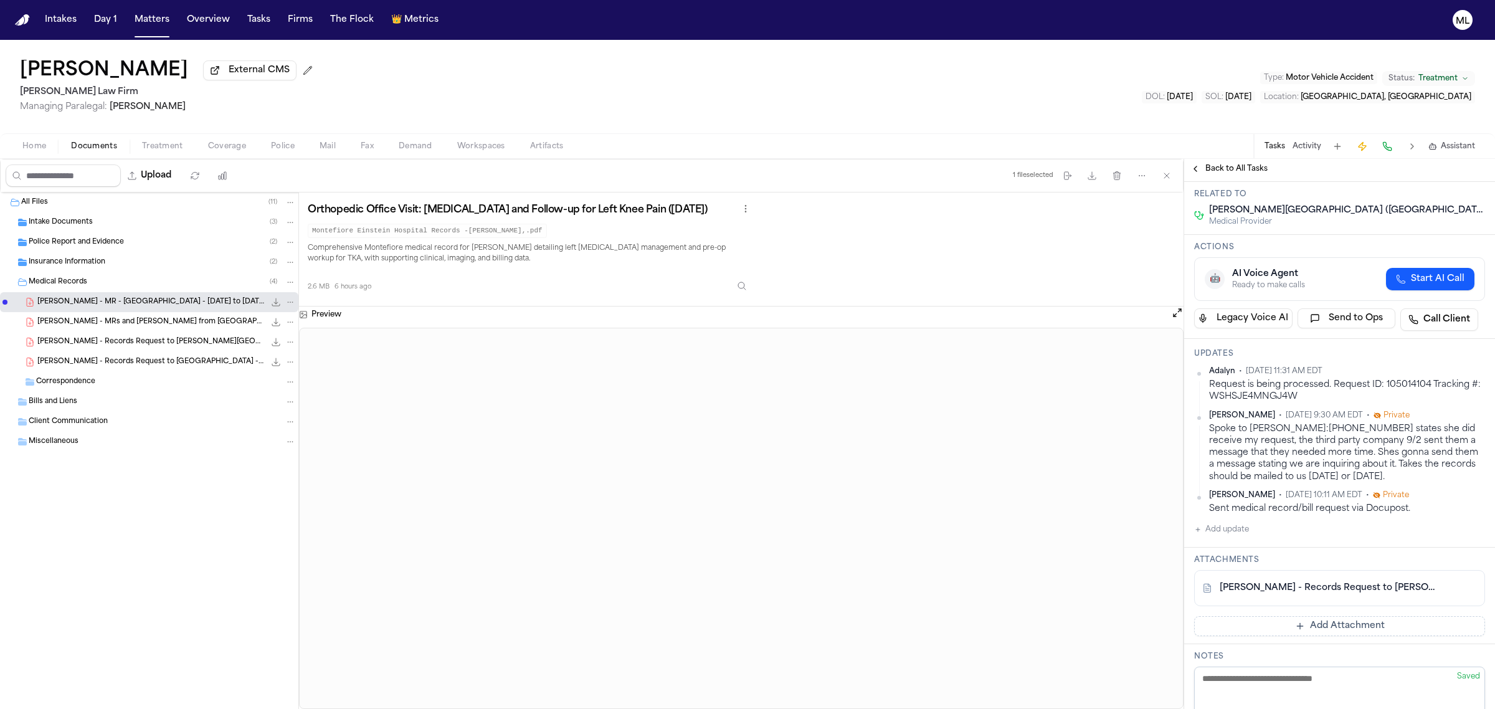
scroll to position [156, 0]
click at [1241, 161] on div "Back to All Tasks" at bounding box center [1339, 169] width 311 height 20
click at [1248, 159] on div "Back to All Tasks" at bounding box center [1339, 169] width 311 height 20
click at [1243, 165] on span "Back to All Tasks" at bounding box center [1236, 169] width 62 height 10
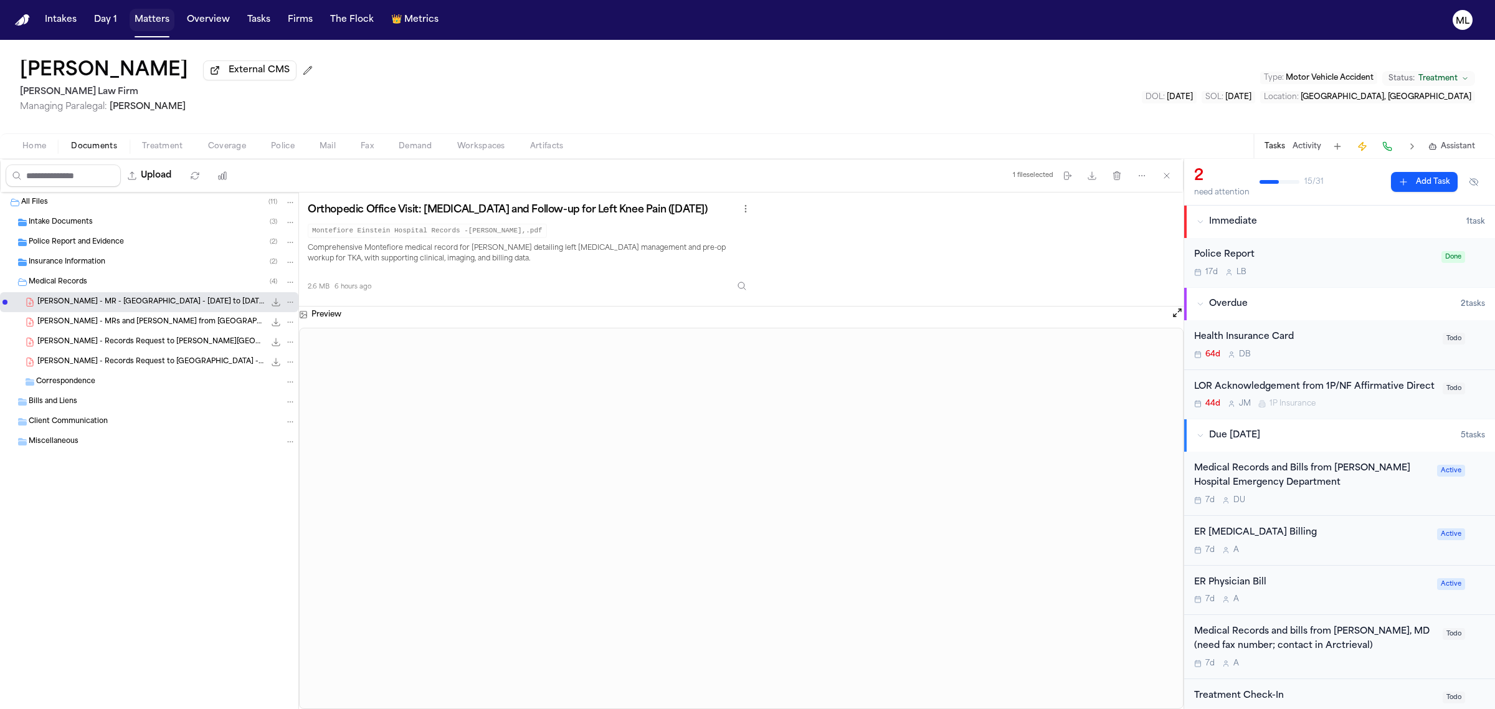
click at [145, 16] on button "Matters" at bounding box center [152, 20] width 45 height 22
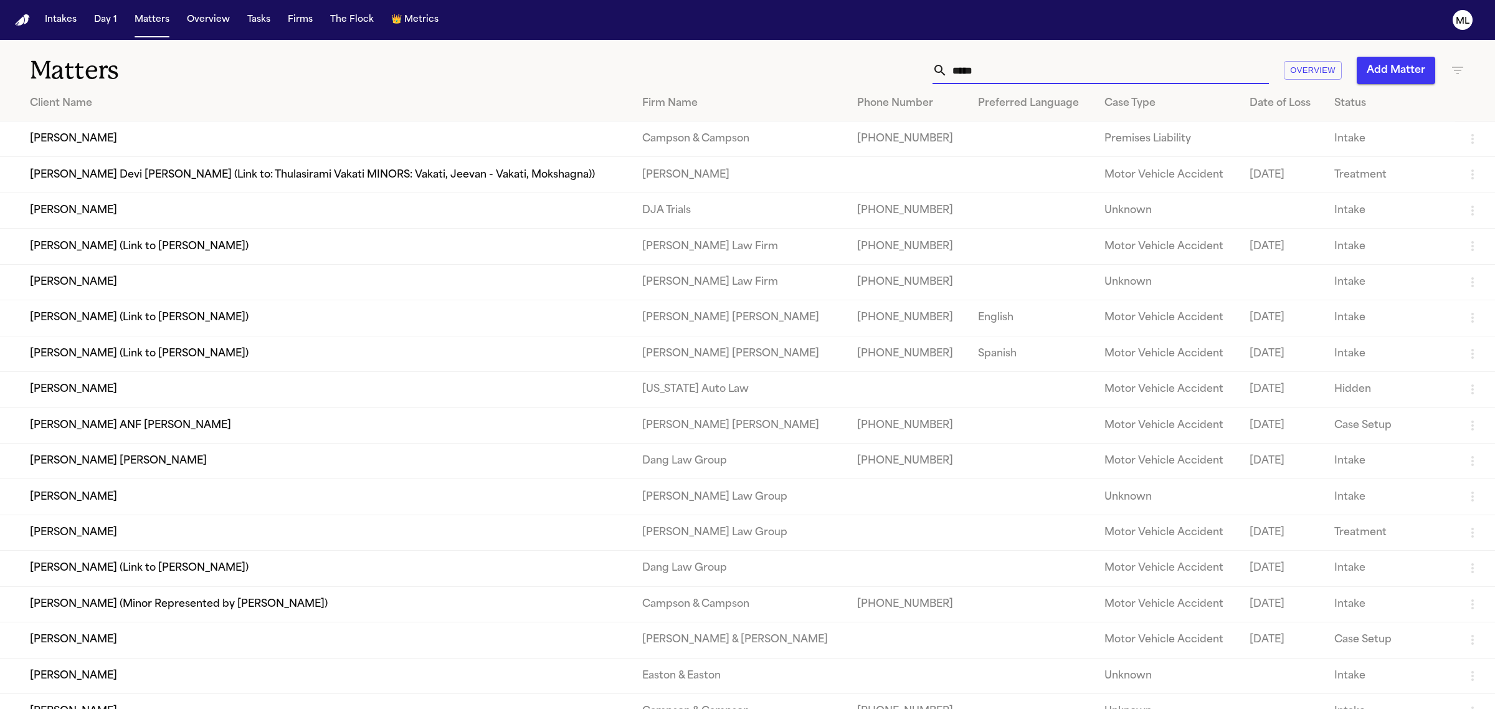
drag, startPoint x: 998, startPoint y: 73, endPoint x: 939, endPoint y: 66, distance: 59.0
click at [936, 69] on div "*****" at bounding box center [1100, 70] width 336 height 27
type input "****"
